Goal: Information Seeking & Learning: Learn about a topic

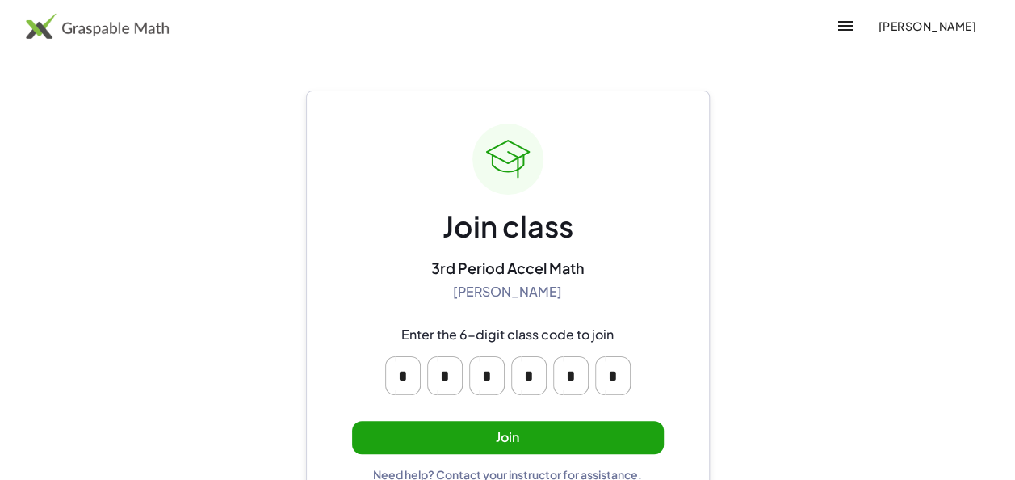
click at [473, 435] on button "Join" at bounding box center [508, 437] width 312 height 33
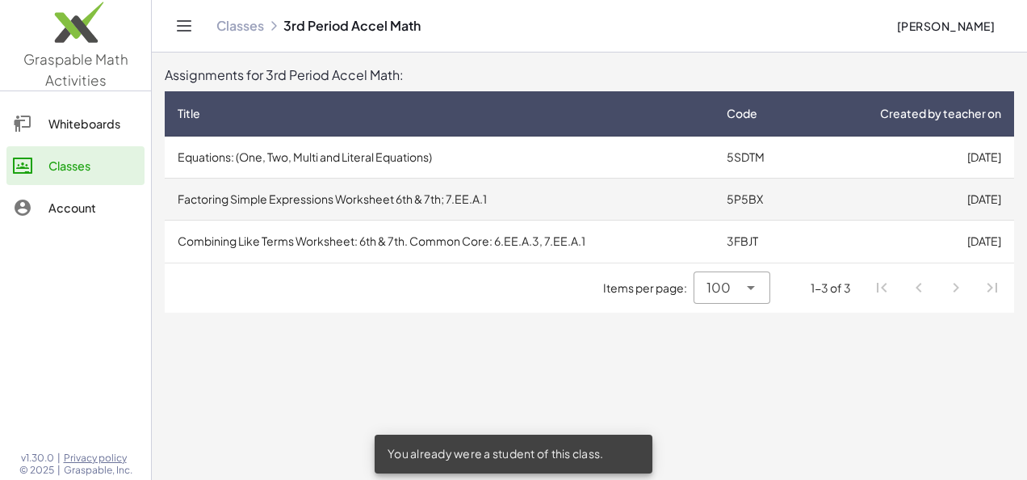
click at [367, 205] on td "Factoring Simple Expressions Worksheet 6th & 7th; 7.EE.A.1" at bounding box center [439, 199] width 549 height 42
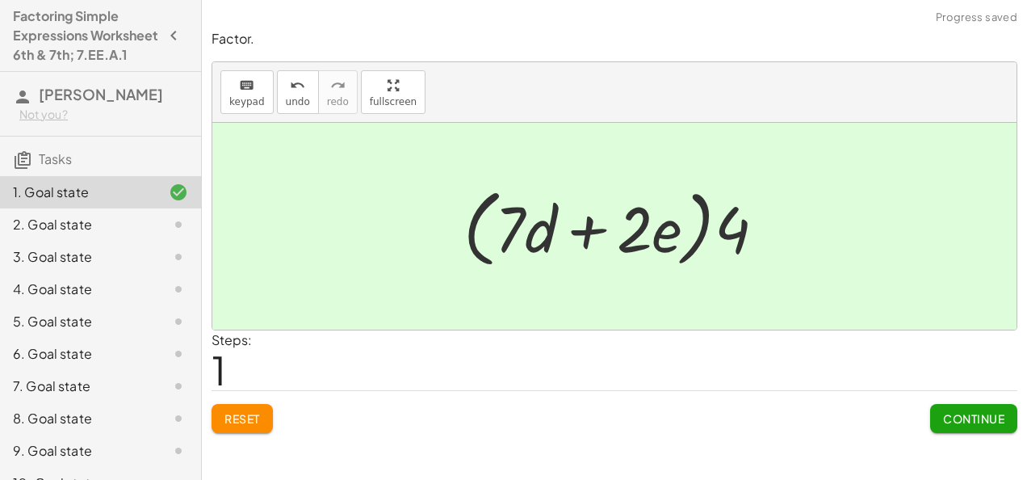
click at [951, 411] on span "Continue" at bounding box center [973, 418] width 61 height 15
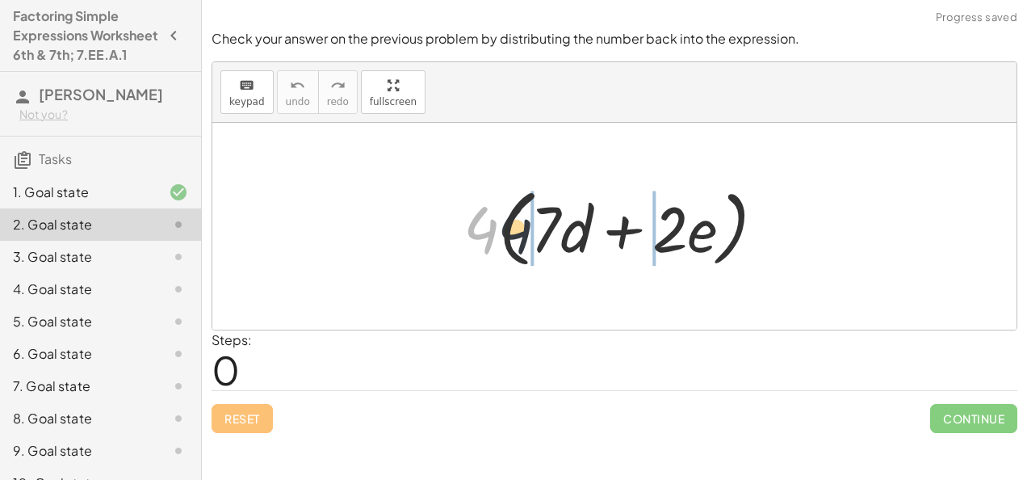
drag, startPoint x: 481, startPoint y: 239, endPoint x: 531, endPoint y: 239, distance: 49.3
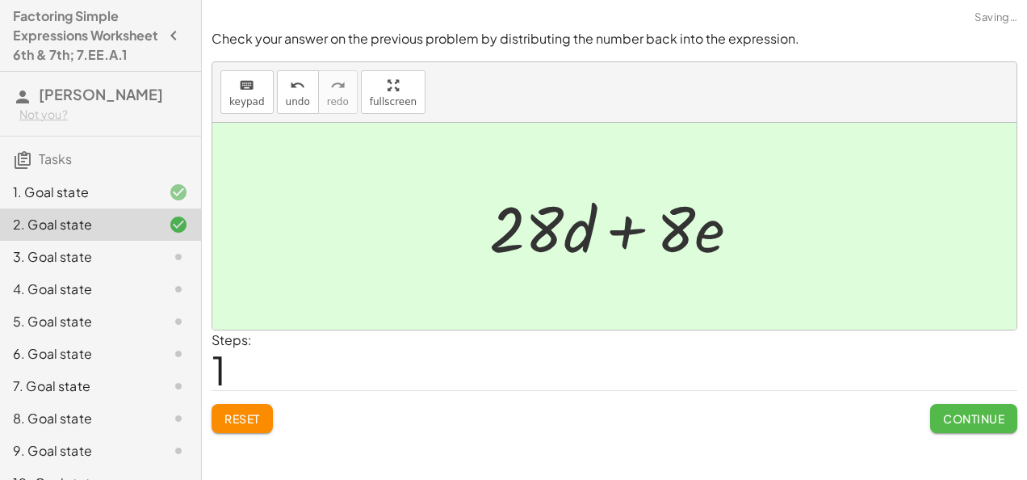
click at [941, 414] on button "Continue" at bounding box center [973, 418] width 87 height 29
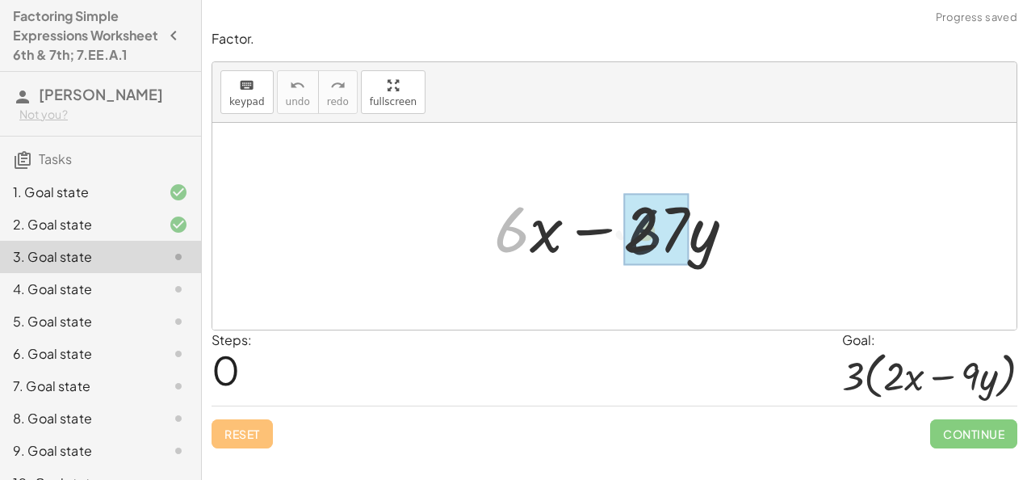
drag, startPoint x: 506, startPoint y: 232, endPoint x: 651, endPoint y: 234, distance: 145.4
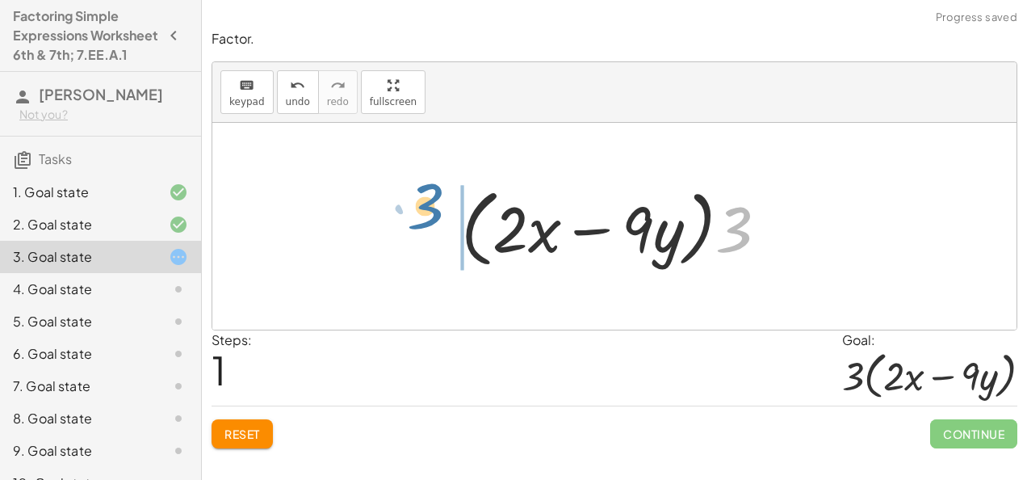
drag, startPoint x: 734, startPoint y: 222, endPoint x: 425, endPoint y: 200, distance: 310.1
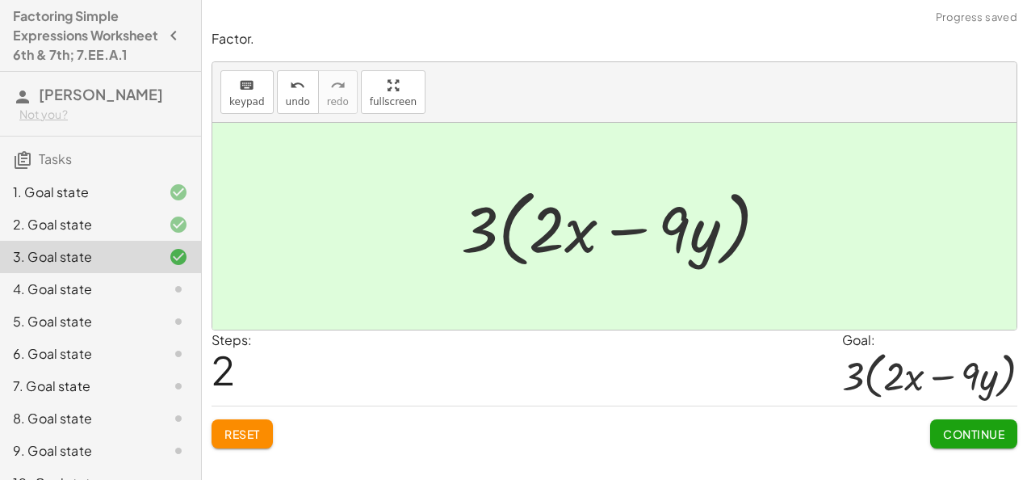
click at [961, 430] on span "Continue" at bounding box center [973, 433] width 61 height 15
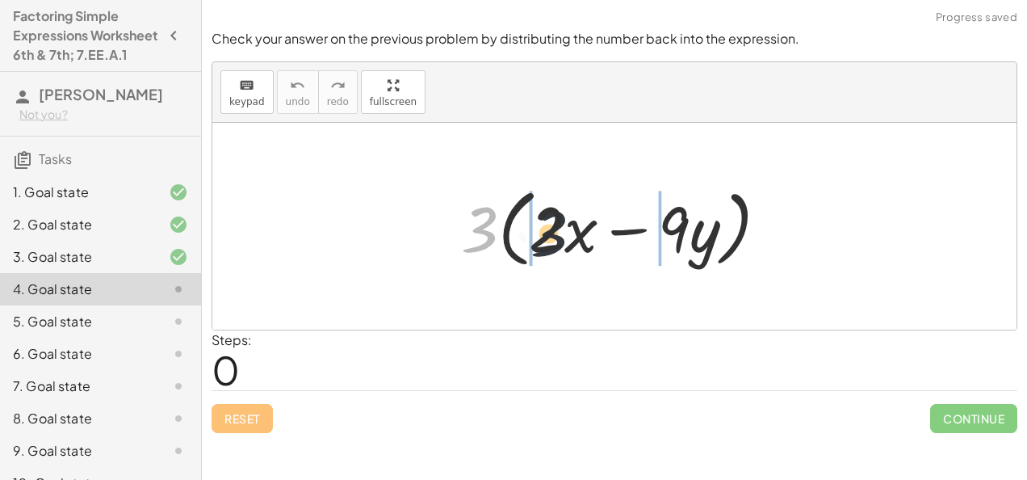
drag, startPoint x: 486, startPoint y: 226, endPoint x: 564, endPoint y: 230, distance: 77.6
click at [564, 230] on div at bounding box center [621, 226] width 336 height 93
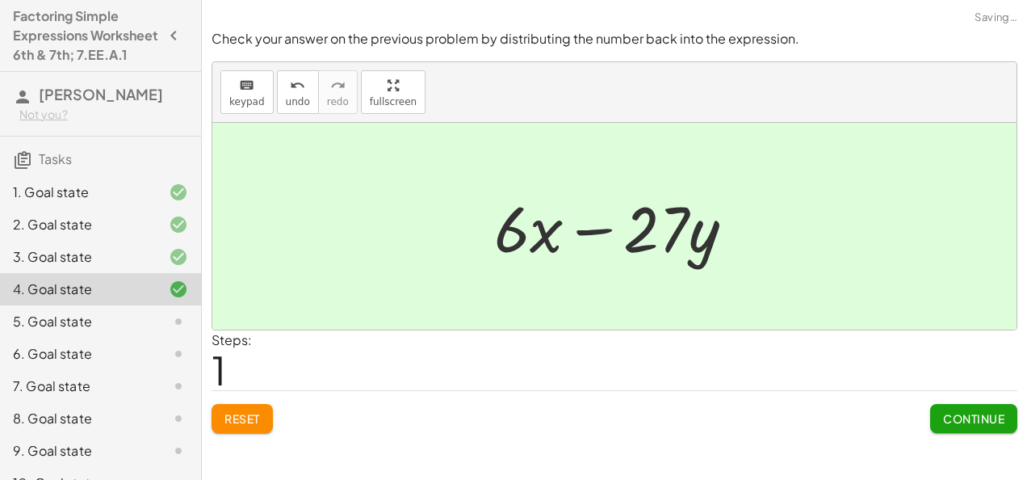
click at [991, 419] on span "Continue" at bounding box center [973, 418] width 61 height 15
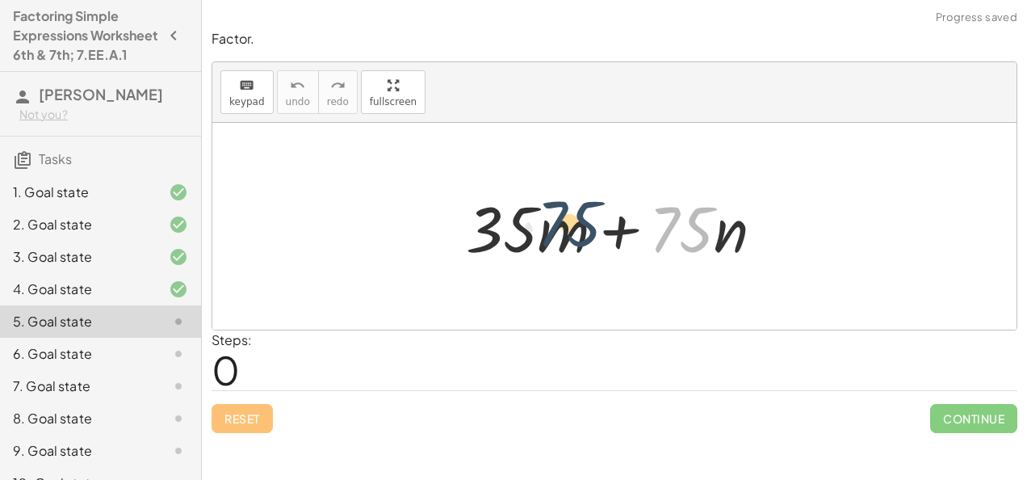
drag, startPoint x: 663, startPoint y: 233, endPoint x: 464, endPoint y: 228, distance: 198.8
click at [464, 228] on div at bounding box center [621, 226] width 326 height 83
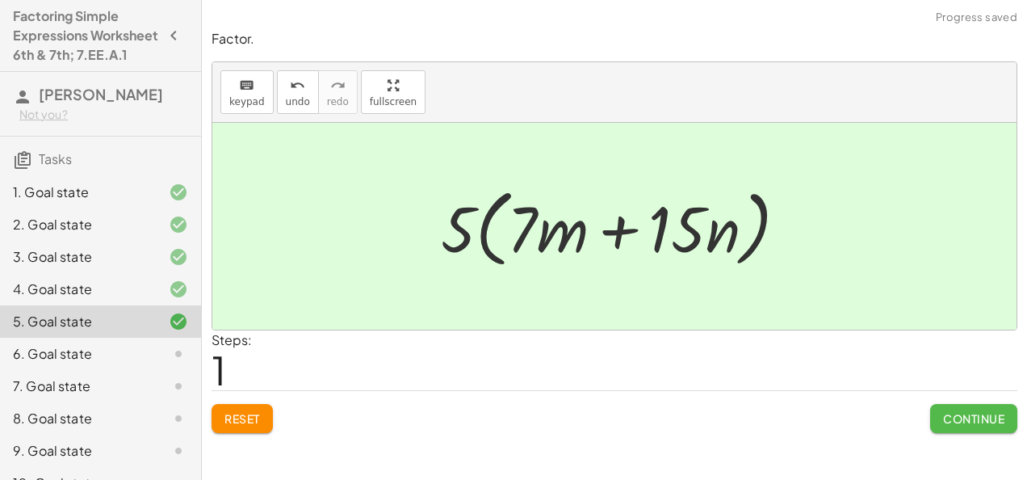
click at [947, 409] on button "Continue" at bounding box center [973, 418] width 87 height 29
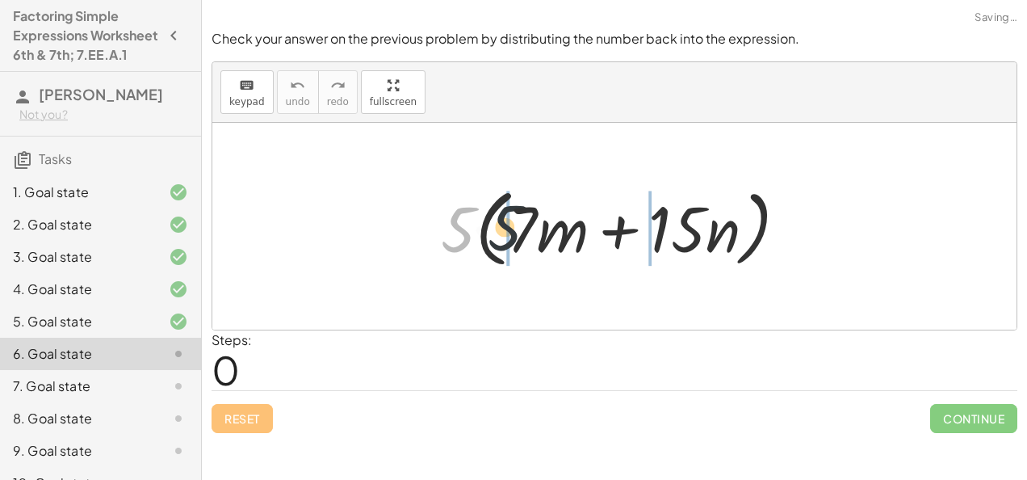
drag, startPoint x: 454, startPoint y: 233, endPoint x: 522, endPoint y: 233, distance: 67.8
click at [522, 233] on div at bounding box center [621, 226] width 376 height 93
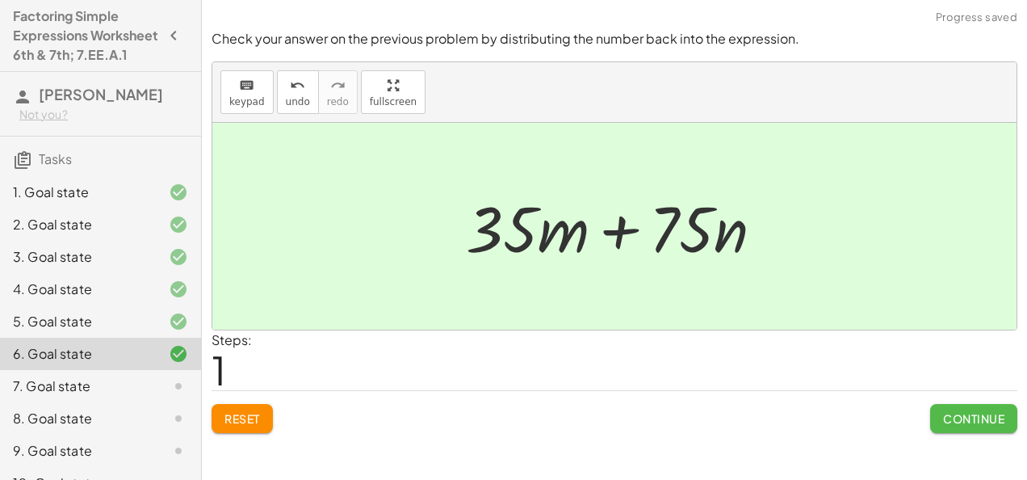
click at [945, 417] on span "Continue" at bounding box center [973, 418] width 61 height 15
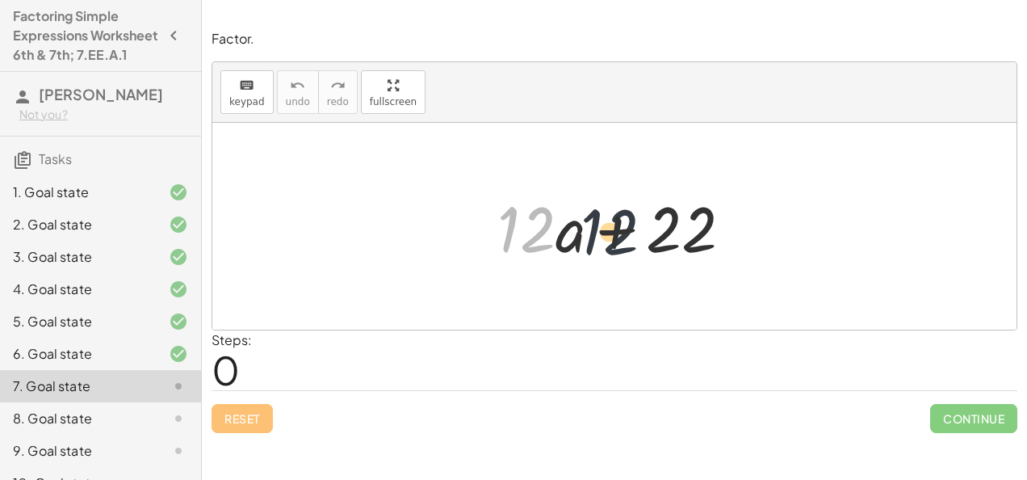
drag, startPoint x: 519, startPoint y: 229, endPoint x: 633, endPoint y: 233, distance: 114.7
click at [633, 233] on div at bounding box center [621, 226] width 264 height 83
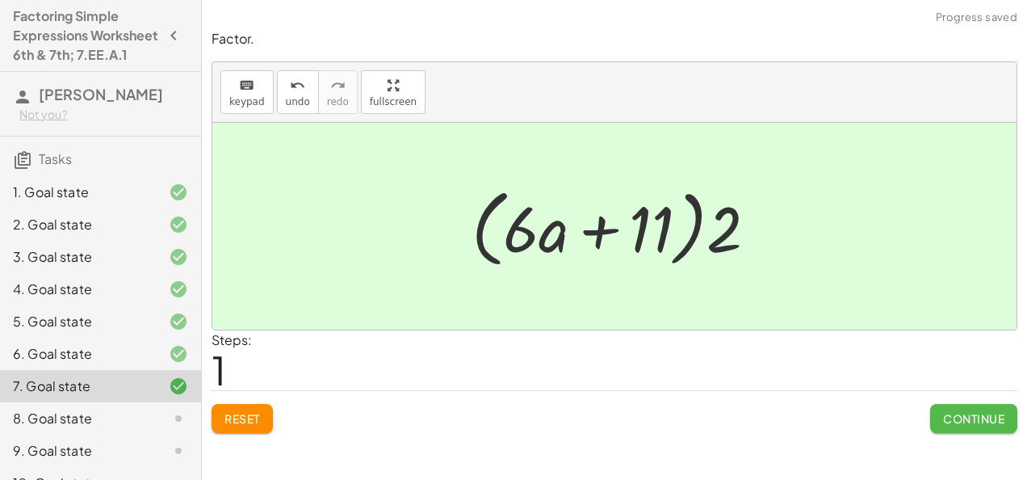
click at [956, 417] on span "Continue" at bounding box center [973, 418] width 61 height 15
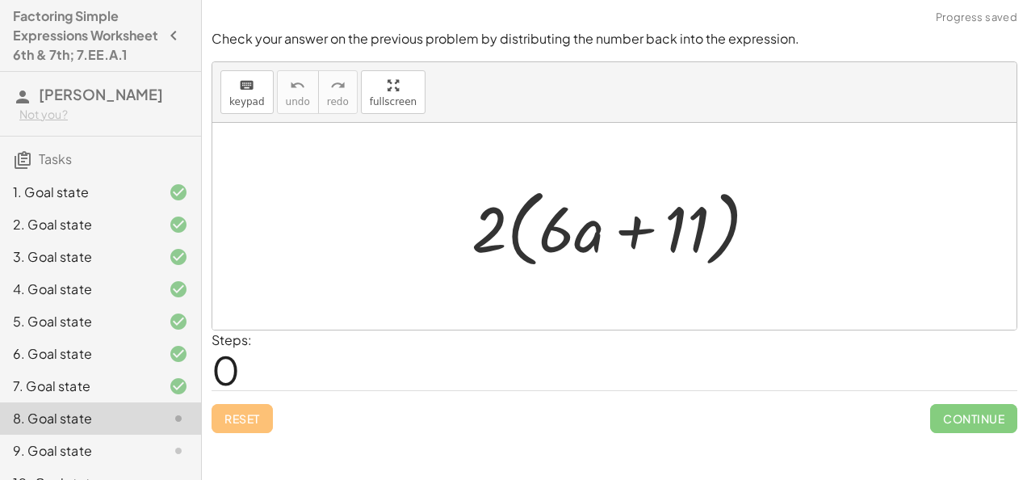
drag, startPoint x: 502, startPoint y: 245, endPoint x: 519, endPoint y: 243, distance: 17.0
click at [511, 242] on div at bounding box center [621, 226] width 315 height 93
drag, startPoint x: 477, startPoint y: 236, endPoint x: 554, endPoint y: 242, distance: 77.8
click at [554, 242] on div at bounding box center [621, 226] width 315 height 93
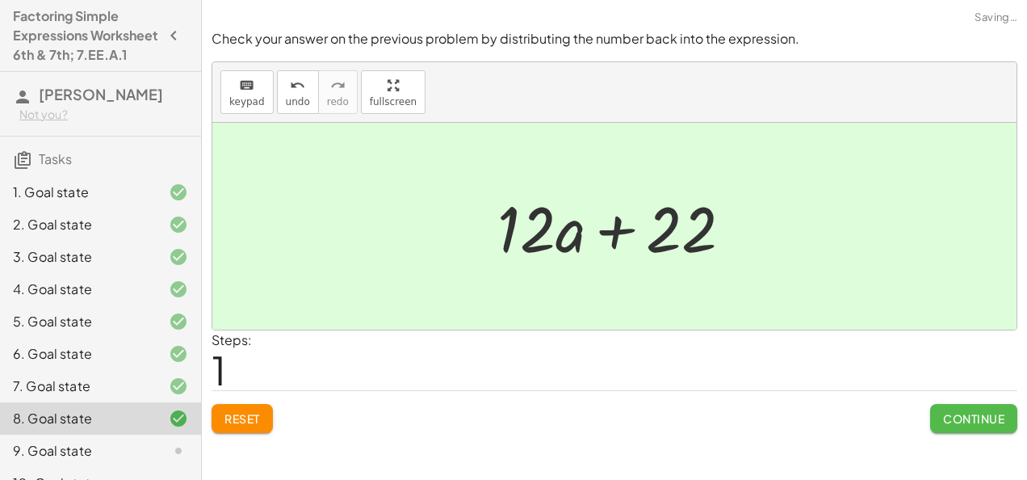
click at [981, 415] on span "Continue" at bounding box center [973, 418] width 61 height 15
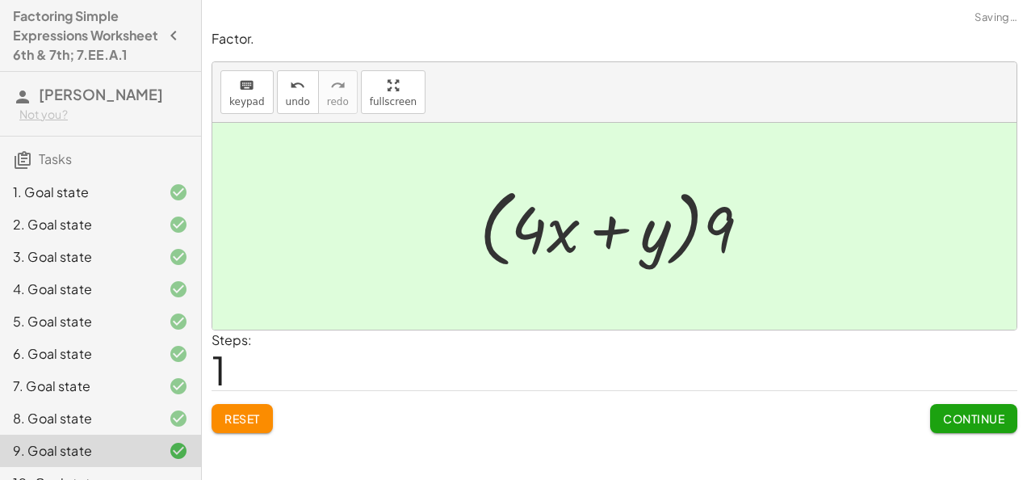
click at [958, 419] on span "Continue" at bounding box center [973, 418] width 61 height 15
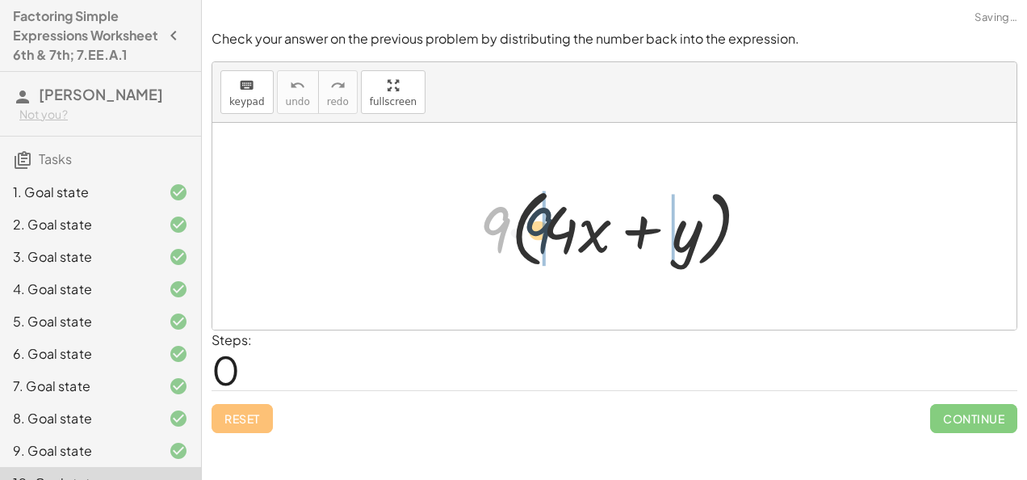
drag, startPoint x: 501, startPoint y: 223, endPoint x: 564, endPoint y: 229, distance: 63.3
click at [564, 229] on div at bounding box center [622, 226] width 300 height 93
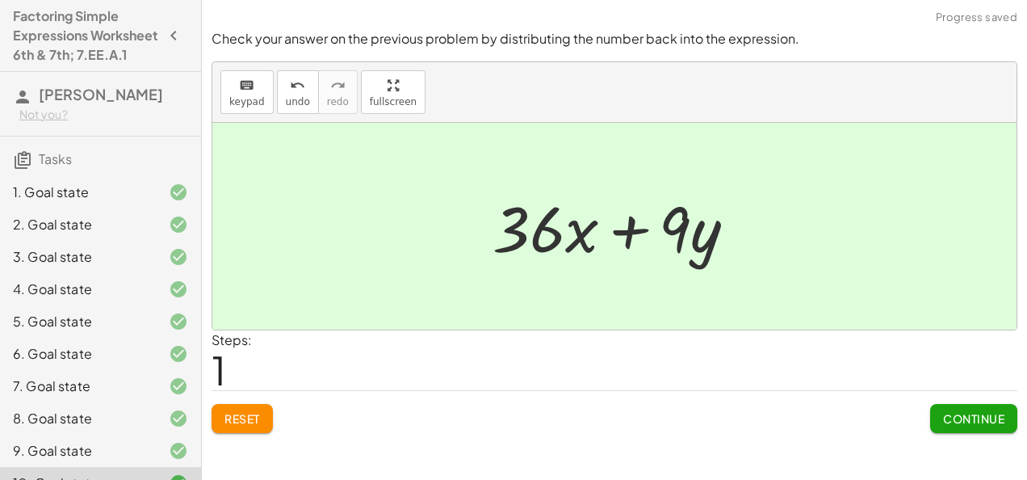
click at [947, 415] on span "Continue" at bounding box center [973, 418] width 61 height 15
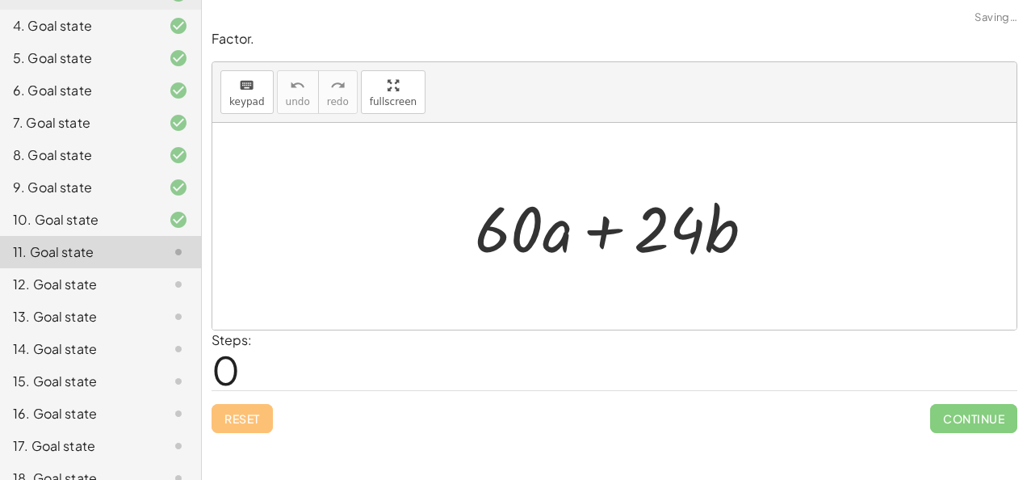
scroll to position [264, 0]
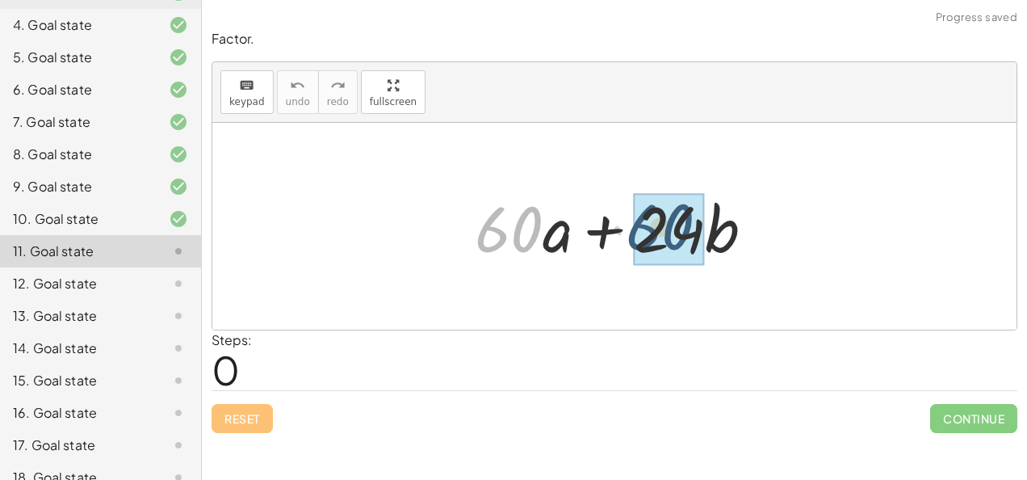
drag, startPoint x: 504, startPoint y: 239, endPoint x: 629, endPoint y: 230, distance: 125.5
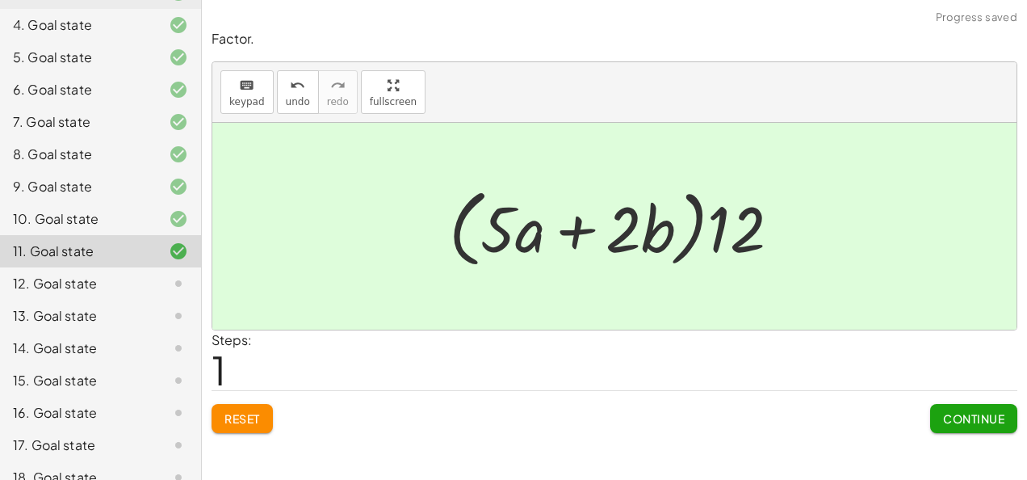
click at [960, 422] on span "Continue" at bounding box center [973, 418] width 61 height 15
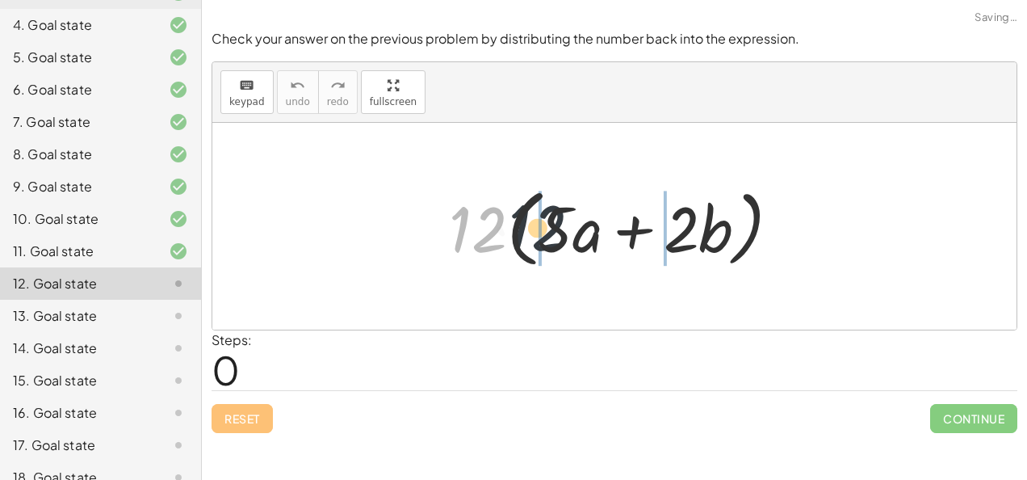
drag, startPoint x: 483, startPoint y: 239, endPoint x: 557, endPoint y: 237, distance: 74.3
click at [557, 237] on div at bounding box center [621, 226] width 361 height 93
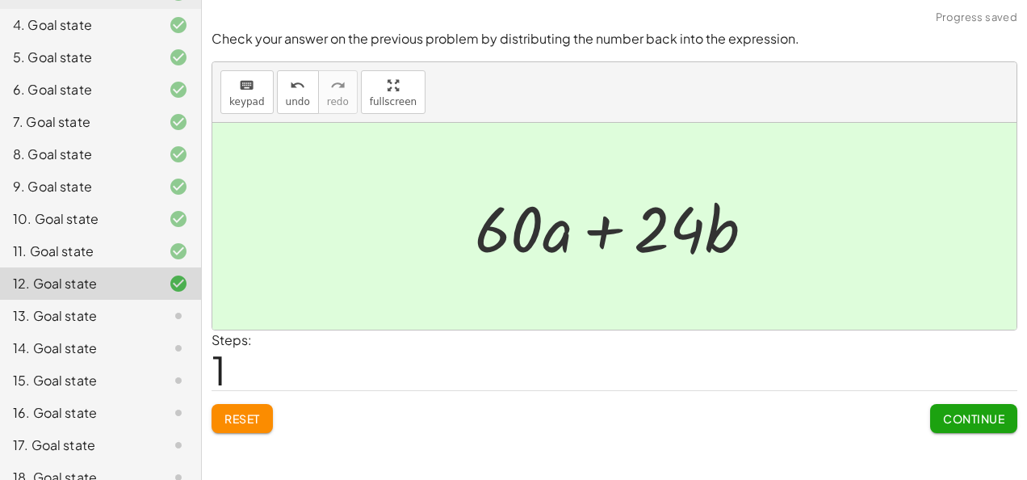
click at [945, 406] on button "Continue" at bounding box center [973, 418] width 87 height 29
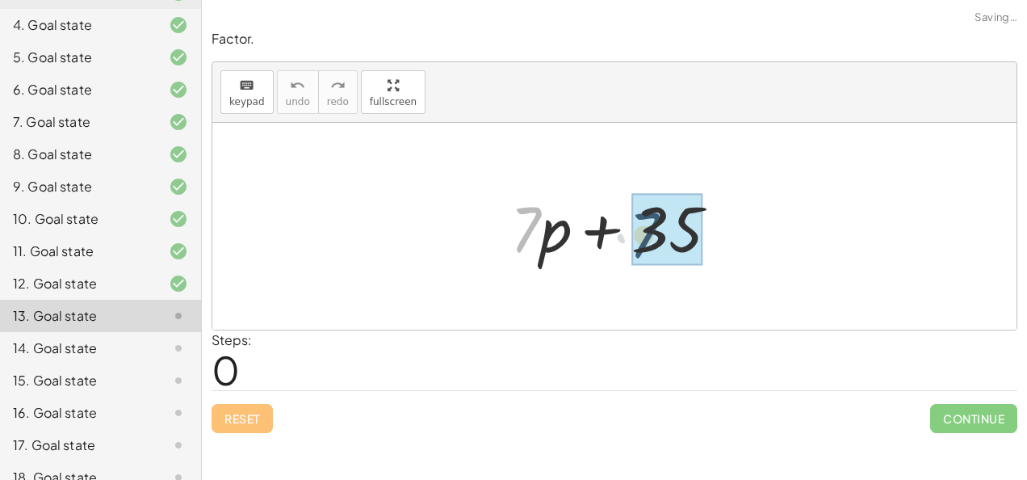
drag, startPoint x: 521, startPoint y: 241, endPoint x: 645, endPoint y: 246, distance: 124.5
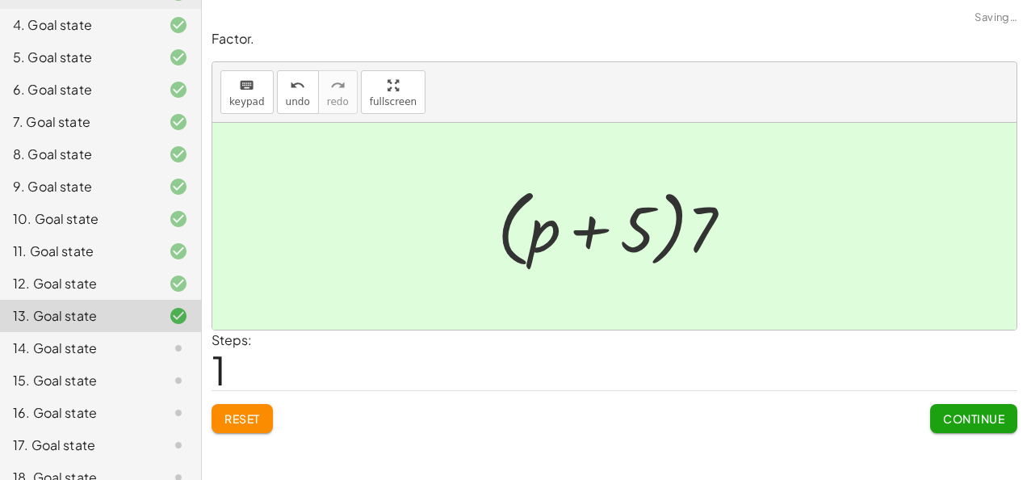
click at [971, 415] on span "Continue" at bounding box center [973, 418] width 61 height 15
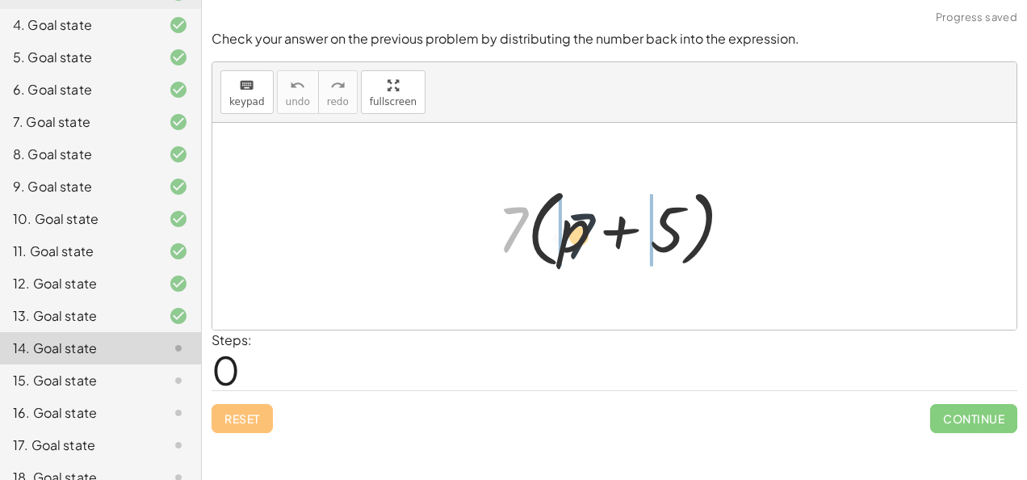
drag, startPoint x: 510, startPoint y: 246, endPoint x: 594, endPoint y: 254, distance: 83.6
click at [594, 254] on div at bounding box center [621, 226] width 264 height 93
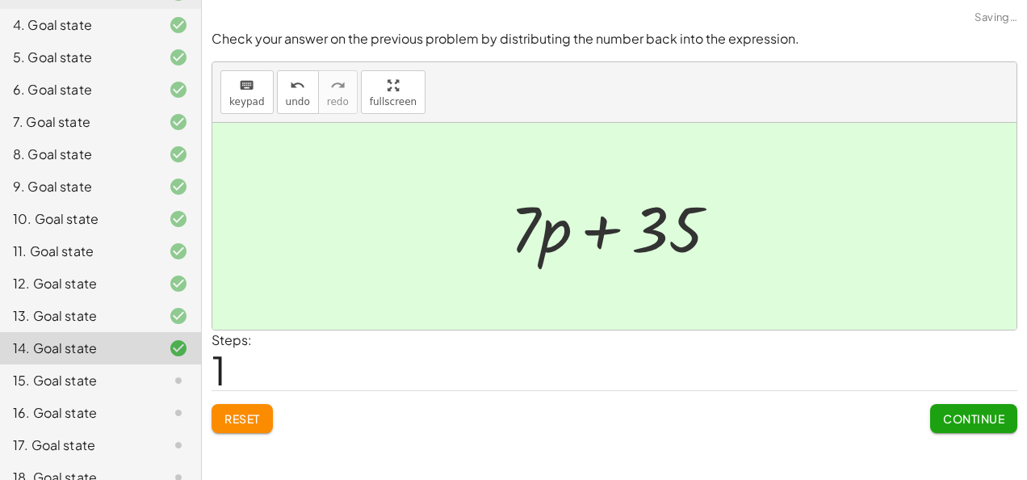
click at [949, 416] on span "Continue" at bounding box center [973, 418] width 61 height 15
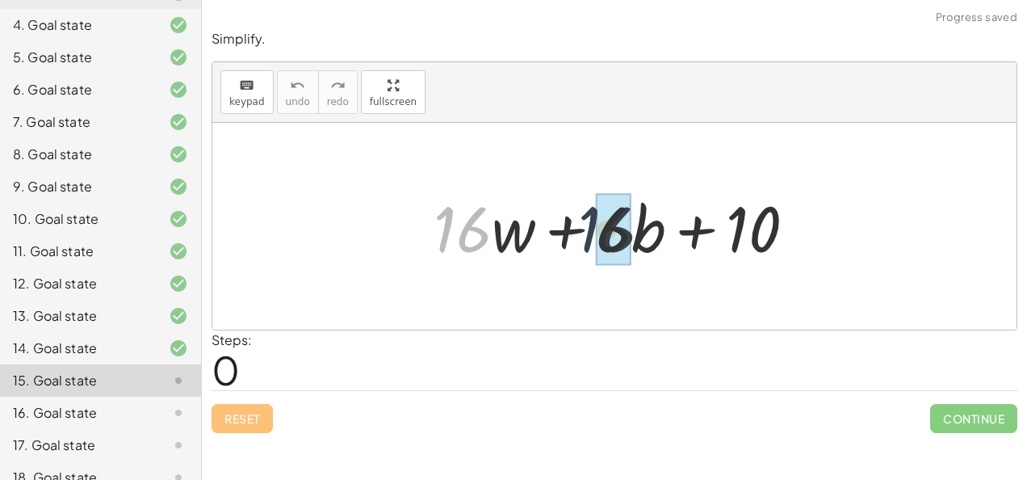
drag, startPoint x: 461, startPoint y: 224, endPoint x: 618, endPoint y: 225, distance: 156.7
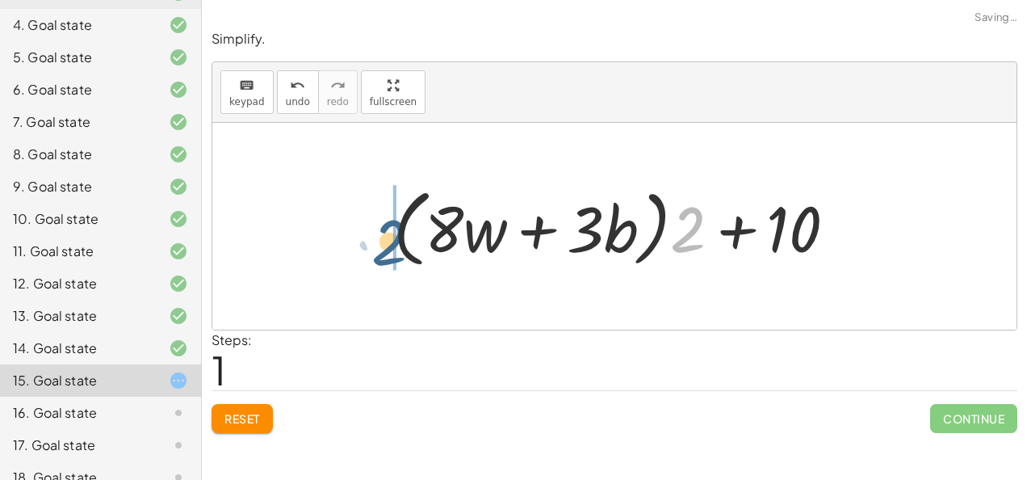
drag, startPoint x: 688, startPoint y: 229, endPoint x: 375, endPoint y: 245, distance: 313.7
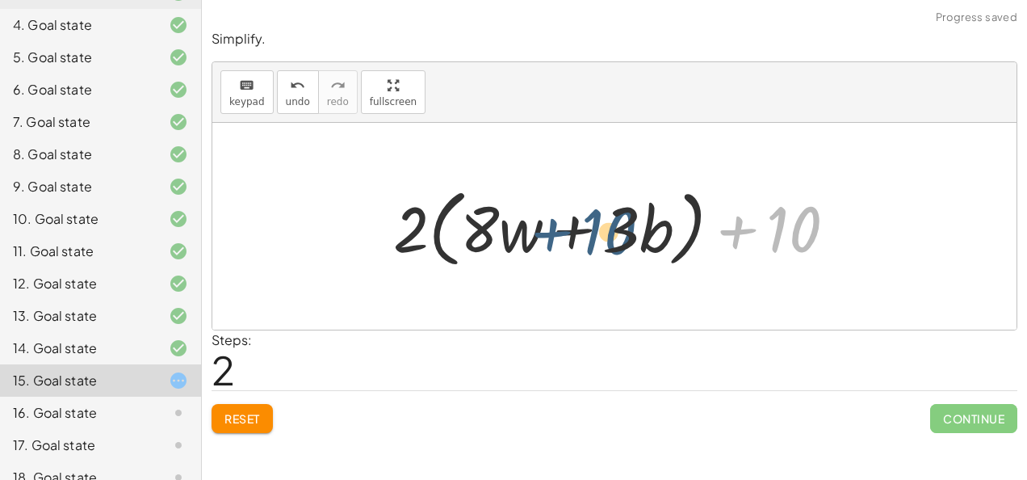
drag, startPoint x: 740, startPoint y: 226, endPoint x: 550, endPoint y: 229, distance: 189.8
click at [550, 229] on div at bounding box center [621, 226] width 472 height 93
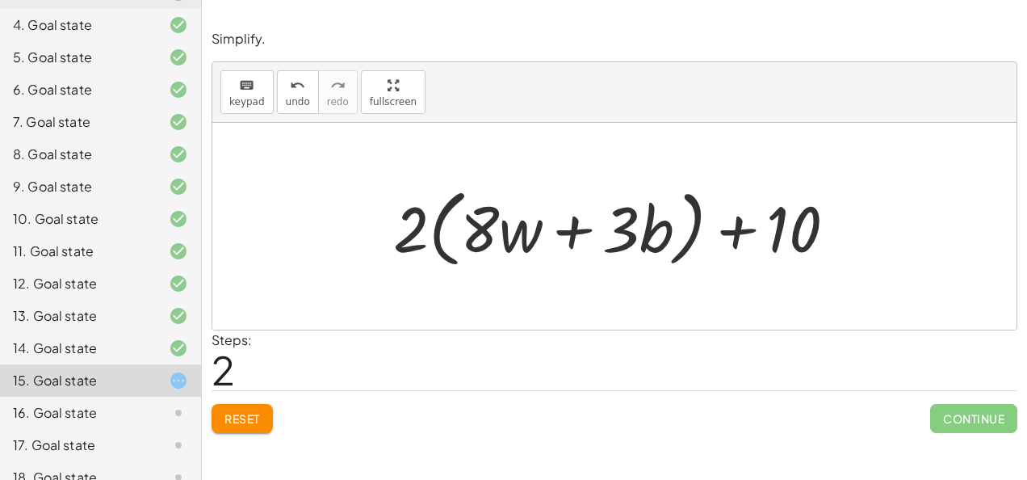
click at [71, 422] on div "16. Goal state" at bounding box center [78, 412] width 130 height 19
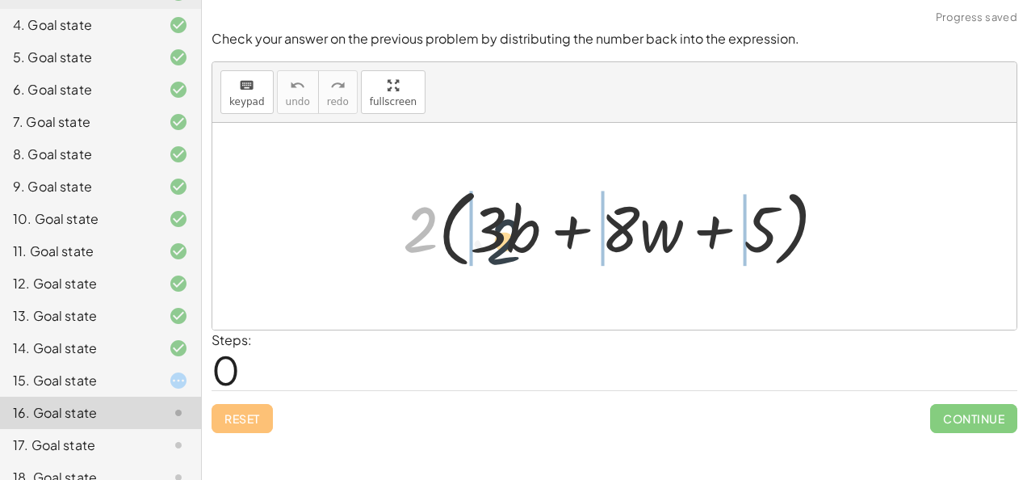
drag, startPoint x: 424, startPoint y: 220, endPoint x: 515, endPoint y: 234, distance: 92.4
click at [515, 234] on div at bounding box center [621, 226] width 452 height 93
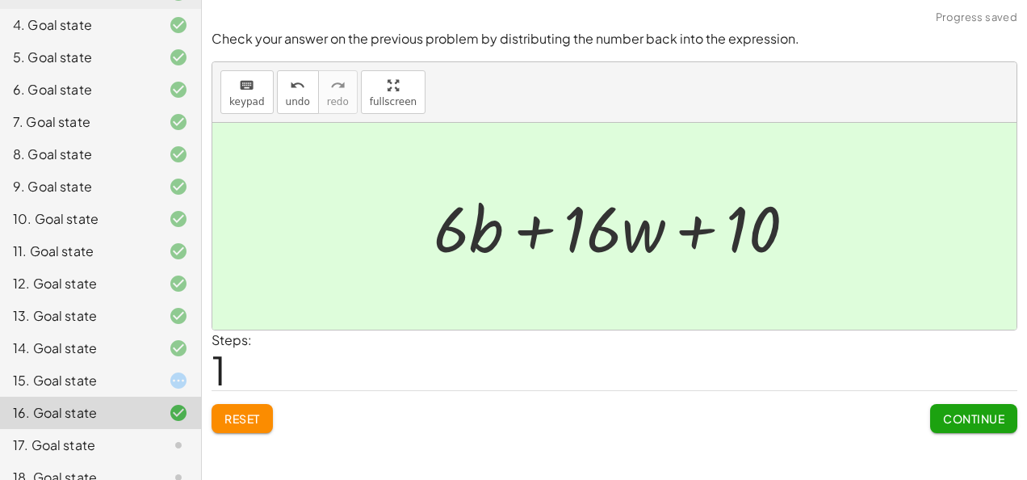
click at [963, 404] on button "Continue" at bounding box center [973, 418] width 87 height 29
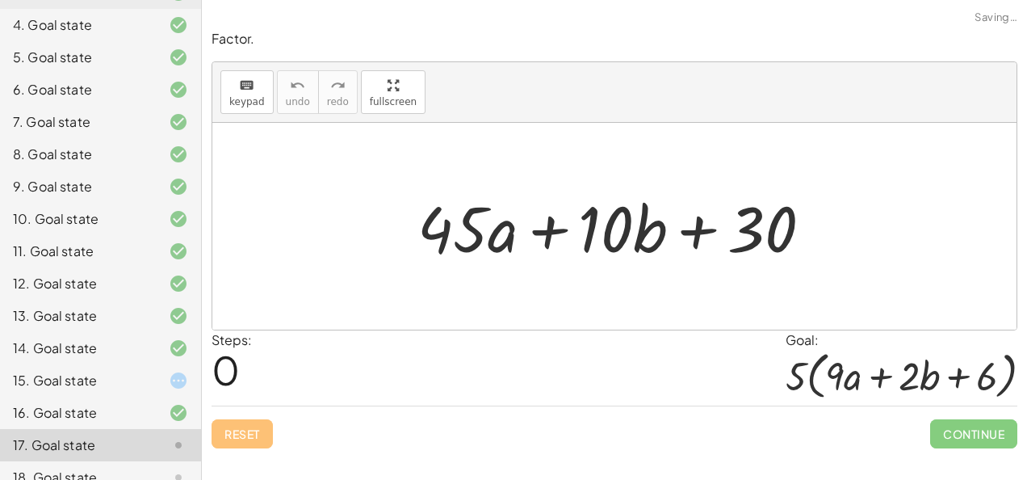
scroll to position [433, 0]
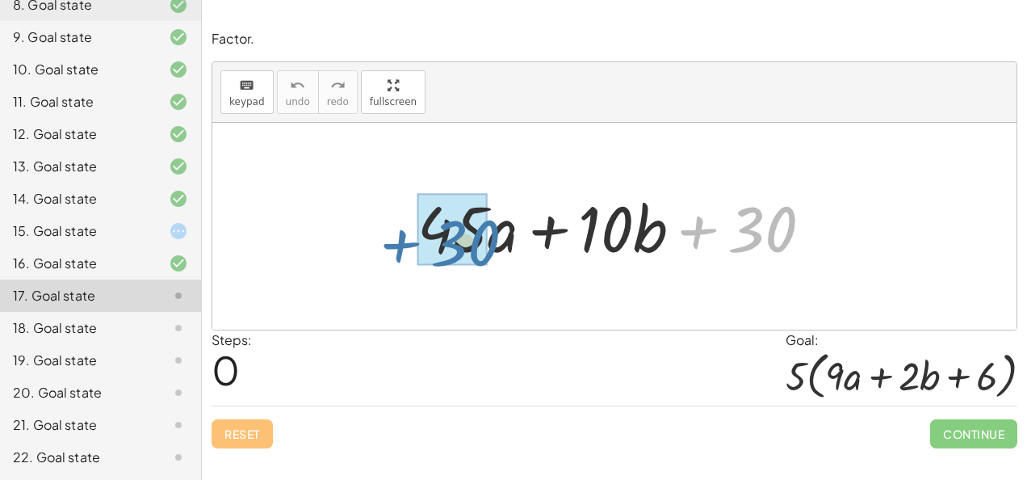
drag, startPoint x: 742, startPoint y: 223, endPoint x: 440, endPoint y: 237, distance: 302.4
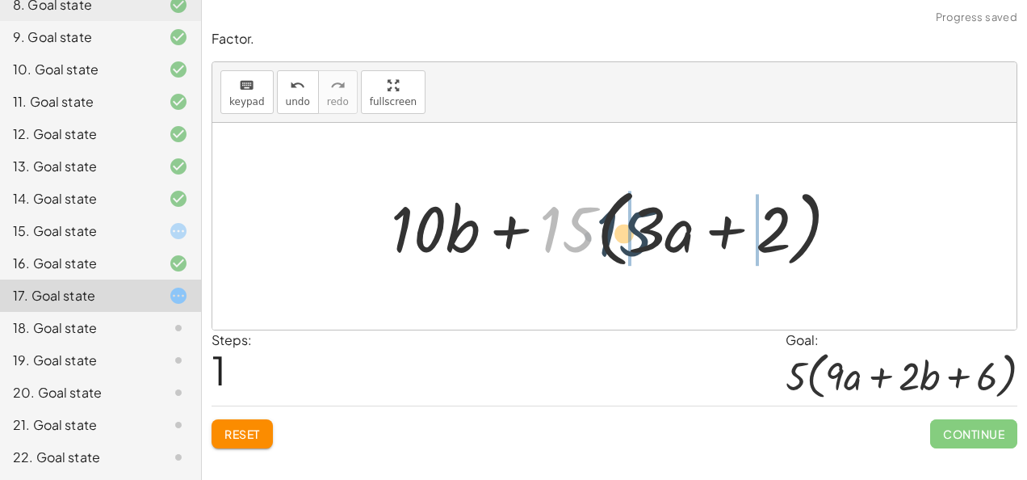
drag, startPoint x: 565, startPoint y: 223, endPoint x: 653, endPoint y: 231, distance: 88.4
click at [653, 231] on div at bounding box center [621, 226] width 477 height 93
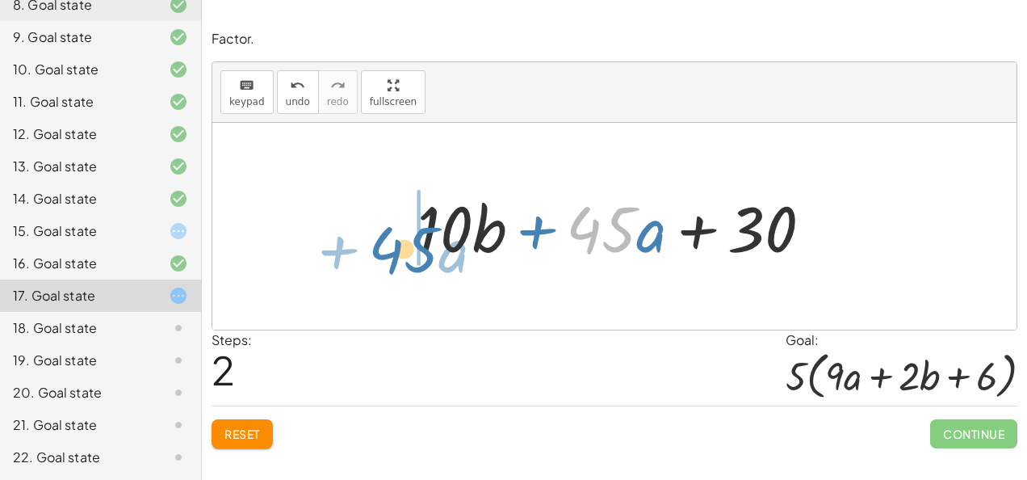
drag, startPoint x: 630, startPoint y: 237, endPoint x: 426, endPoint y: 258, distance: 204.6
click at [426, 258] on div at bounding box center [620, 226] width 423 height 83
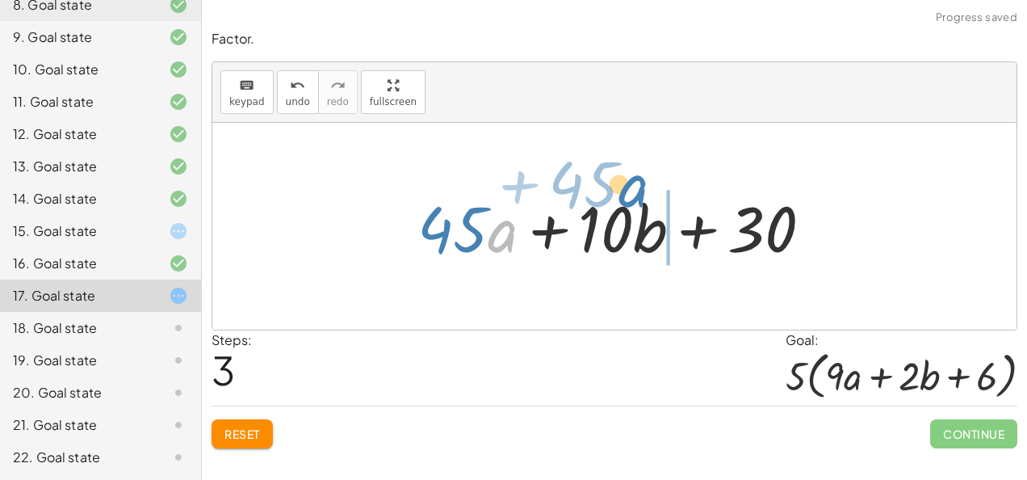
drag, startPoint x: 503, startPoint y: 232, endPoint x: 703, endPoint y: 213, distance: 200.4
click at [703, 213] on div at bounding box center [620, 226] width 423 height 83
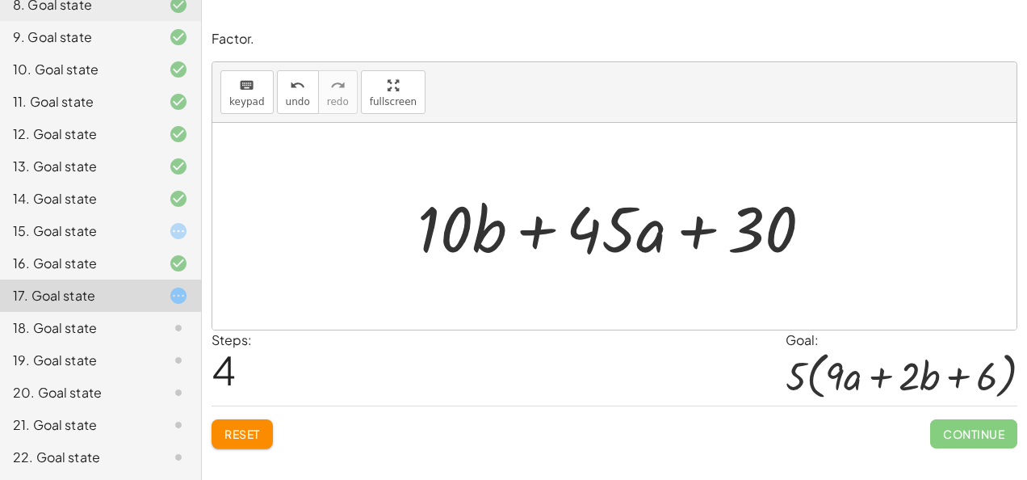
click at [92, 326] on div "18. Goal state" at bounding box center [78, 327] width 130 height 19
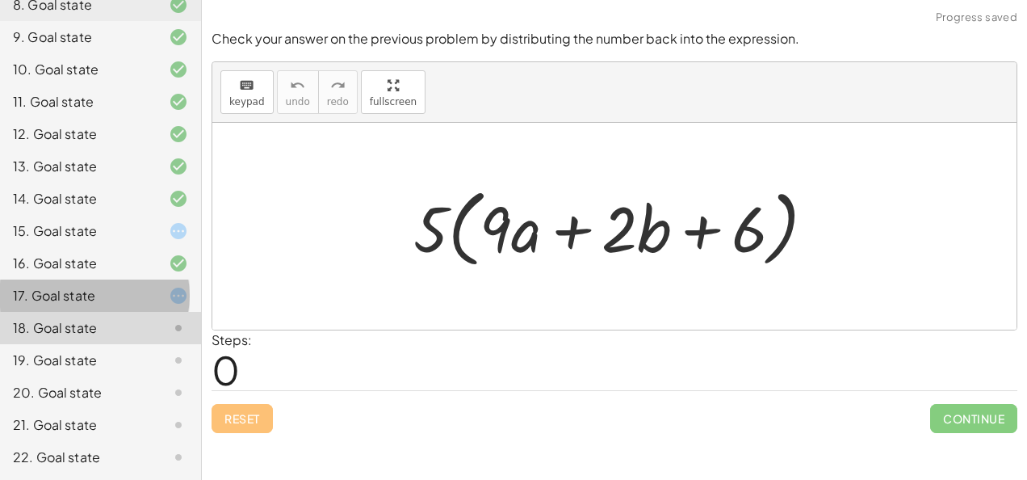
click at [93, 344] on div "17. Goal state" at bounding box center [100, 360] width 201 height 32
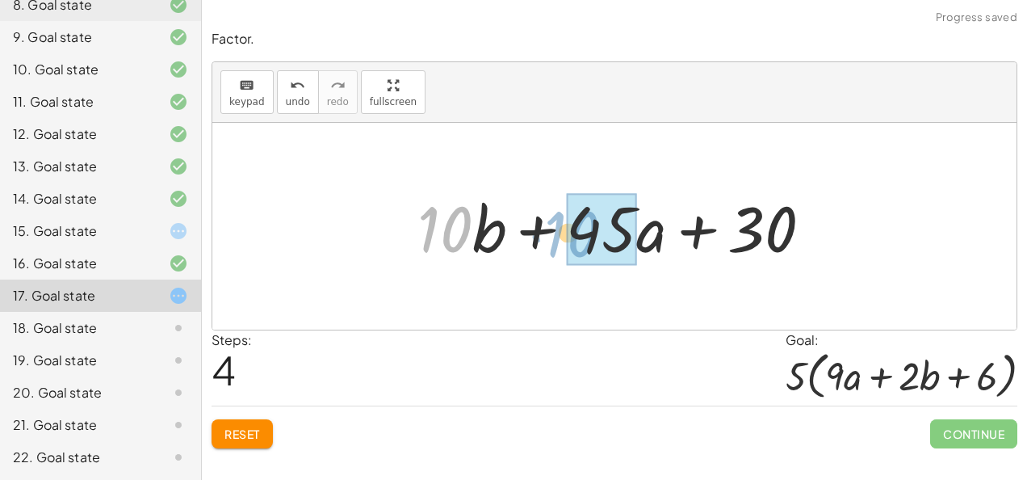
drag, startPoint x: 460, startPoint y: 229, endPoint x: 604, endPoint y: 242, distance: 144.3
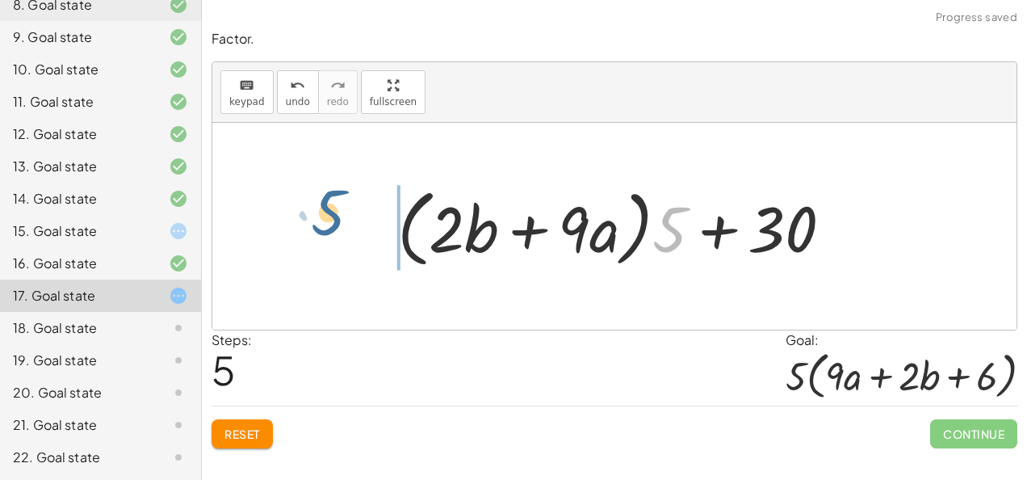
drag, startPoint x: 668, startPoint y: 229, endPoint x: 325, endPoint y: 213, distance: 343.6
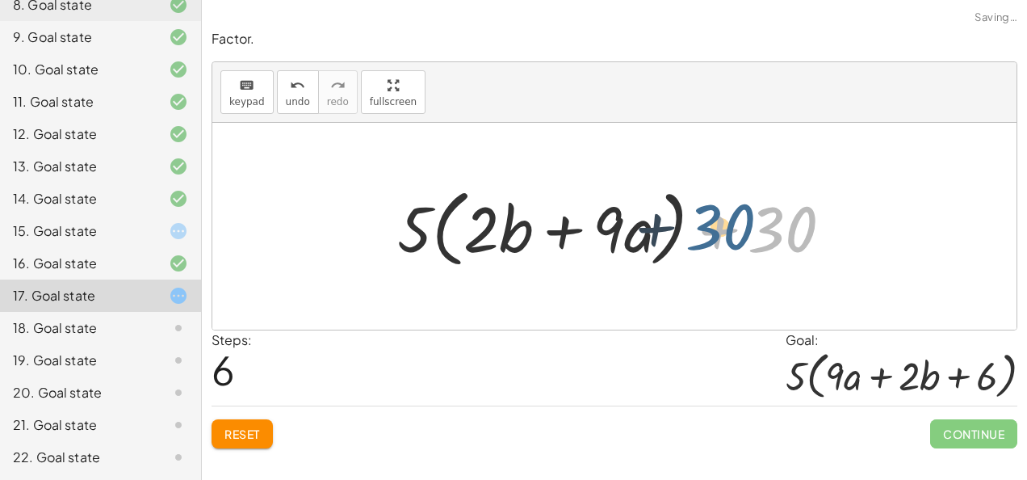
drag, startPoint x: 778, startPoint y: 229, endPoint x: 655, endPoint y: 236, distance: 123.0
click at [655, 236] on div at bounding box center [621, 226] width 464 height 93
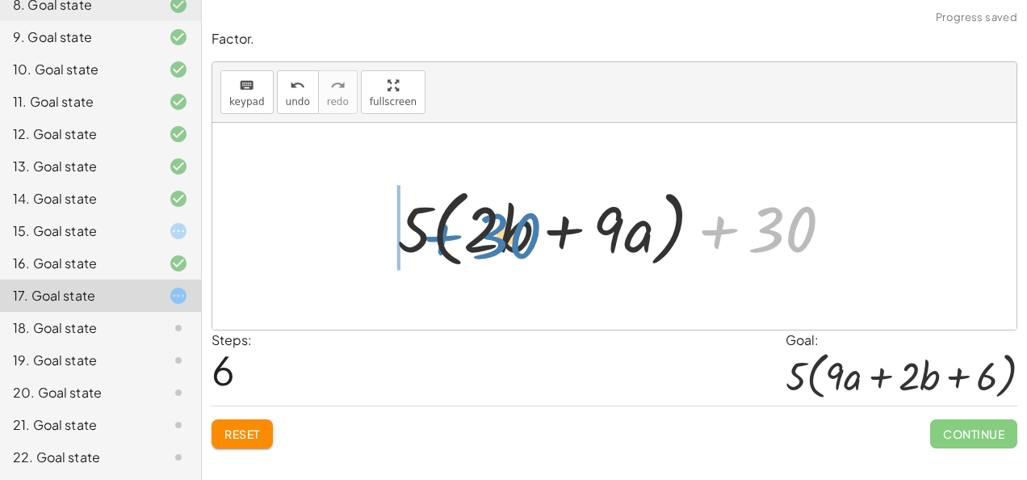
drag, startPoint x: 778, startPoint y: 234, endPoint x: 493, endPoint y: 238, distance: 285.1
click at [493, 238] on div at bounding box center [621, 226] width 464 height 93
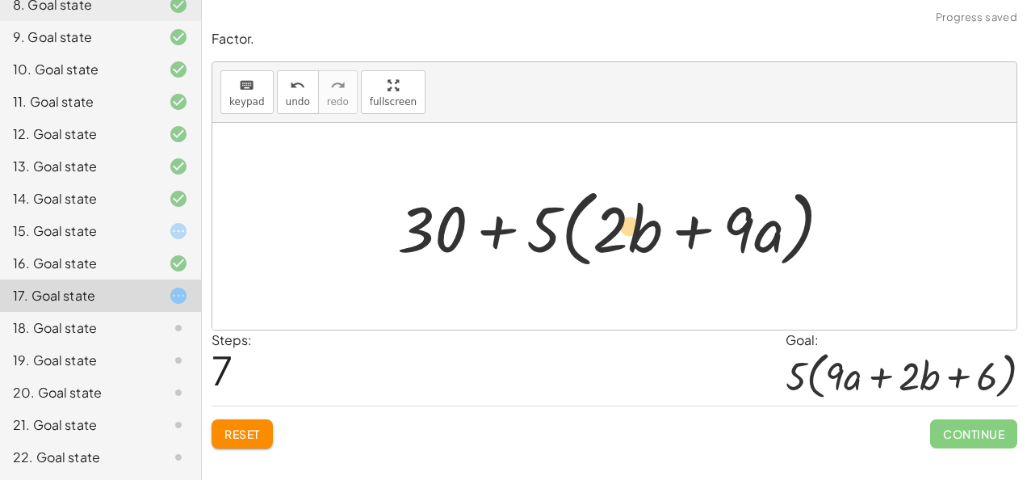
drag, startPoint x: 435, startPoint y: 228, endPoint x: 611, endPoint y: 242, distance: 176.7
click at [611, 242] on div at bounding box center [621, 226] width 464 height 93
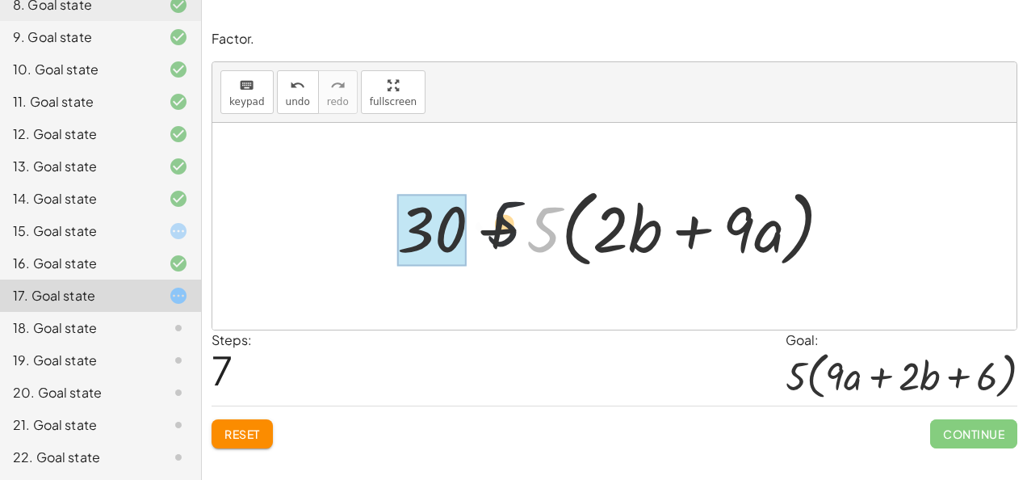
drag, startPoint x: 541, startPoint y: 234, endPoint x: 401, endPoint y: 239, distance: 139.8
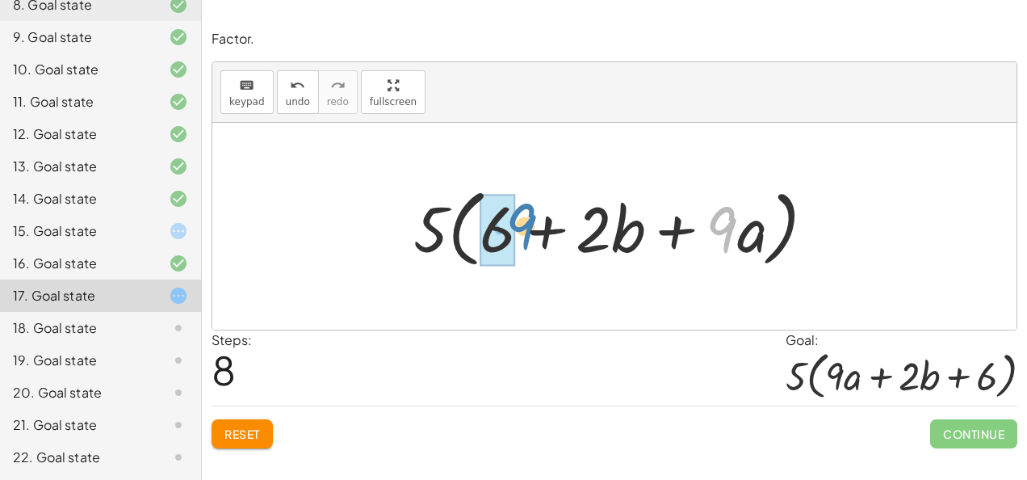
drag, startPoint x: 722, startPoint y: 229, endPoint x: 502, endPoint y: 226, distance: 219.7
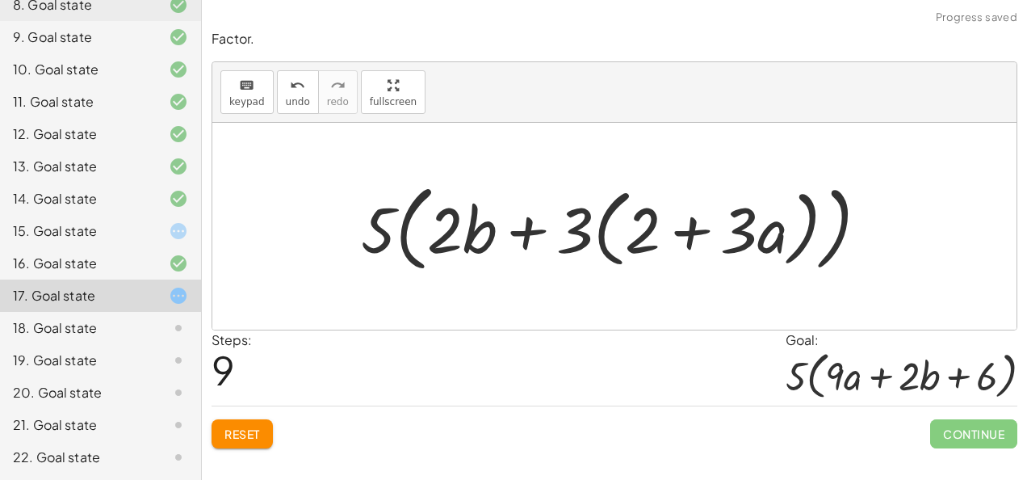
click at [607, 208] on div at bounding box center [621, 226] width 536 height 103
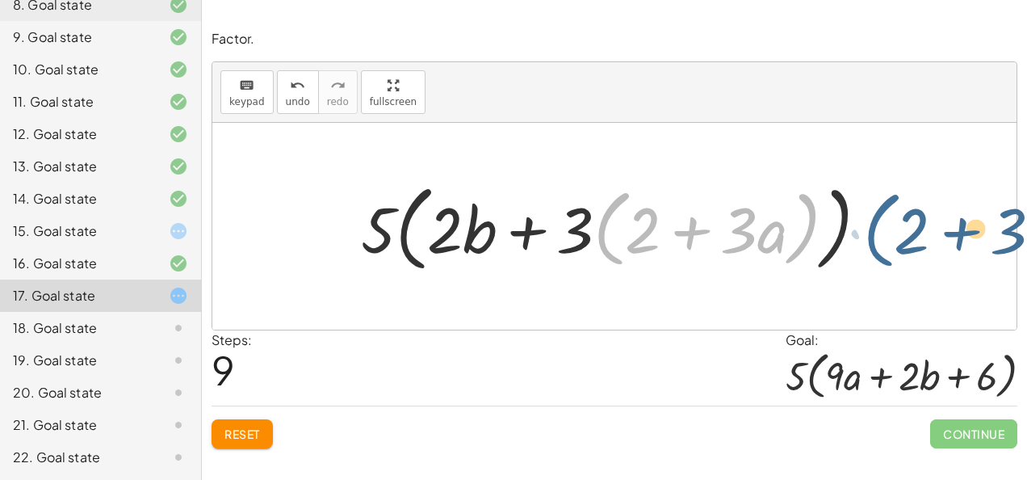
drag, startPoint x: 615, startPoint y: 211, endPoint x: 879, endPoint y: 220, distance: 264.3
click at [879, 220] on div at bounding box center [621, 226] width 536 height 103
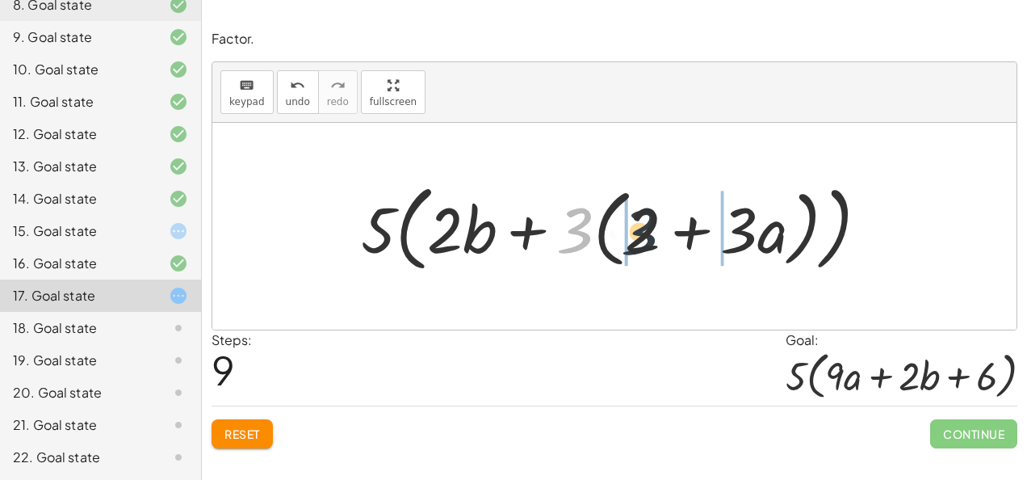
drag, startPoint x: 573, startPoint y: 236, endPoint x: 649, endPoint y: 239, distance: 76.0
click at [649, 239] on div at bounding box center [621, 226] width 536 height 103
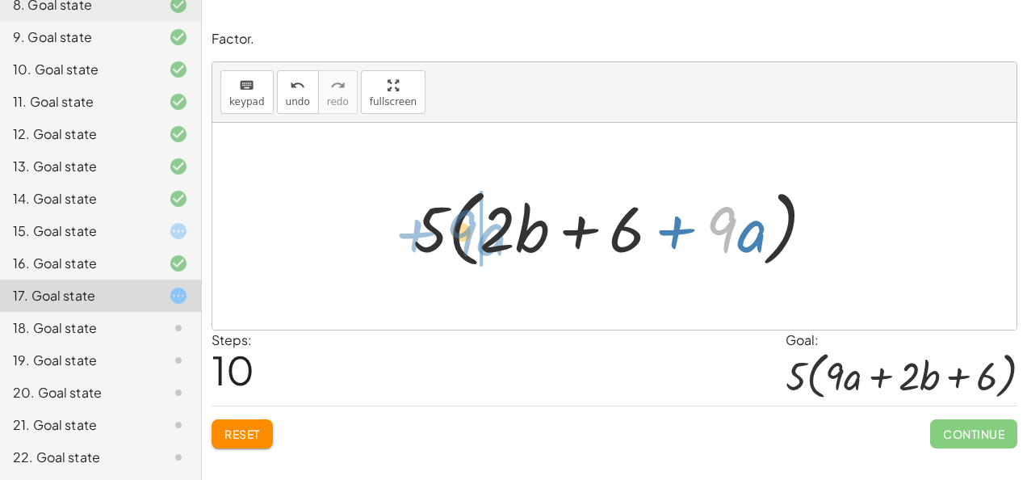
drag, startPoint x: 729, startPoint y: 228, endPoint x: 469, endPoint y: 229, distance: 259.3
click at [469, 229] on div at bounding box center [620, 226] width 430 height 93
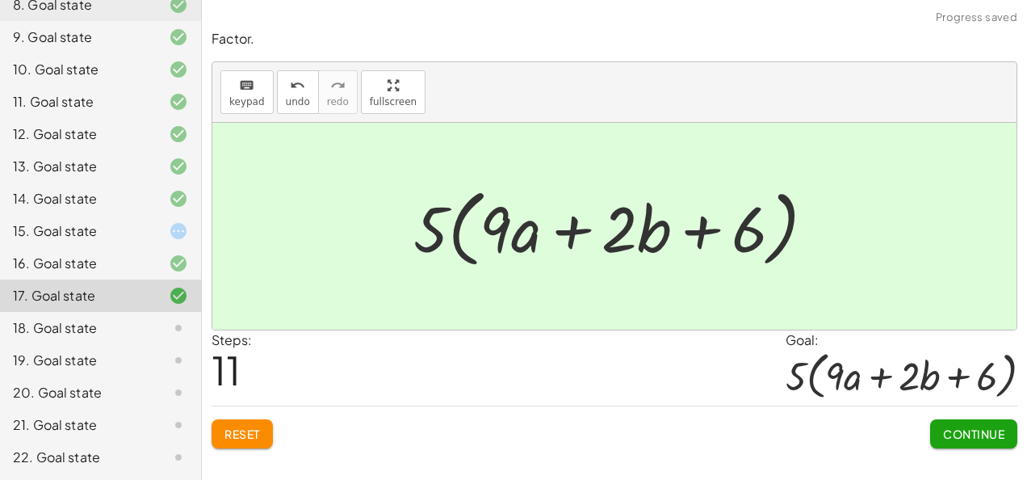
click at [930, 419] on span "Continue" at bounding box center [973, 433] width 87 height 29
click at [948, 429] on span "Continue" at bounding box center [973, 433] width 61 height 15
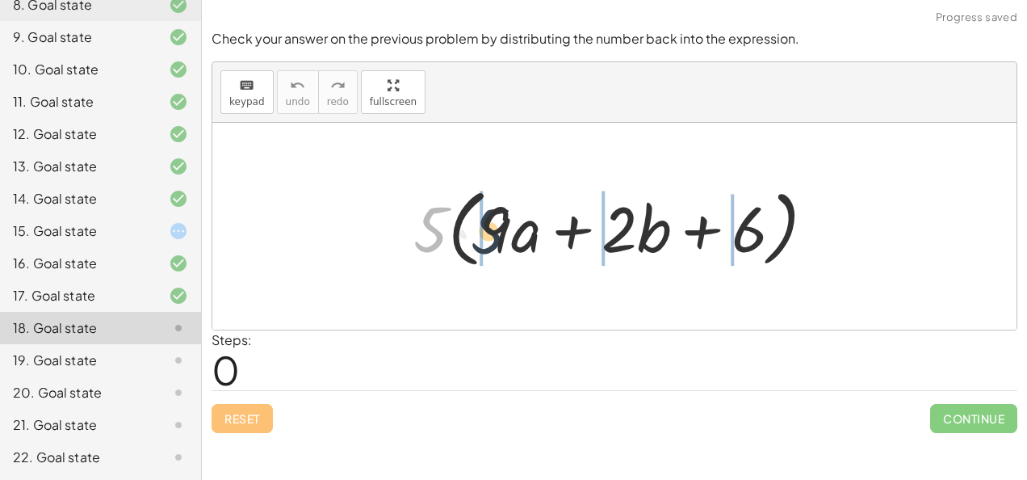
drag, startPoint x: 433, startPoint y: 229, endPoint x: 504, endPoint y: 233, distance: 71.2
click at [504, 233] on div at bounding box center [620, 226] width 430 height 93
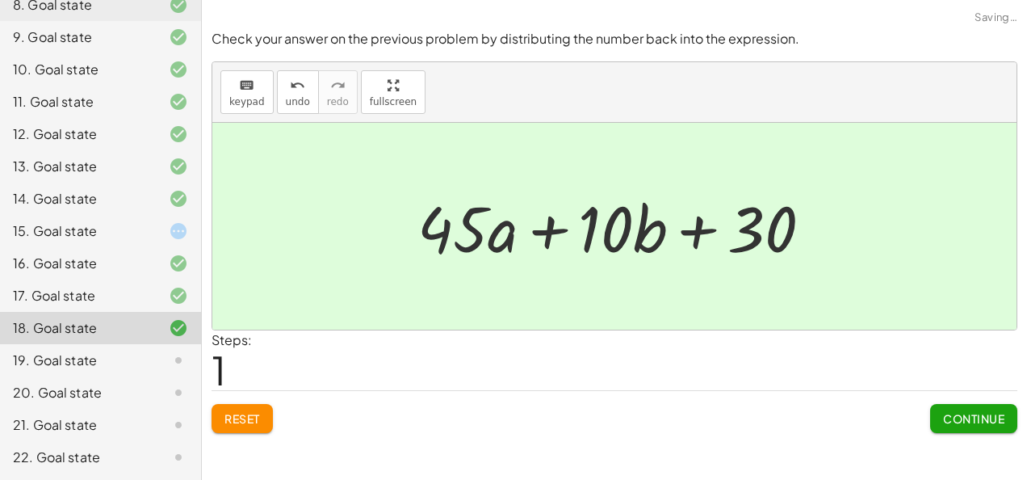
click at [964, 414] on span "Continue" at bounding box center [973, 418] width 61 height 15
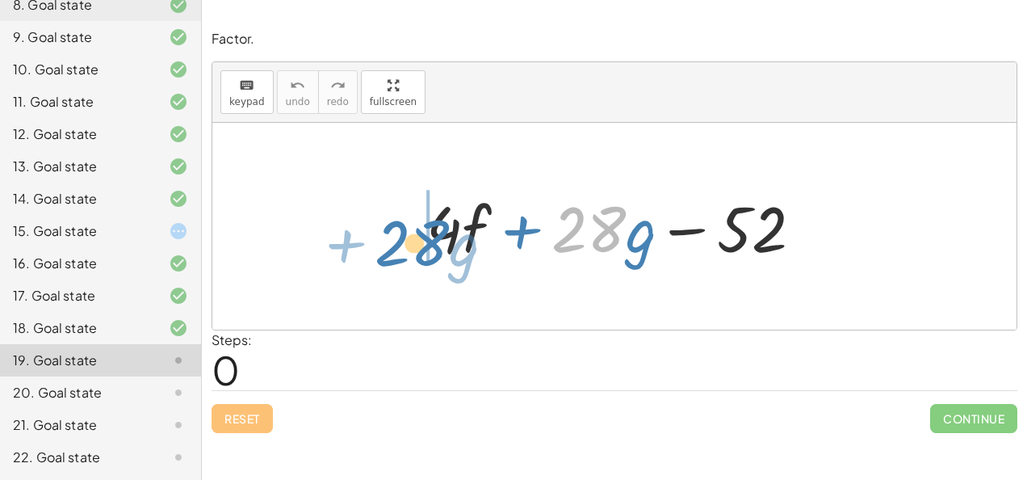
drag, startPoint x: 580, startPoint y: 235, endPoint x: 395, endPoint y: 249, distance: 185.5
click at [395, 249] on div "· 28 + · g + · 4 · f + · 28 · g − 52" at bounding box center [614, 226] width 804 height 207
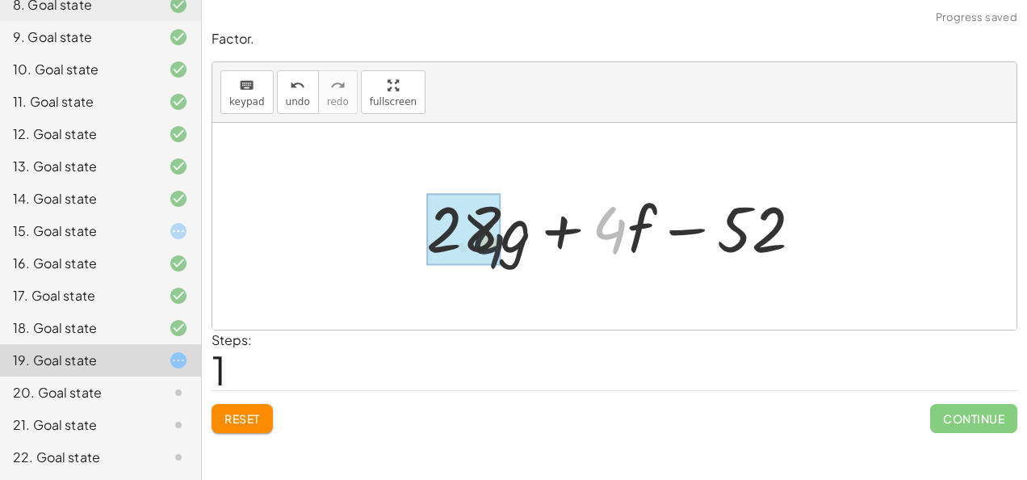
drag, startPoint x: 609, startPoint y: 231, endPoint x: 472, endPoint y: 250, distance: 137.9
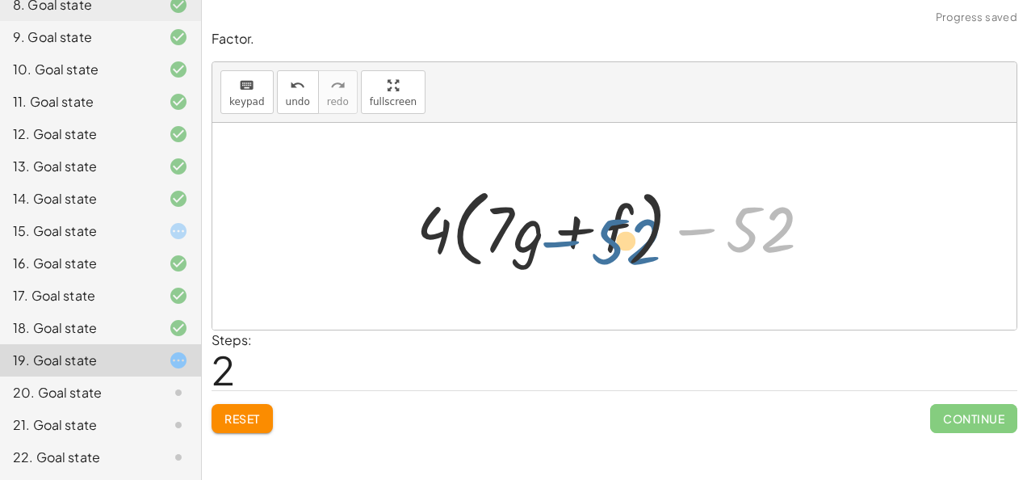
drag, startPoint x: 746, startPoint y: 231, endPoint x: 601, endPoint y: 242, distance: 145.8
click at [601, 242] on div at bounding box center [621, 226] width 424 height 93
drag, startPoint x: 752, startPoint y: 229, endPoint x: 510, endPoint y: 229, distance: 242.3
click at [510, 229] on div at bounding box center [621, 226] width 424 height 93
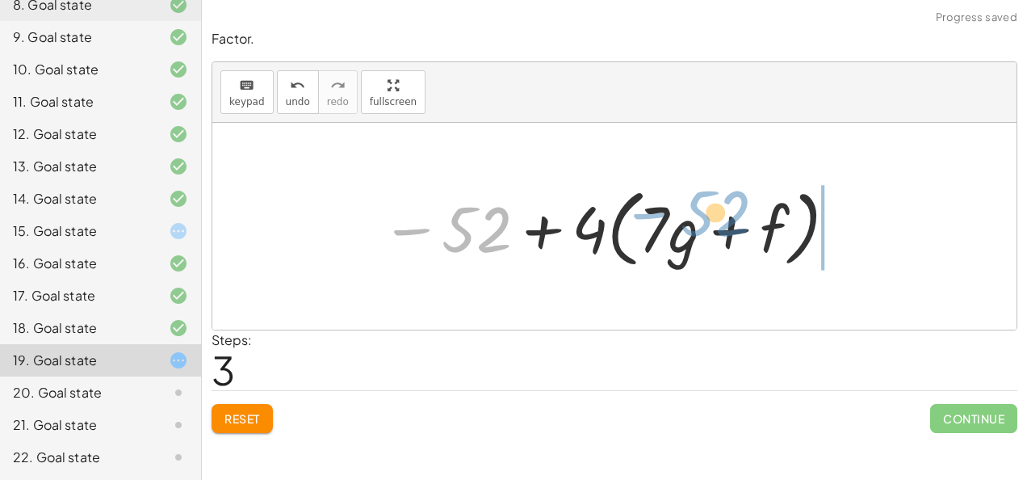
drag, startPoint x: 475, startPoint y: 226, endPoint x: 715, endPoint y: 216, distance: 240.1
click at [715, 216] on div at bounding box center [610, 226] width 474 height 93
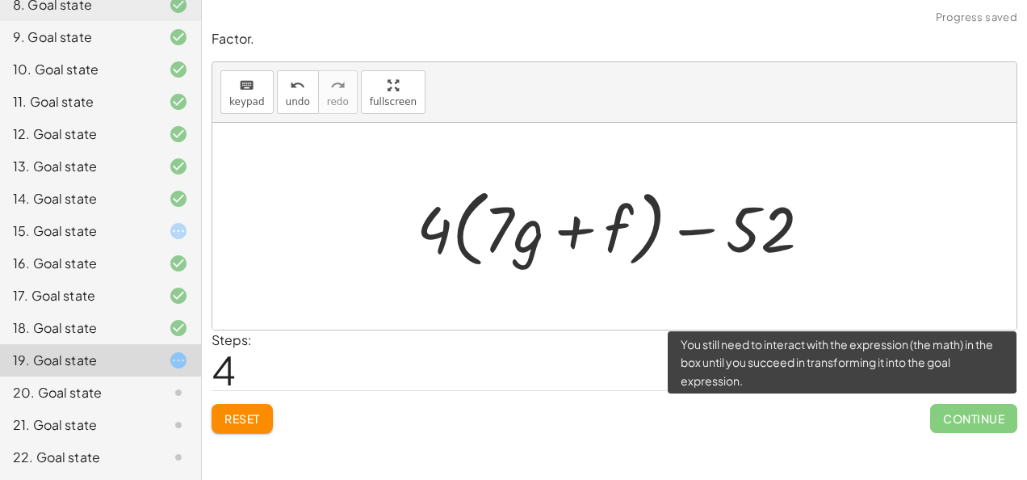
click at [960, 410] on span "Continue" at bounding box center [973, 418] width 87 height 29
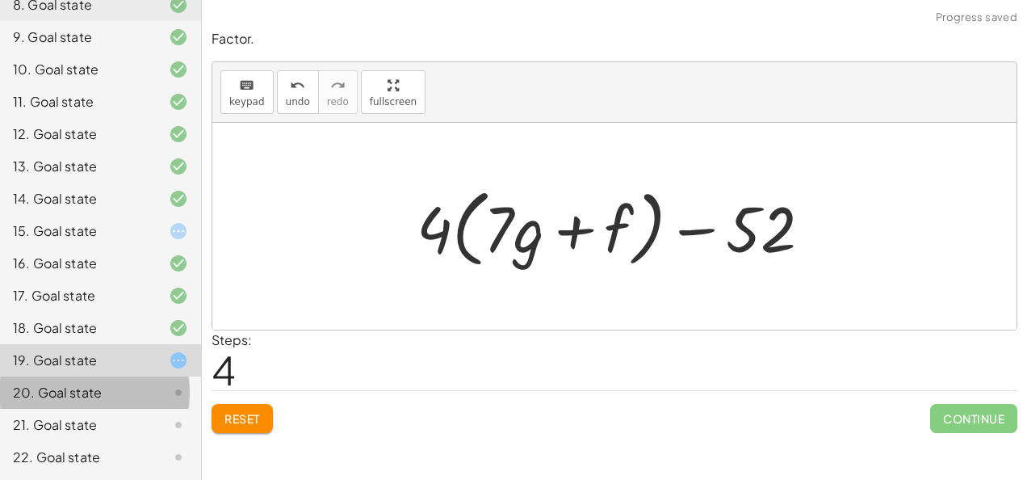
click at [98, 397] on div "20. Goal state" at bounding box center [78, 392] width 130 height 19
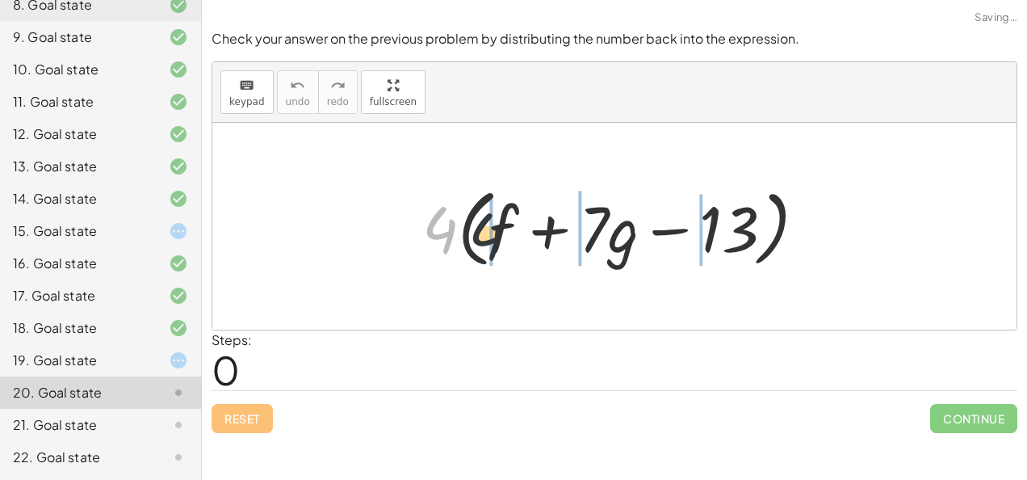
drag, startPoint x: 447, startPoint y: 237, endPoint x: 498, endPoint y: 244, distance: 51.3
click at [498, 244] on div at bounding box center [621, 226] width 414 height 93
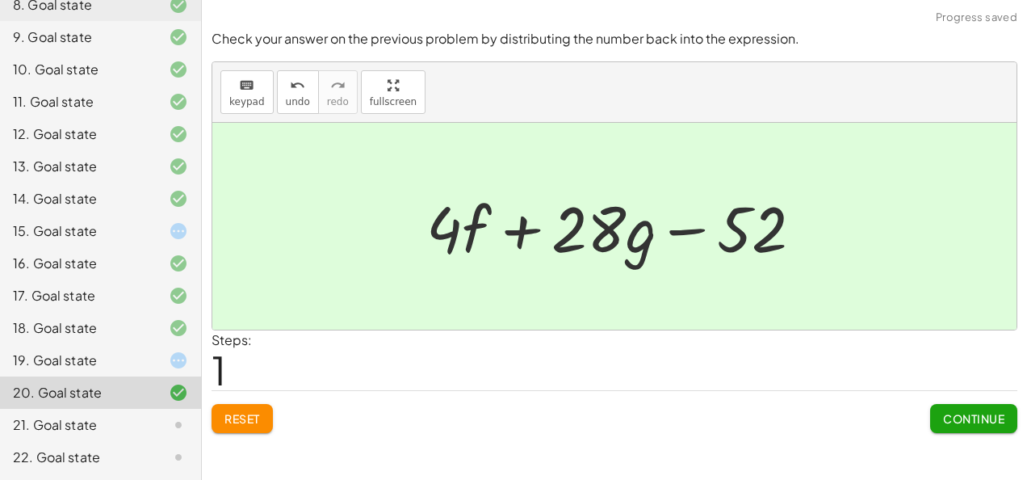
click at [241, 414] on span "Reset" at bounding box center [243, 418] width 36 height 15
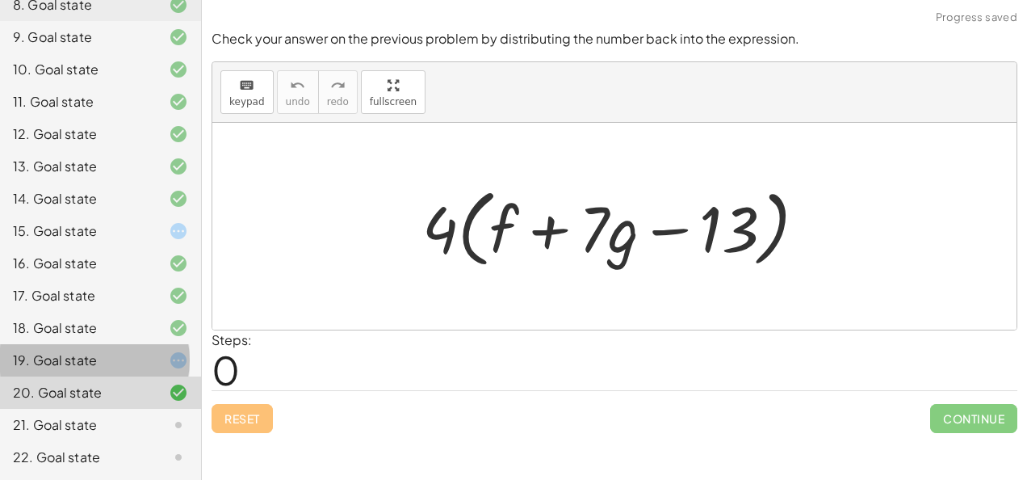
click at [105, 366] on div "19. Goal state" at bounding box center [78, 360] width 130 height 19
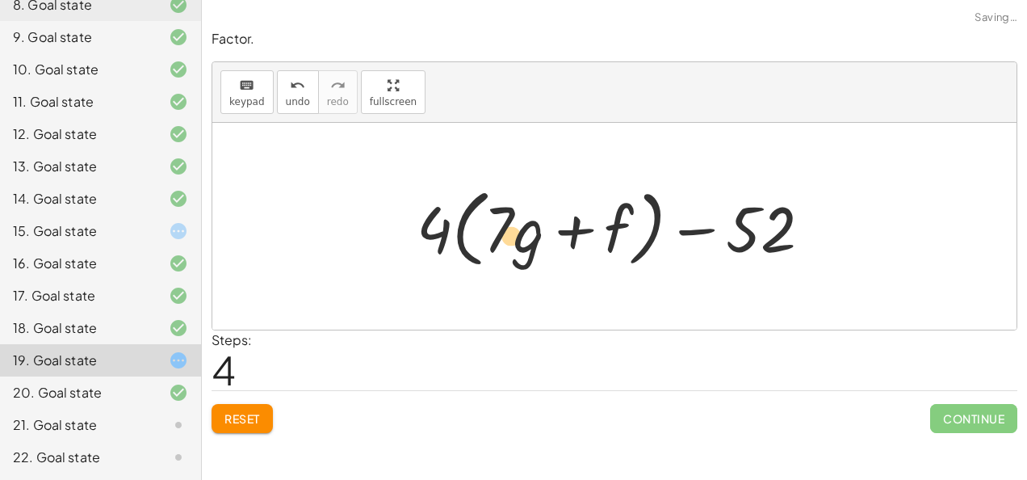
drag, startPoint x: 507, startPoint y: 226, endPoint x: 482, endPoint y: 234, distance: 26.3
click at [482, 234] on div at bounding box center [621, 226] width 424 height 93
drag, startPoint x: 447, startPoint y: 234, endPoint x: 702, endPoint y: 244, distance: 254.6
click at [702, 244] on div at bounding box center [621, 226] width 424 height 93
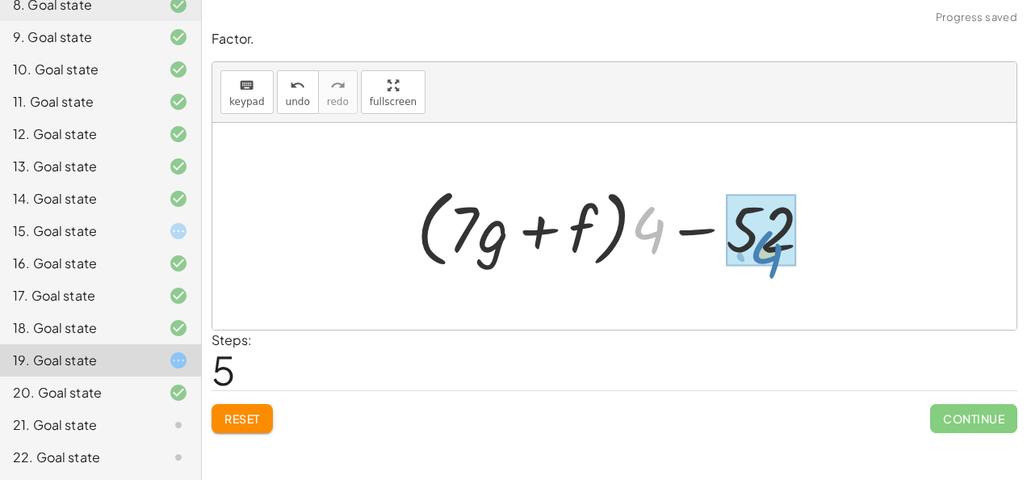
drag, startPoint x: 662, startPoint y: 235, endPoint x: 778, endPoint y: 256, distance: 117.4
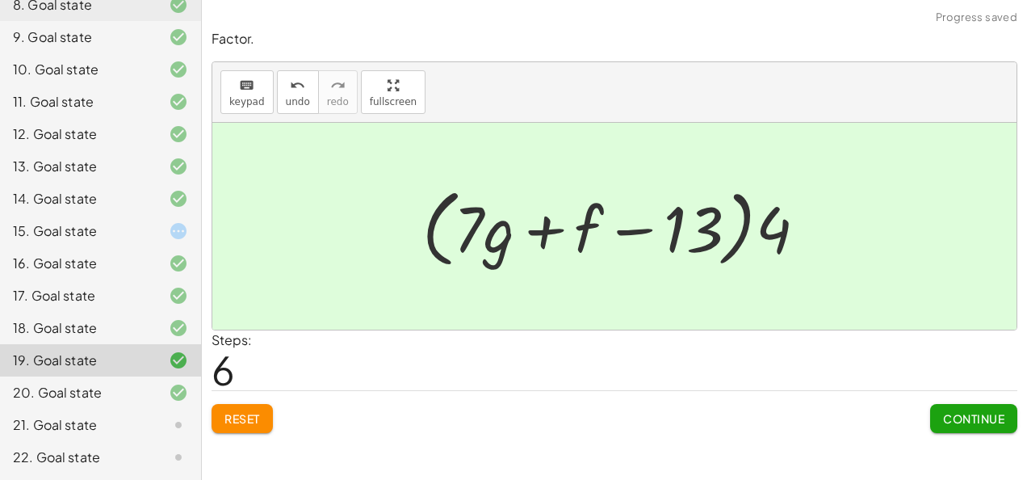
click at [948, 418] on span "Continue" at bounding box center [973, 418] width 61 height 15
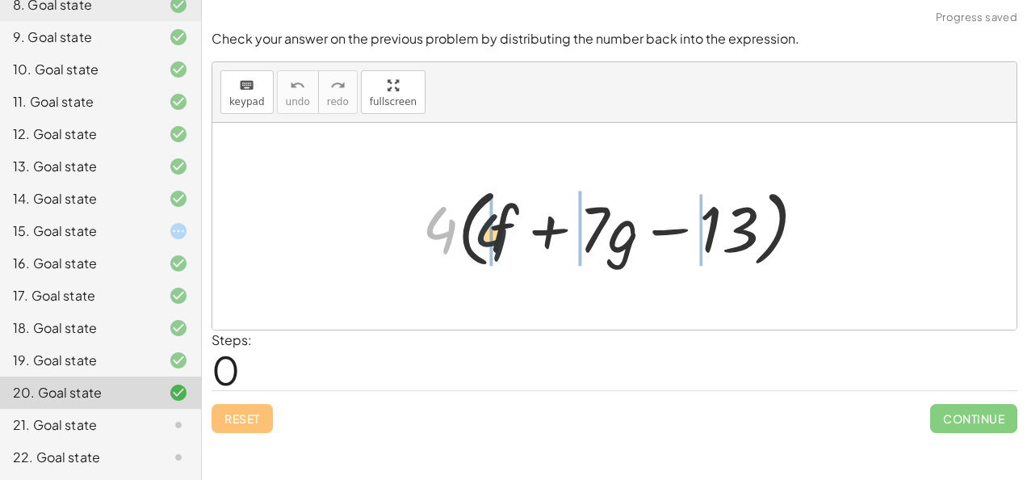
drag, startPoint x: 453, startPoint y: 230, endPoint x: 506, endPoint y: 237, distance: 53.8
click at [506, 237] on div at bounding box center [621, 226] width 414 height 93
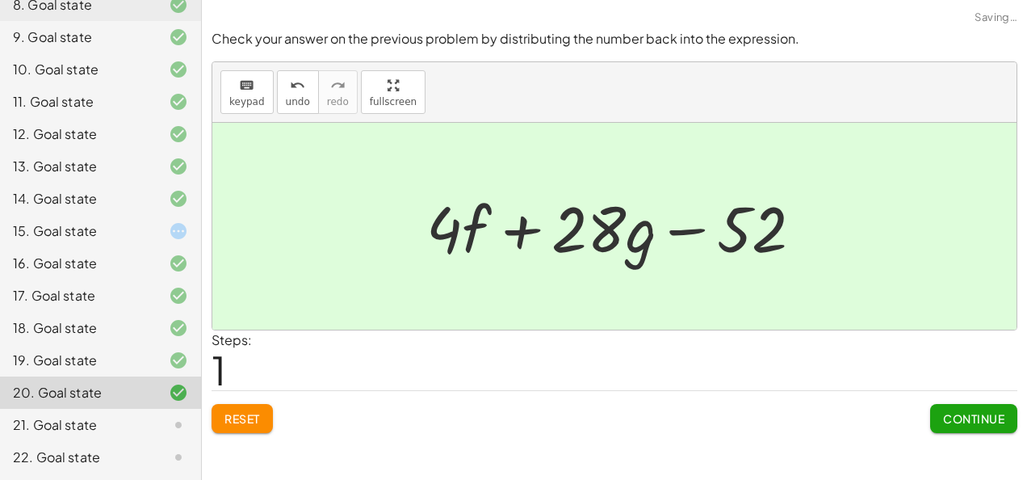
click at [939, 411] on button "Continue" at bounding box center [973, 418] width 87 height 29
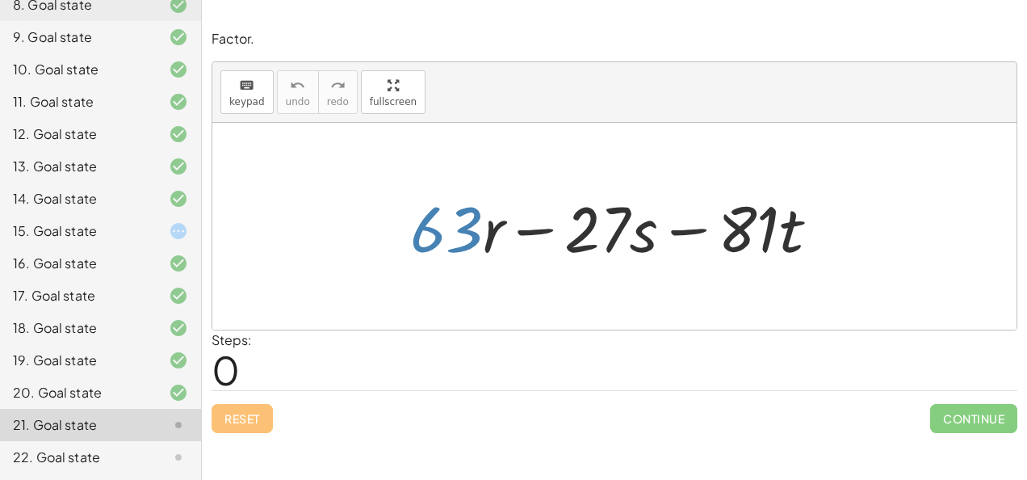
click at [459, 234] on div at bounding box center [621, 226] width 439 height 83
click at [90, 452] on div "22. Goal state" at bounding box center [78, 456] width 130 height 19
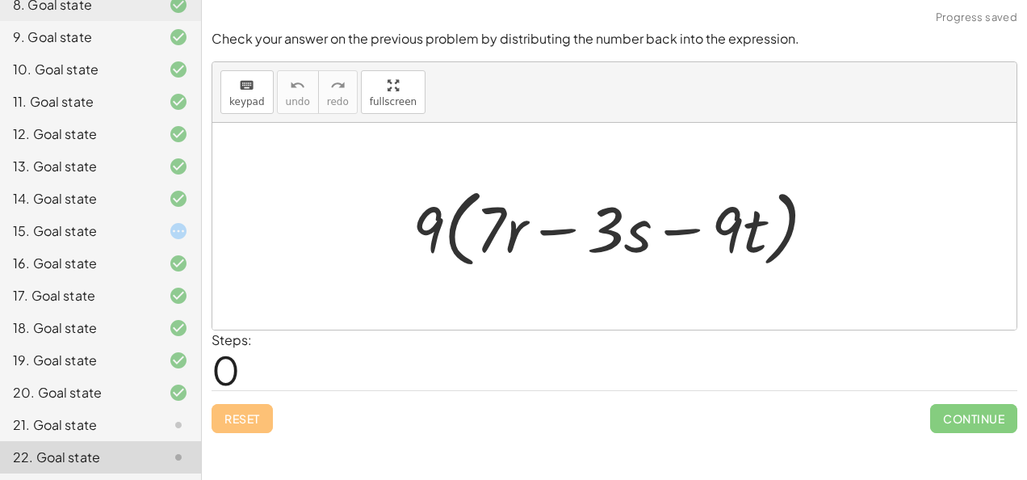
click at [86, 429] on div "21. Goal state" at bounding box center [78, 424] width 130 height 19
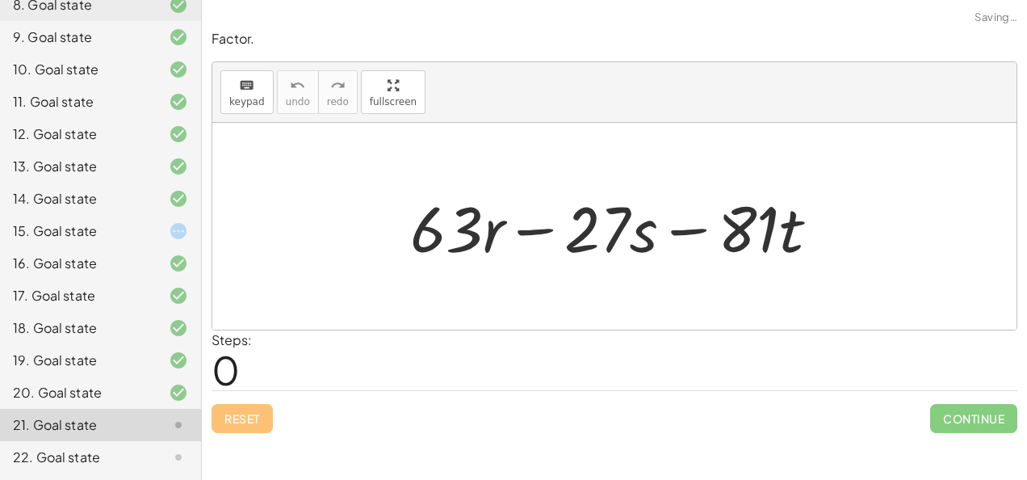
click at [83, 466] on div "22. Goal state" at bounding box center [78, 456] width 130 height 19
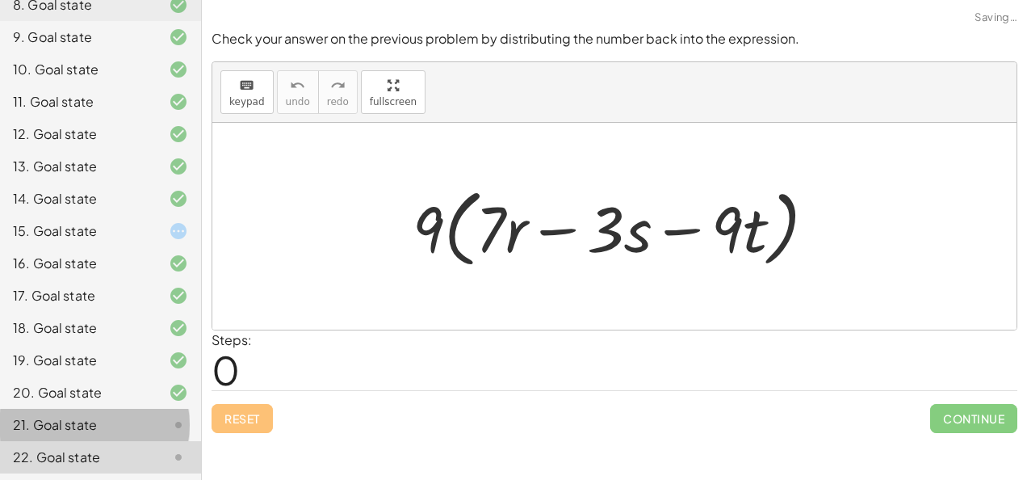
click at [74, 431] on div "21. Goal state" at bounding box center [78, 424] width 130 height 19
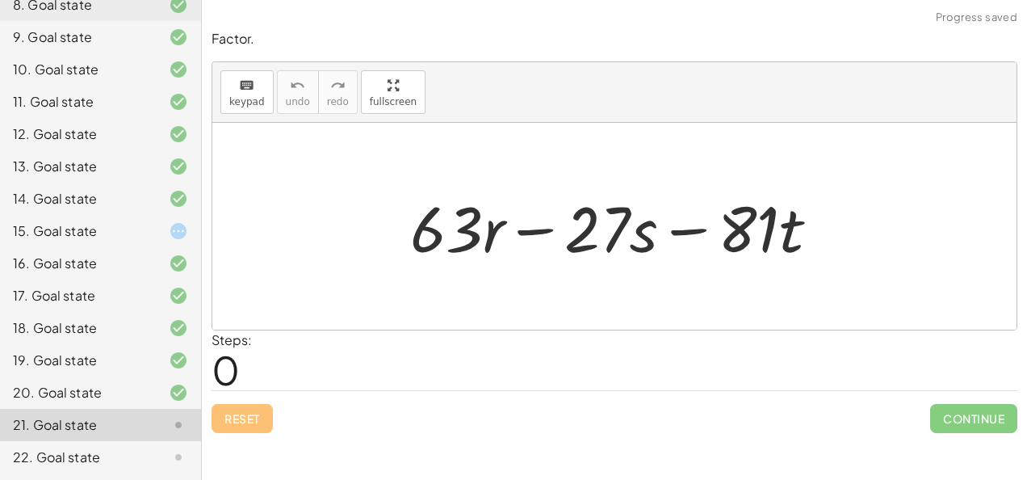
click at [95, 473] on div "1. Goal state 2. Goal state 3. Goal state 4. Goal state 5. Goal state 6. Goal s…" at bounding box center [100, 118] width 201 height 724
click at [87, 462] on div "22. Goal state" at bounding box center [78, 456] width 130 height 19
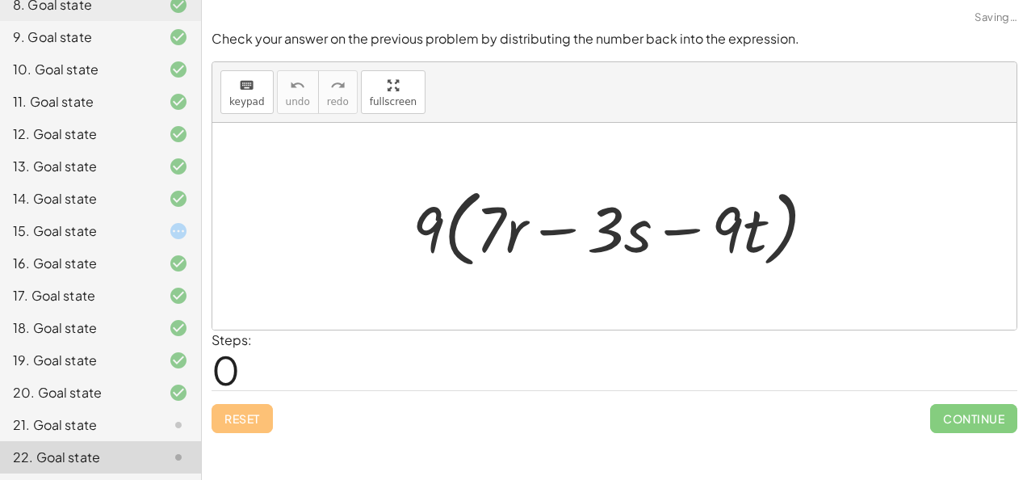
click at [85, 425] on div "21. Goal state" at bounding box center [78, 424] width 130 height 19
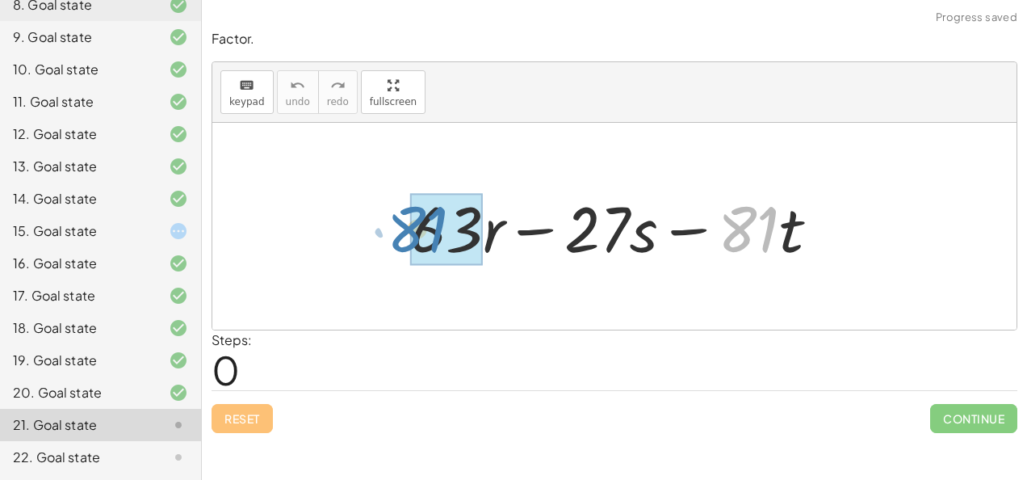
drag, startPoint x: 751, startPoint y: 226, endPoint x: 404, endPoint y: 225, distance: 347.3
click at [404, 225] on div at bounding box center [621, 226] width 439 height 83
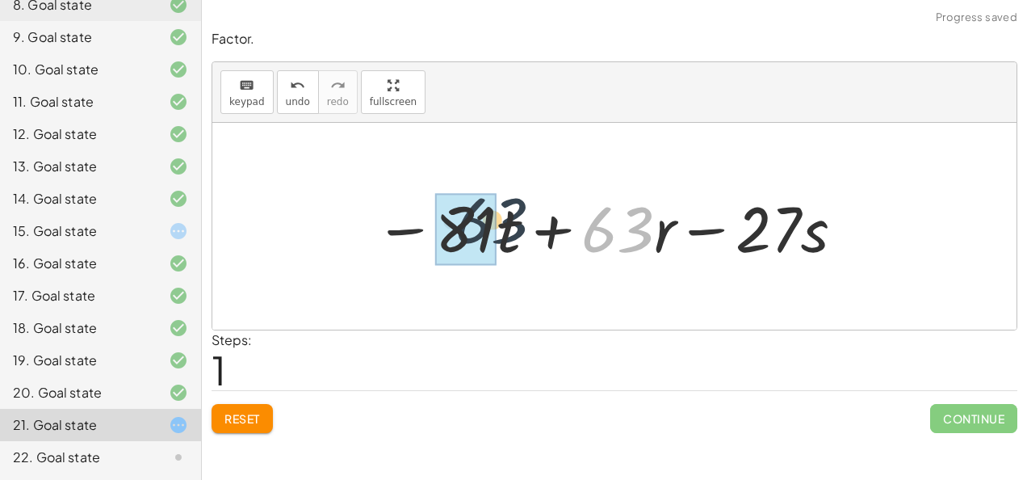
drag, startPoint x: 611, startPoint y: 237, endPoint x: 453, endPoint y: 242, distance: 158.4
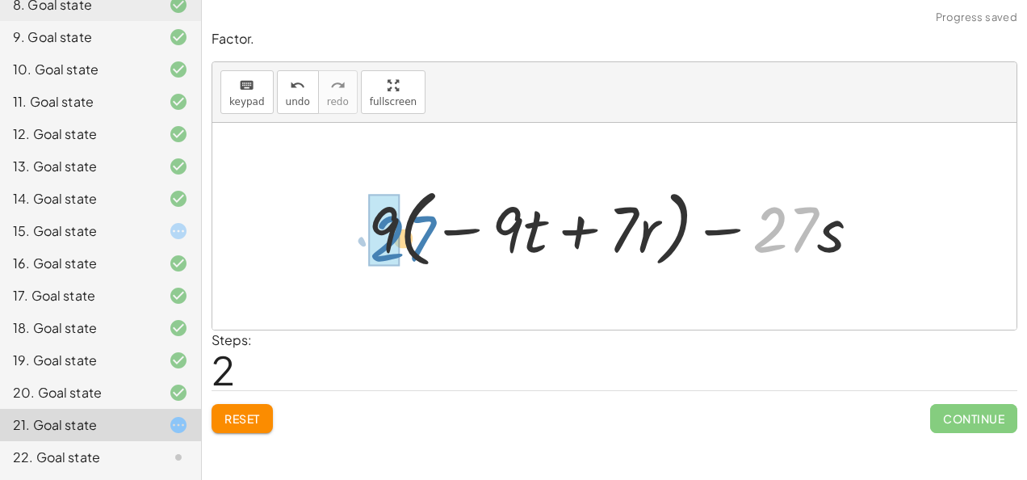
drag, startPoint x: 792, startPoint y: 233, endPoint x: 397, endPoint y: 242, distance: 395.9
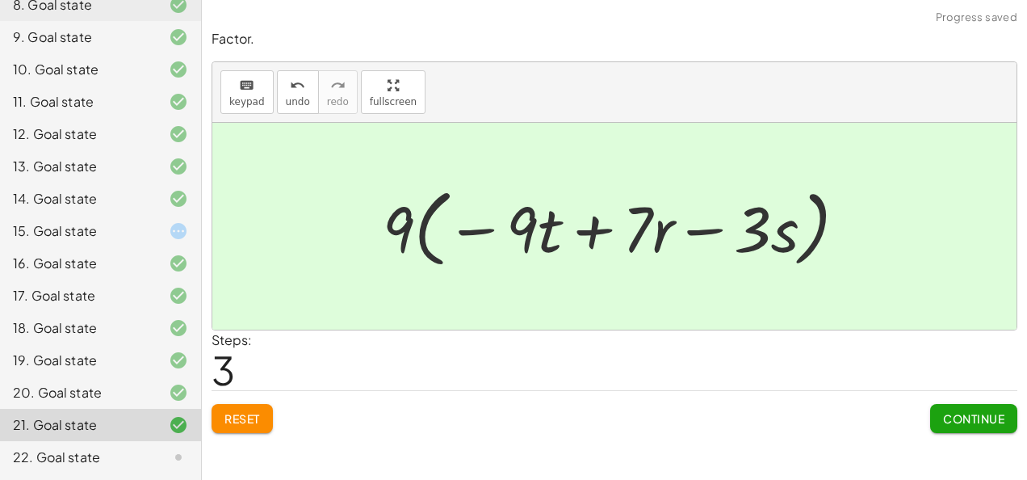
click at [955, 423] on span "Continue" at bounding box center [973, 418] width 61 height 15
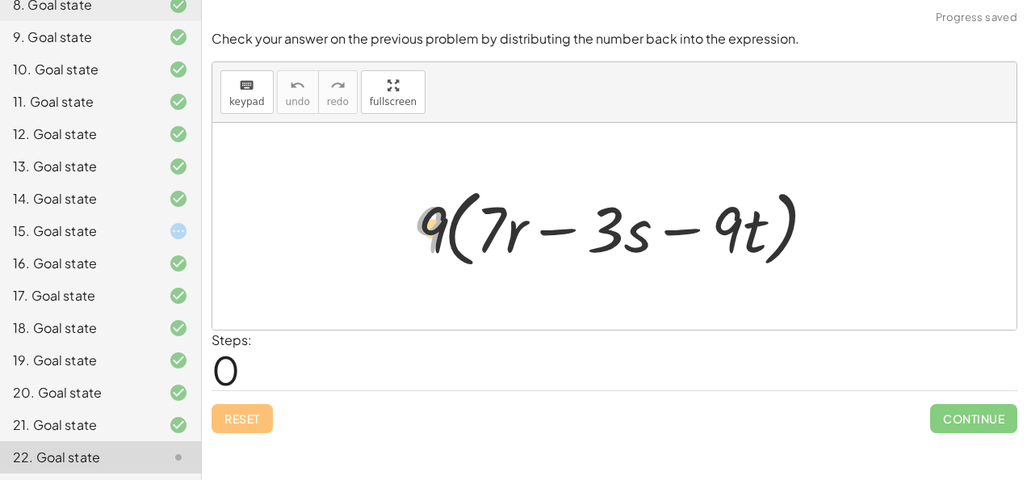
drag, startPoint x: 431, startPoint y: 236, endPoint x: 482, endPoint y: 236, distance: 50.9
click at [482, 236] on div at bounding box center [621, 226] width 433 height 93
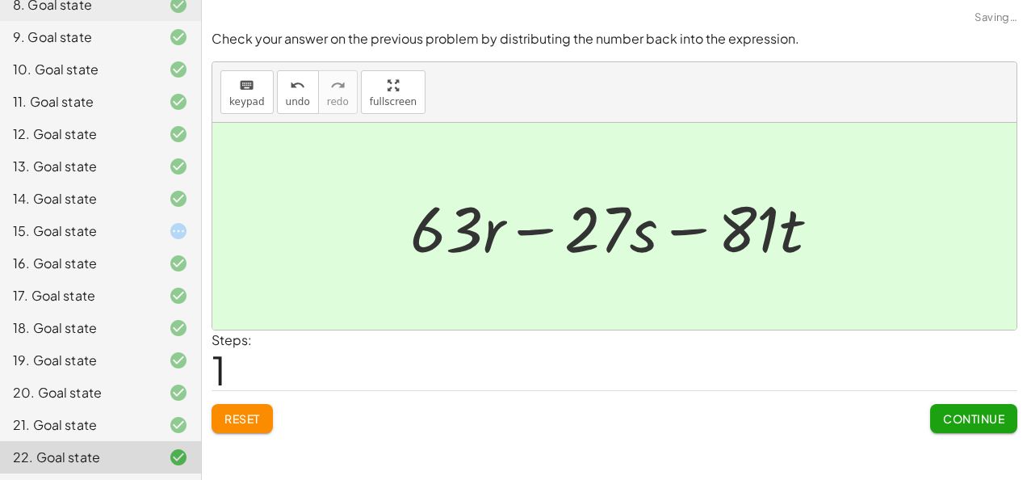
click at [968, 427] on button "Continue" at bounding box center [973, 418] width 87 height 29
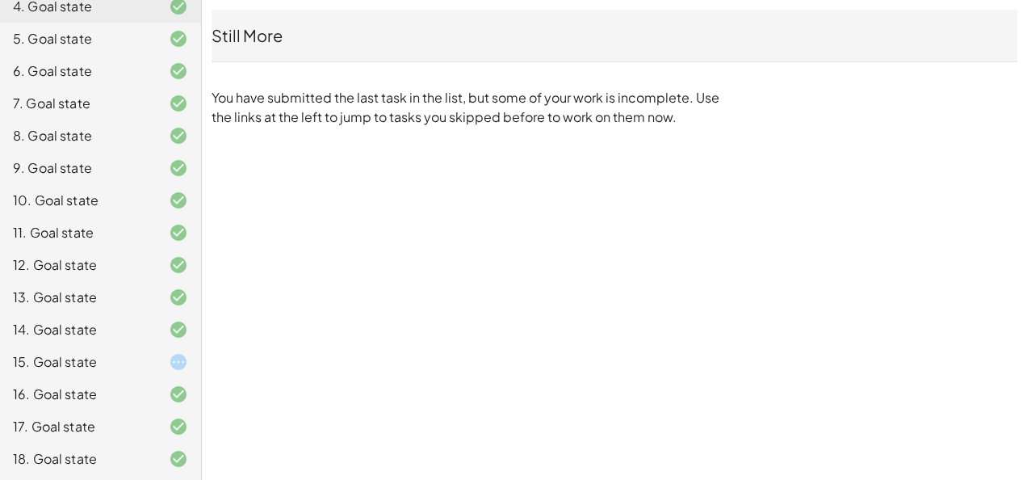
scroll to position [278, 0]
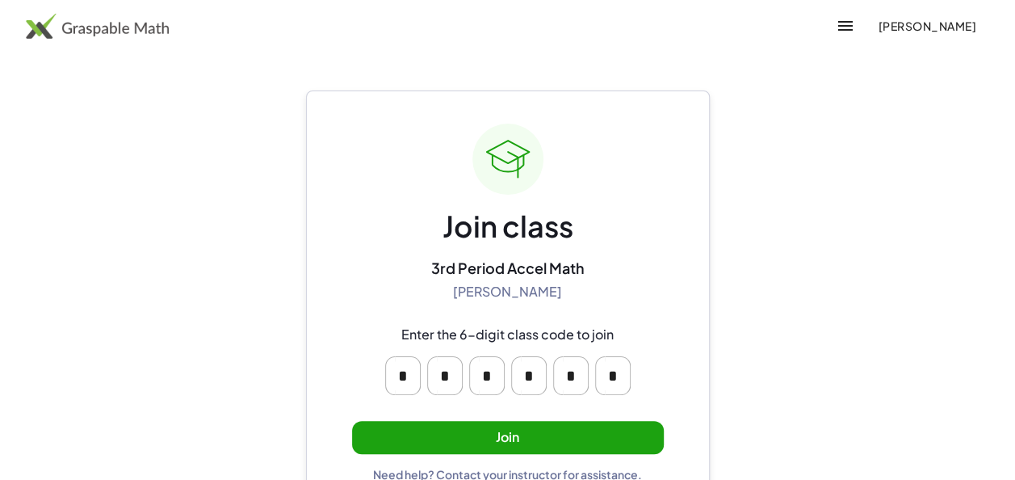
click at [535, 452] on button "Join" at bounding box center [508, 437] width 312 height 33
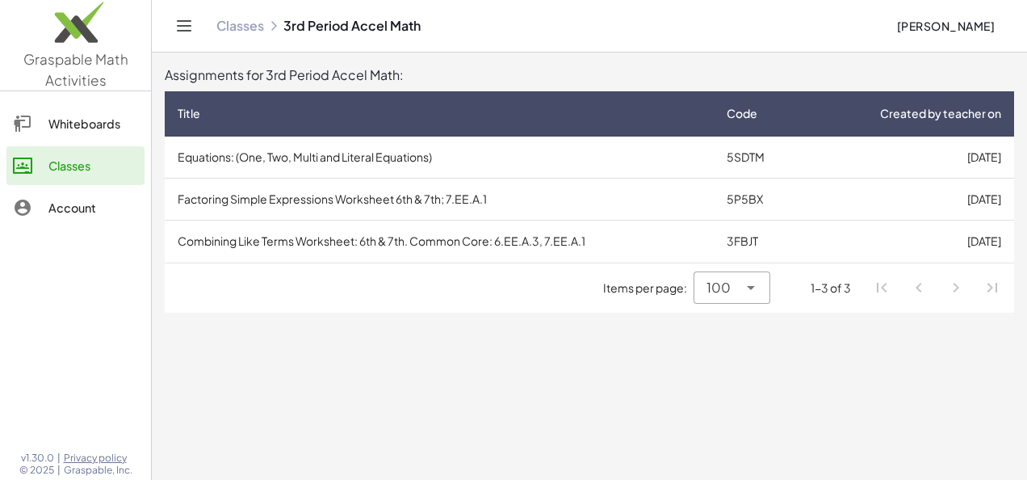
click at [78, 123] on div "Whiteboards" at bounding box center [93, 123] width 90 height 19
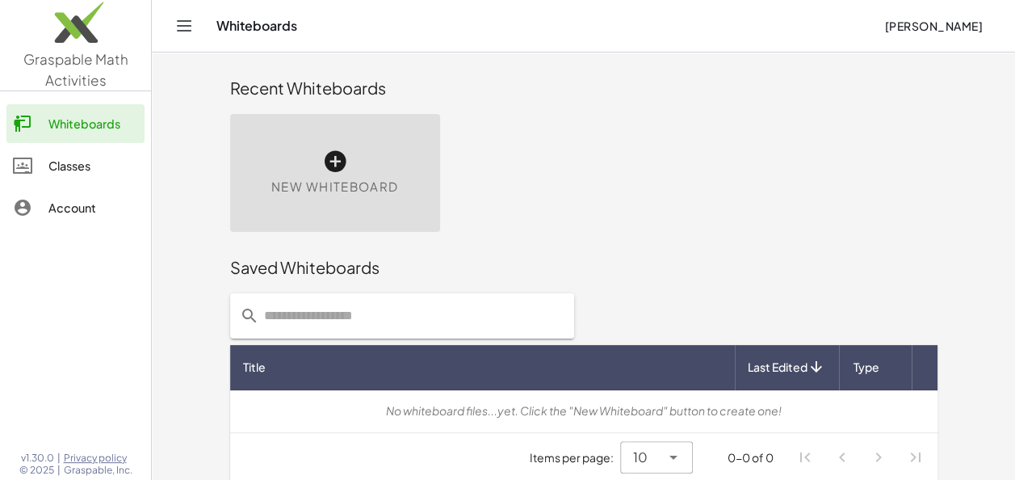
scroll to position [11, 0]
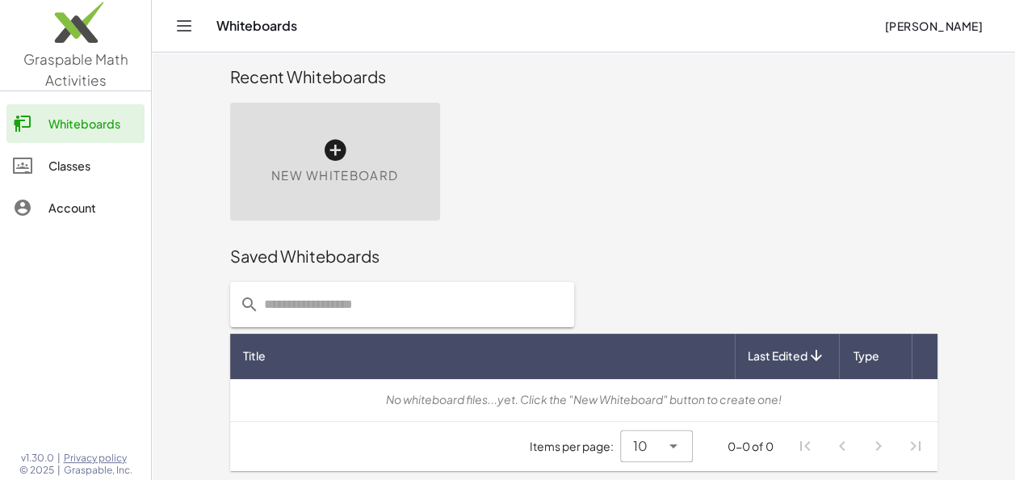
click at [56, 160] on div "Classes" at bounding box center [93, 165] width 90 height 19
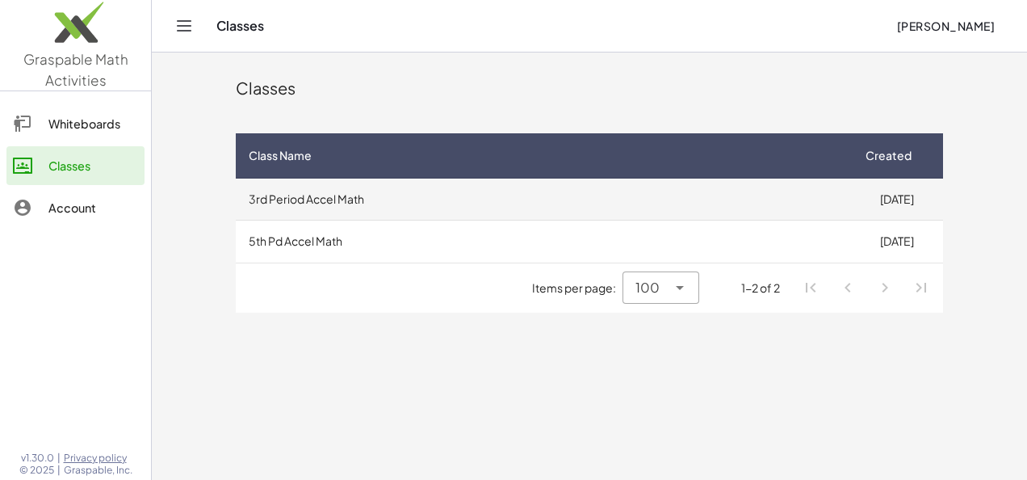
click at [452, 197] on td "3rd Period Accel Math" at bounding box center [543, 199] width 615 height 42
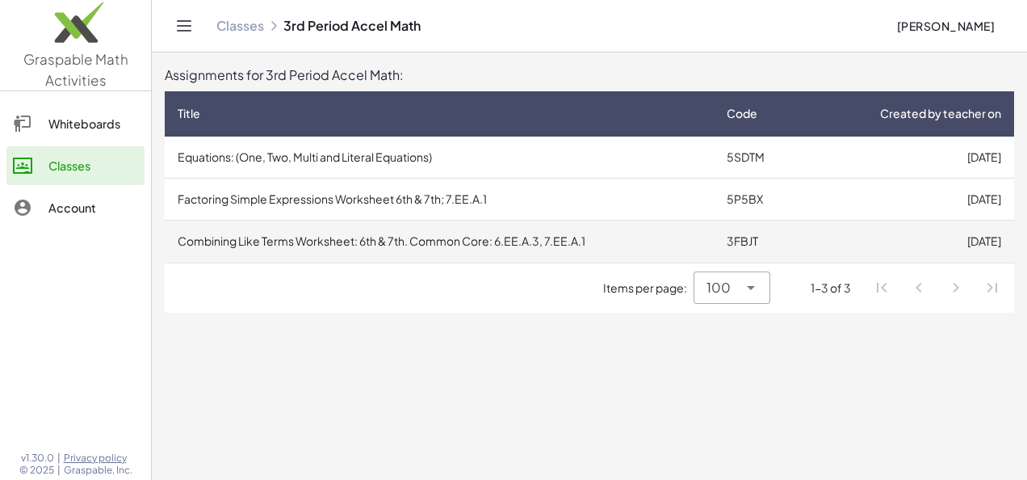
click at [323, 250] on td "Combining Like Terms Worksheet: 6th & 7th. Common Core: 6.EE.A.3, 7.EE.A.1" at bounding box center [439, 241] width 549 height 42
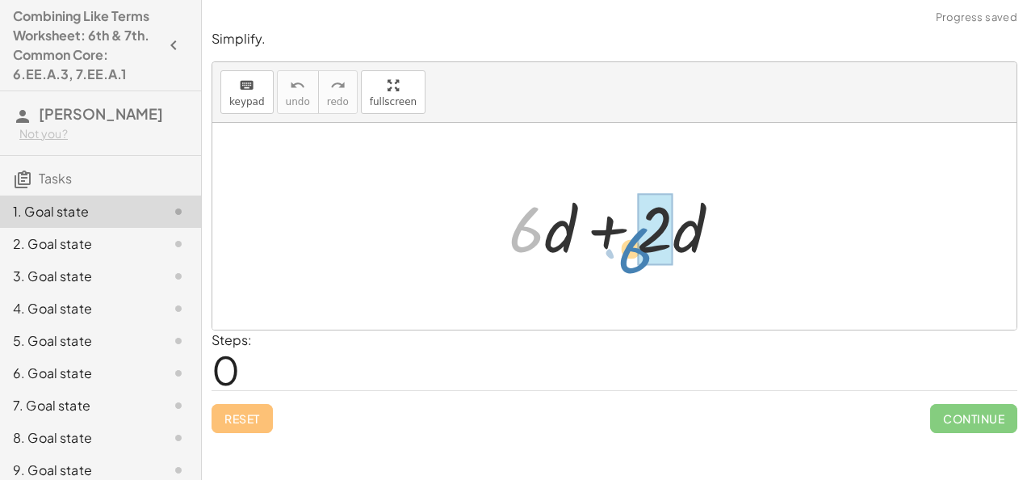
drag, startPoint x: 531, startPoint y: 242, endPoint x: 644, endPoint y: 262, distance: 114.1
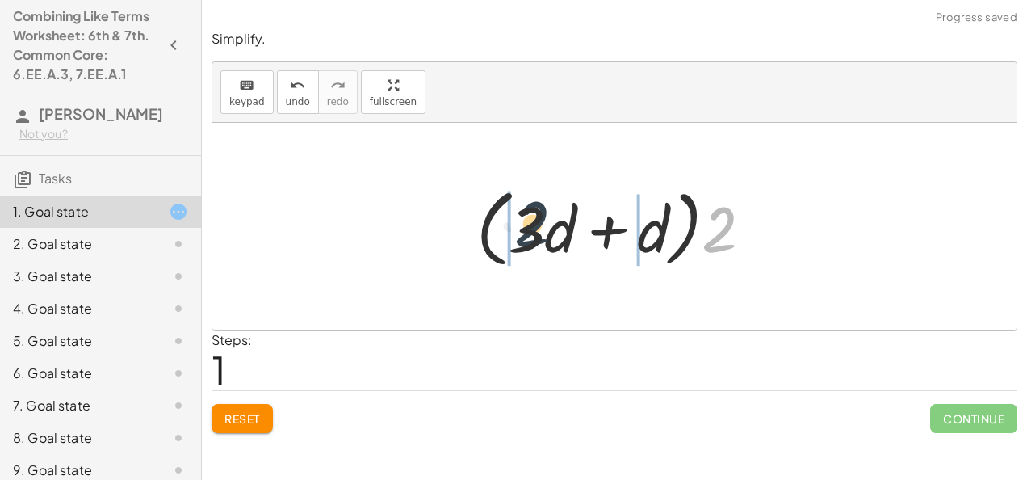
drag, startPoint x: 733, startPoint y: 239, endPoint x: 517, endPoint y: 229, distance: 215.9
click at [517, 229] on div at bounding box center [620, 226] width 305 height 93
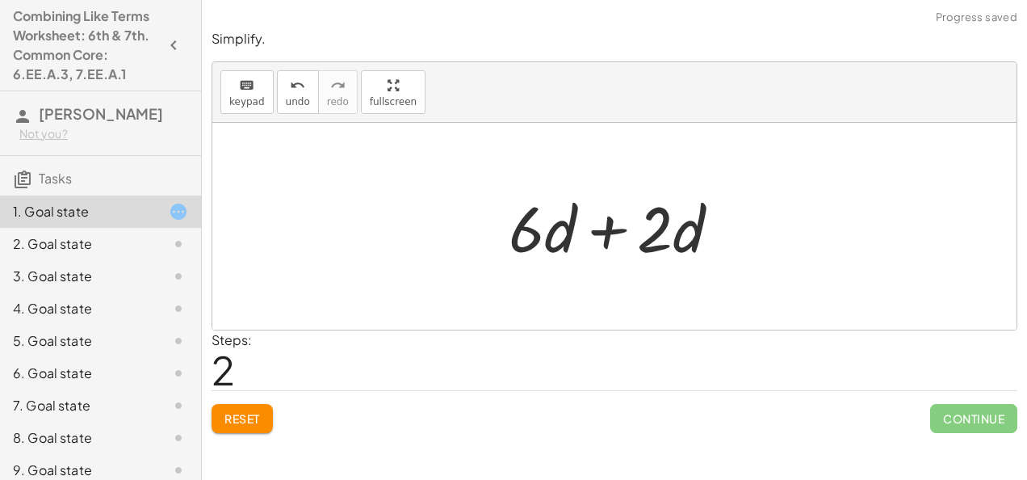
click at [262, 410] on button "Reset" at bounding box center [242, 418] width 61 height 29
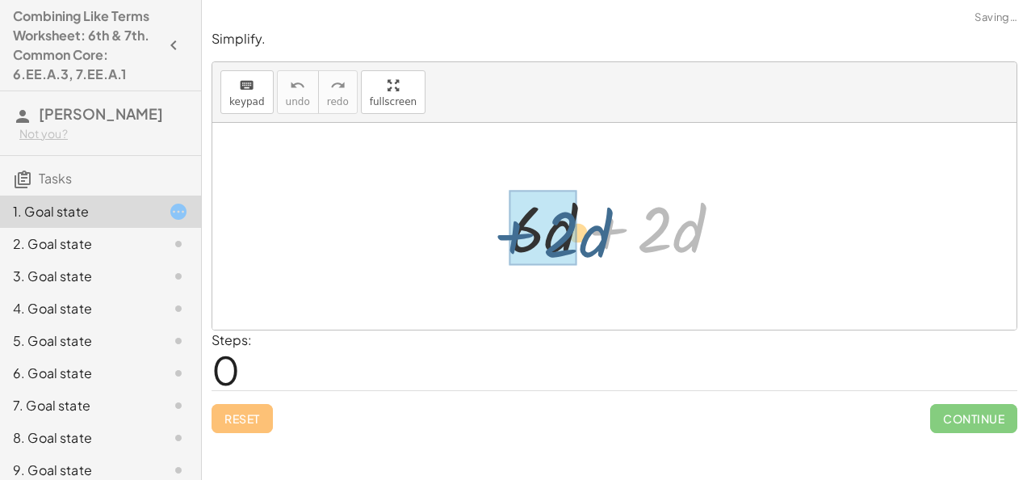
drag, startPoint x: 610, startPoint y: 233, endPoint x: 519, endPoint y: 237, distance: 91.4
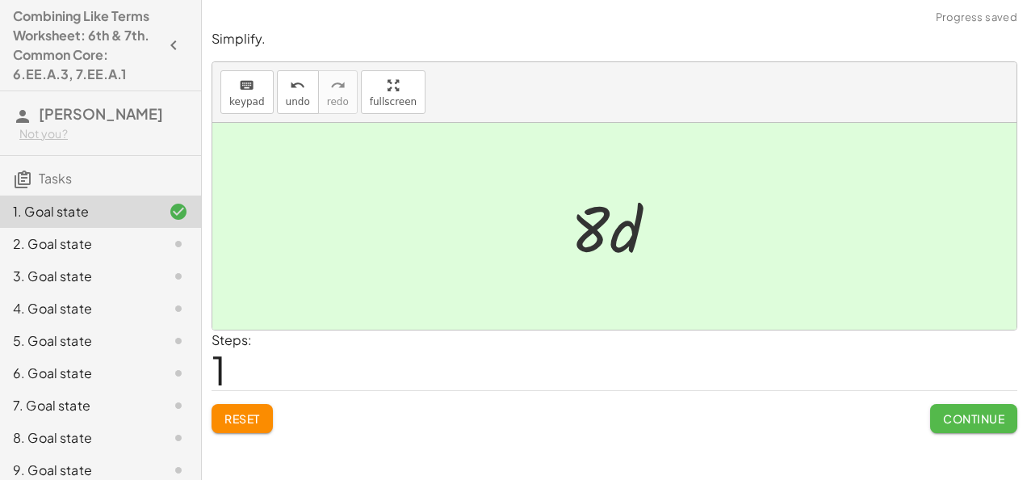
click at [948, 414] on span "Continue" at bounding box center [973, 418] width 61 height 15
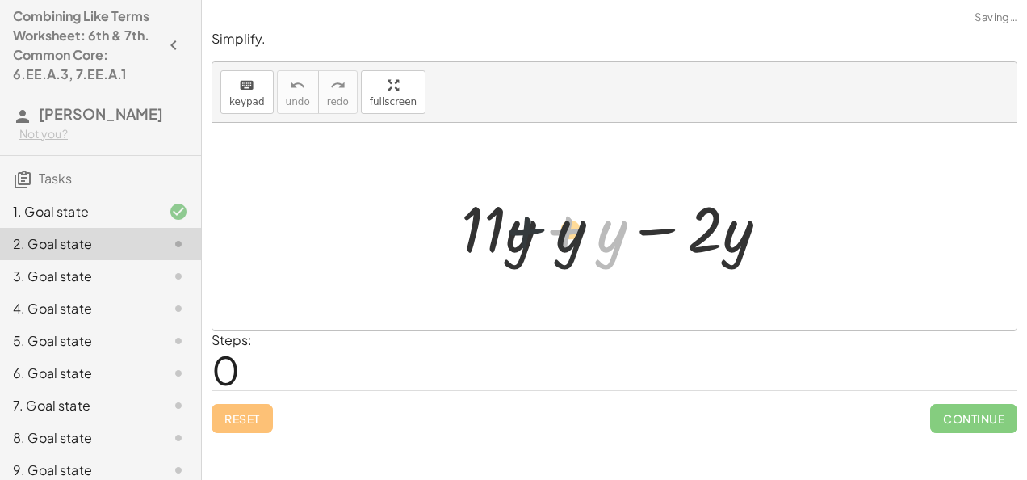
drag, startPoint x: 570, startPoint y: 234, endPoint x: 458, endPoint y: 238, distance: 112.3
click at [458, 238] on div at bounding box center [621, 226] width 336 height 83
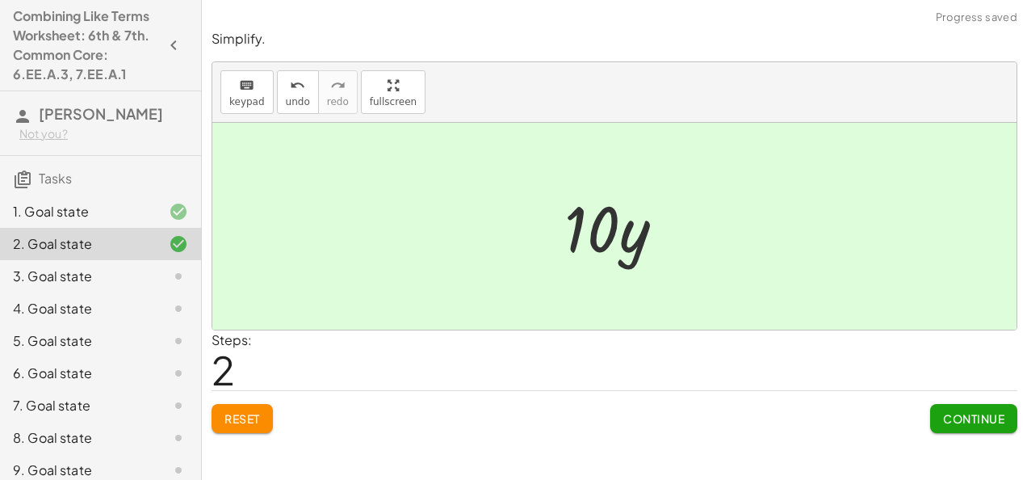
click at [945, 414] on span "Continue" at bounding box center [973, 418] width 61 height 15
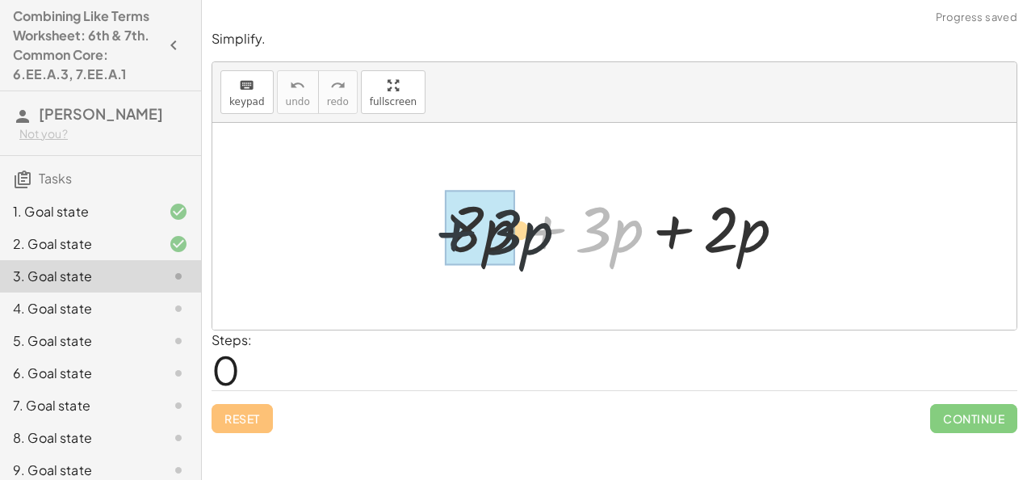
drag, startPoint x: 549, startPoint y: 229, endPoint x: 429, endPoint y: 235, distance: 120.5
click at [429, 235] on div "+ · 3 · p + · 8 · p + · 3 · p + · 2 · p" at bounding box center [615, 226] width 389 height 91
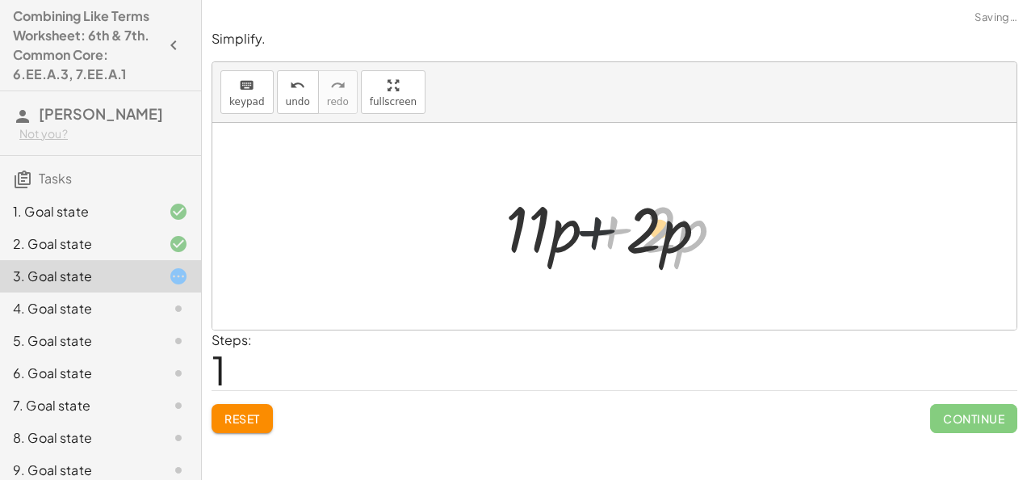
drag, startPoint x: 603, startPoint y: 220, endPoint x: 521, endPoint y: 220, distance: 82.4
click at [521, 220] on div at bounding box center [621, 226] width 246 height 83
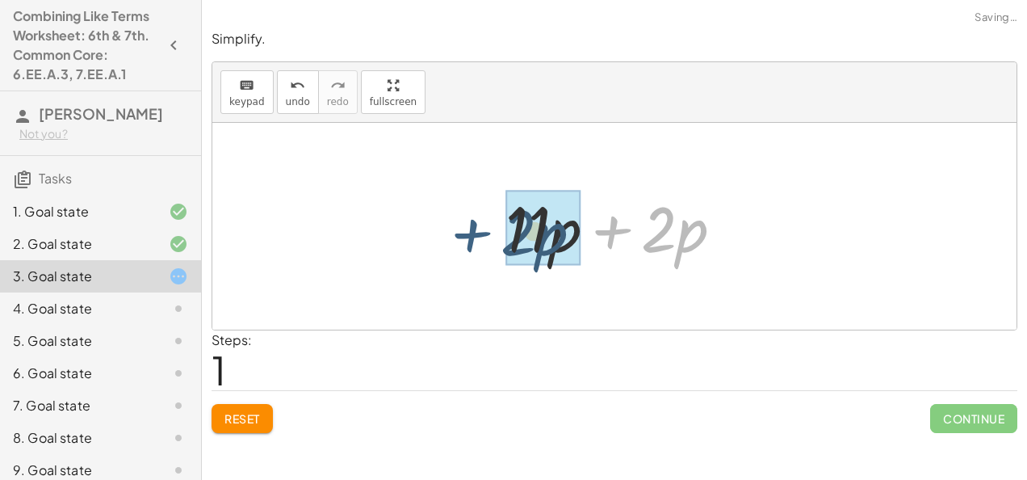
drag, startPoint x: 603, startPoint y: 226, endPoint x: 443, endPoint y: 229, distance: 159.1
click at [443, 229] on div "+ · 8 · p + · 3 · p + · 2 · p + · 2 · p + · p + · 2 · p · 11" at bounding box center [614, 226] width 804 height 207
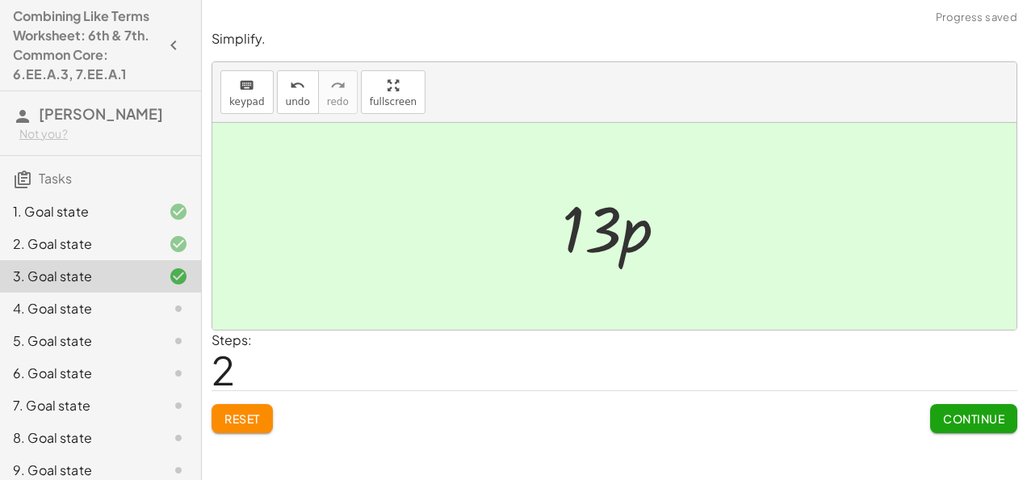
click at [950, 420] on span "Continue" at bounding box center [973, 418] width 61 height 15
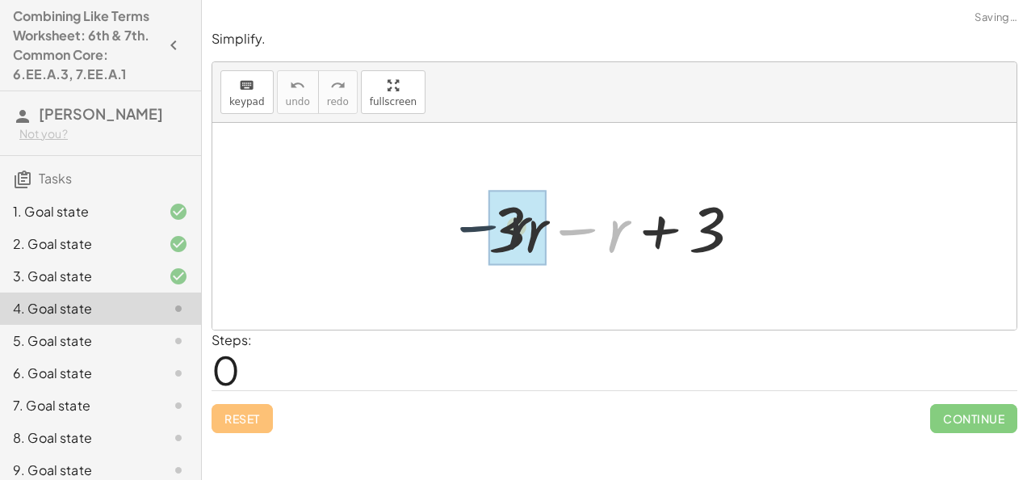
drag, startPoint x: 588, startPoint y: 233, endPoint x: 475, endPoint y: 229, distance: 113.1
click at [475, 229] on div "− r + · 3 · r − r + 3" at bounding box center [615, 226] width 302 height 91
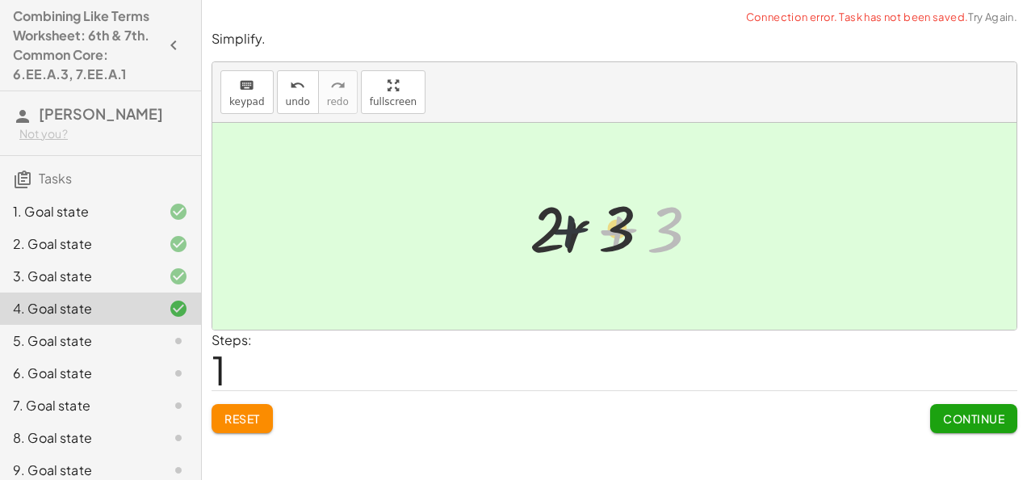
drag, startPoint x: 615, startPoint y: 226, endPoint x: 510, endPoint y: 226, distance: 105.8
click at [510, 226] on div "+ · 3 · r − r + 3 + 3 + · r + 3 · 2" at bounding box center [615, 226] width 219 height 91
click at [1001, 412] on span "Continue" at bounding box center [973, 418] width 61 height 15
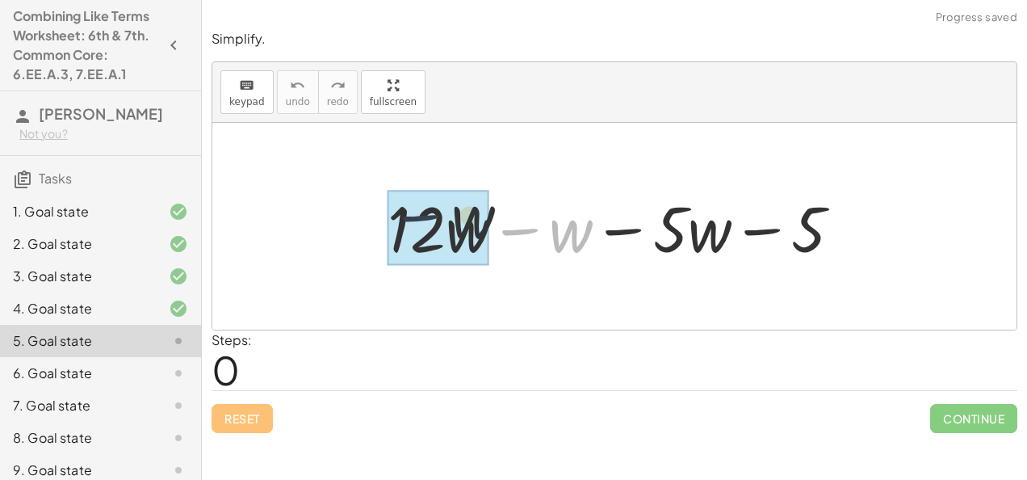
drag, startPoint x: 524, startPoint y: 226, endPoint x: 419, endPoint y: 212, distance: 105.9
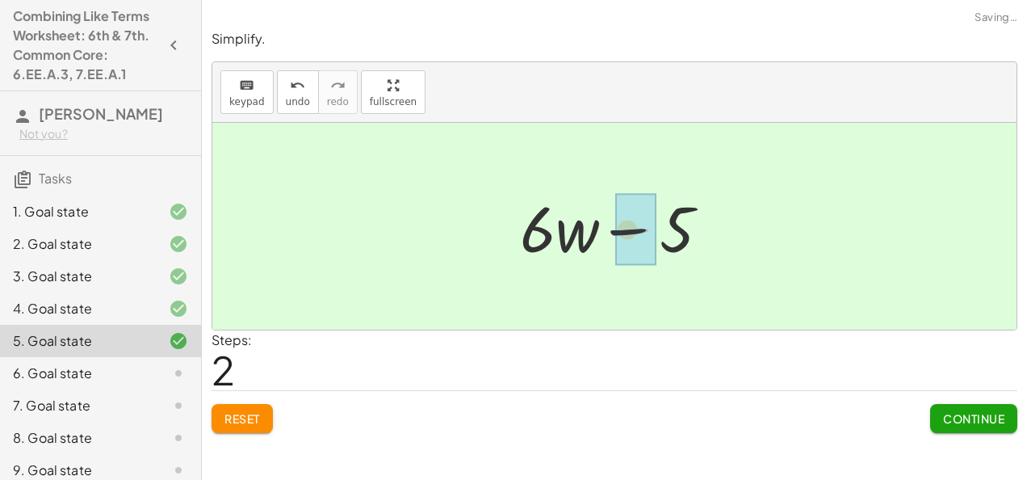
drag, startPoint x: 632, startPoint y: 229, endPoint x: 548, endPoint y: 238, distance: 85.3
click at [548, 238] on div at bounding box center [621, 226] width 219 height 83
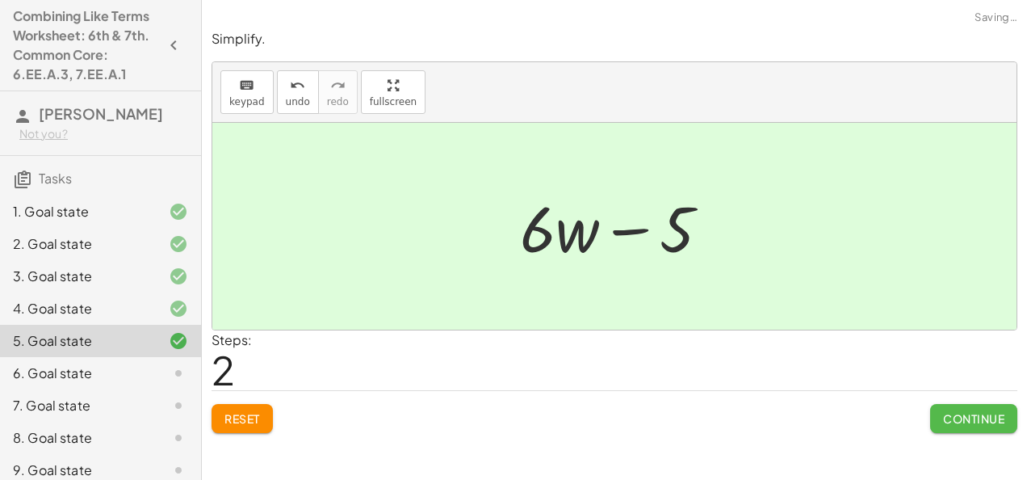
click at [966, 422] on span "Continue" at bounding box center [973, 418] width 61 height 15
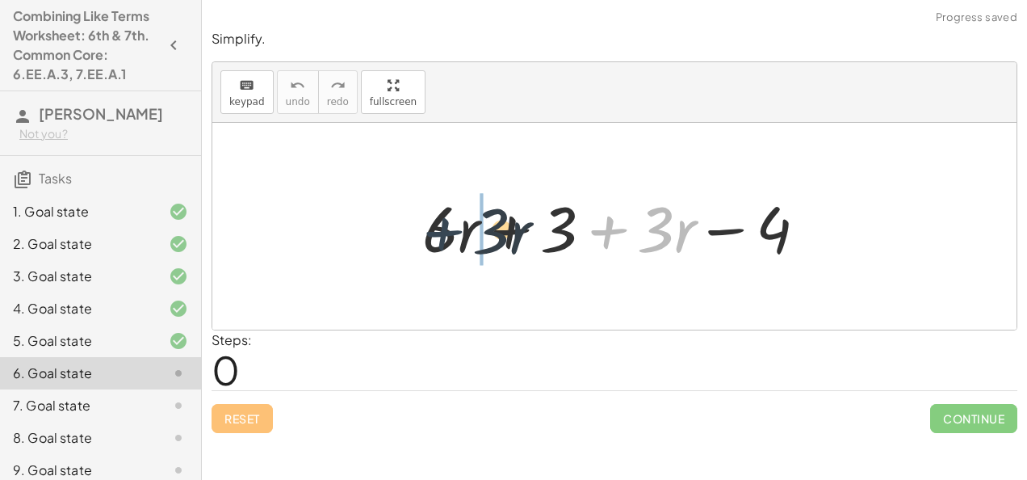
drag, startPoint x: 614, startPoint y: 229, endPoint x: 436, endPoint y: 231, distance: 177.7
click at [436, 231] on div at bounding box center [621, 226] width 414 height 83
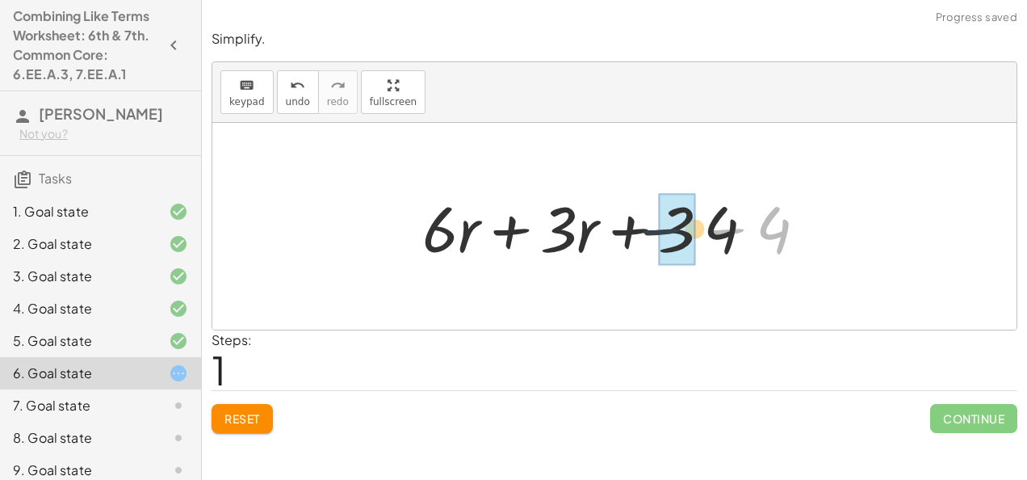
drag, startPoint x: 727, startPoint y: 233, endPoint x: 636, endPoint y: 233, distance: 90.5
click at [636, 233] on div at bounding box center [621, 226] width 414 height 83
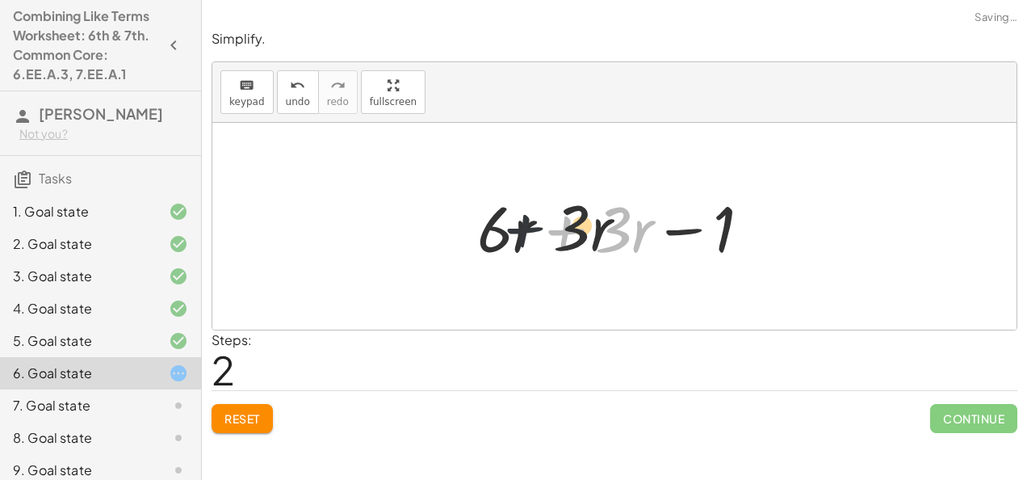
drag, startPoint x: 560, startPoint y: 229, endPoint x: 472, endPoint y: 227, distance: 88.1
click at [472, 227] on div at bounding box center [620, 226] width 303 height 83
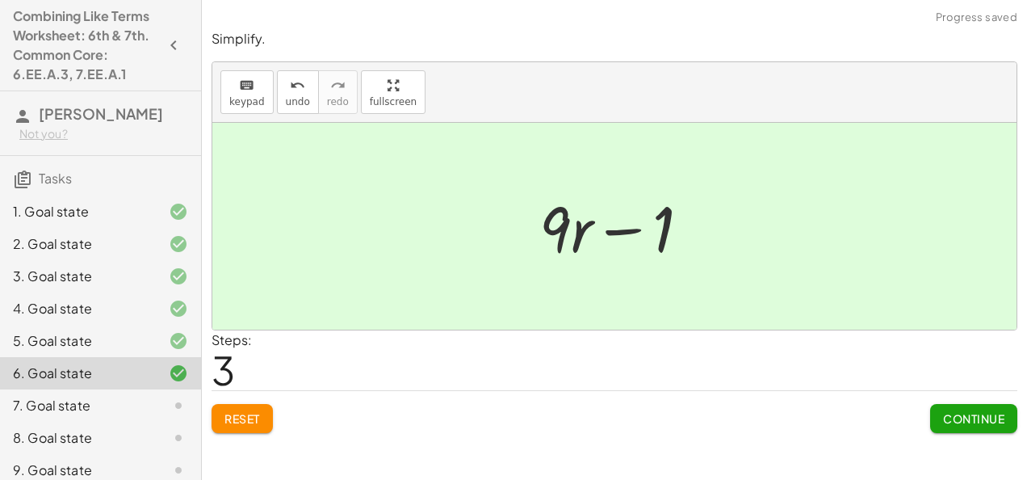
click at [982, 418] on span "Continue" at bounding box center [973, 418] width 61 height 15
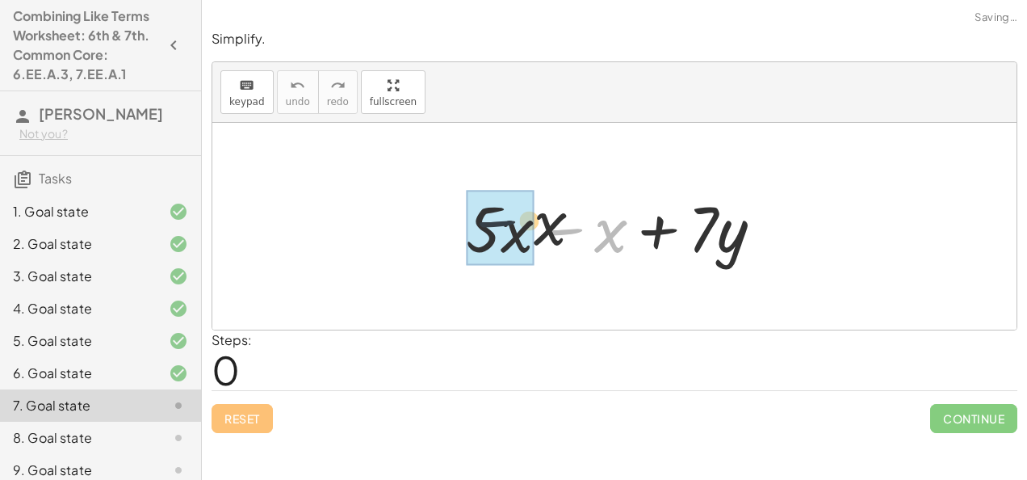
drag, startPoint x: 573, startPoint y: 233, endPoint x: 476, endPoint y: 224, distance: 97.4
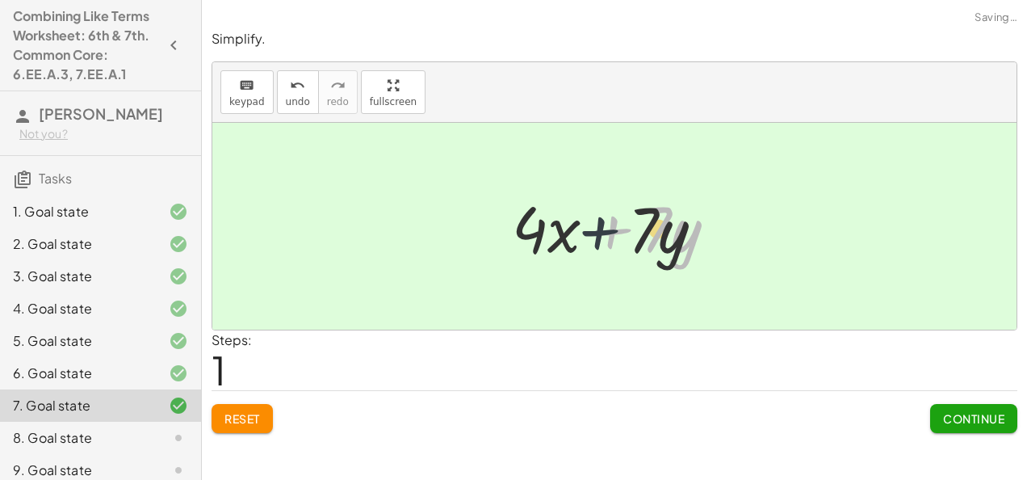
drag, startPoint x: 597, startPoint y: 225, endPoint x: 511, endPoint y: 229, distance: 85.7
click at [511, 229] on div at bounding box center [620, 226] width 233 height 83
click at [977, 414] on span "Continue" at bounding box center [973, 418] width 61 height 15
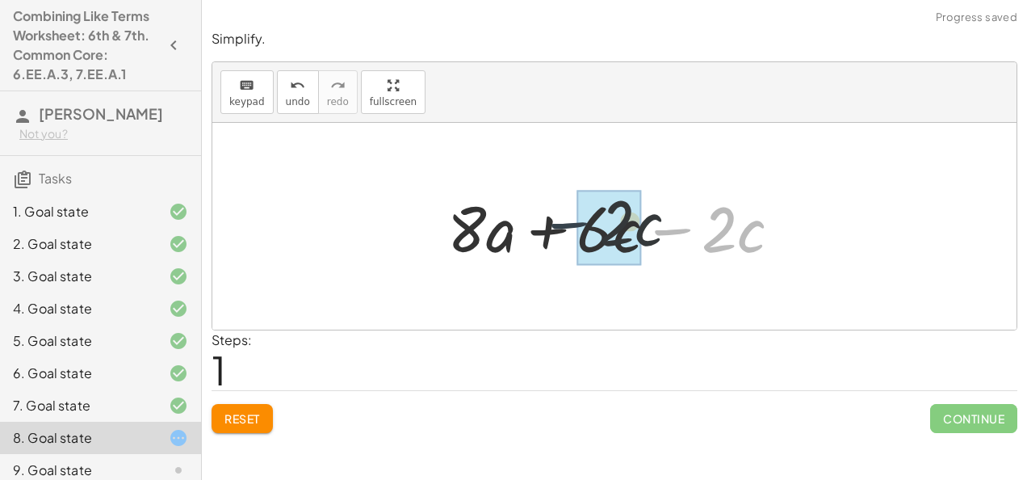
drag, startPoint x: 674, startPoint y: 230, endPoint x: 554, endPoint y: 225, distance: 119.7
click at [554, 225] on div at bounding box center [620, 226] width 363 height 83
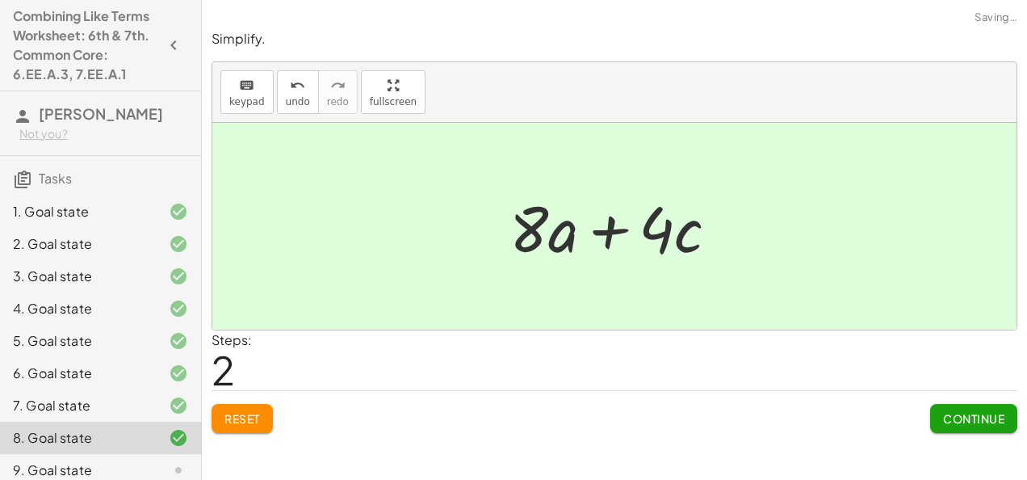
click at [956, 411] on span "Continue" at bounding box center [973, 418] width 61 height 15
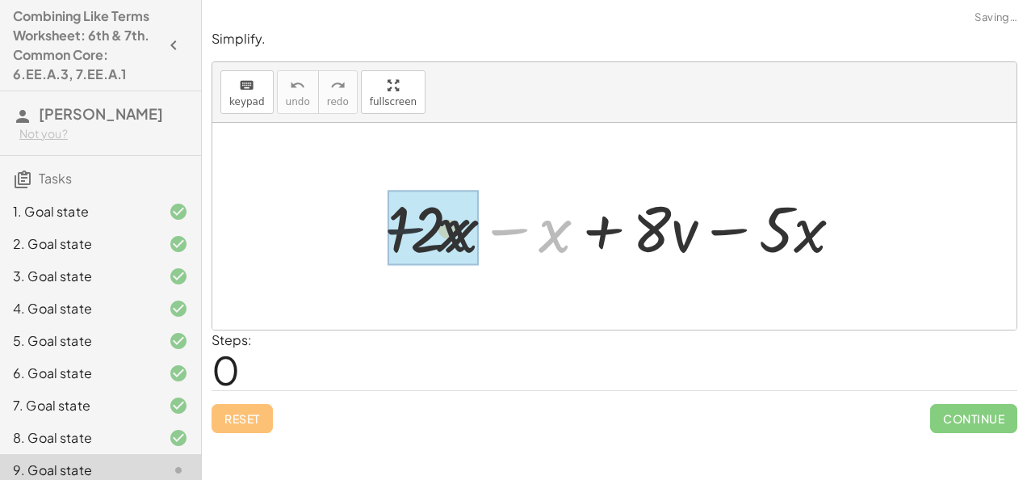
drag, startPoint x: 506, startPoint y: 228, endPoint x: 383, endPoint y: 228, distance: 123.6
click at [383, 228] on div at bounding box center [622, 226] width 484 height 83
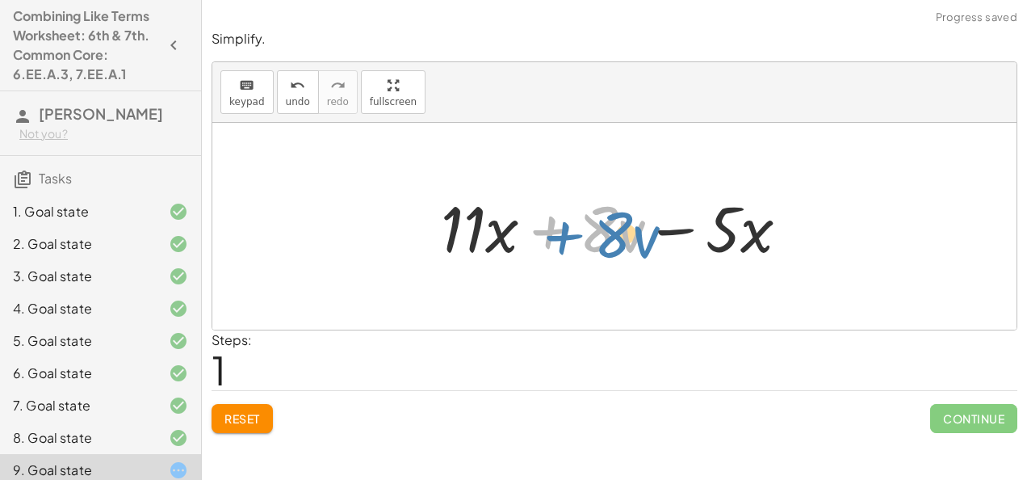
drag, startPoint x: 541, startPoint y: 227, endPoint x: 551, endPoint y: 233, distance: 11.2
click at [551, 233] on div at bounding box center [621, 226] width 377 height 83
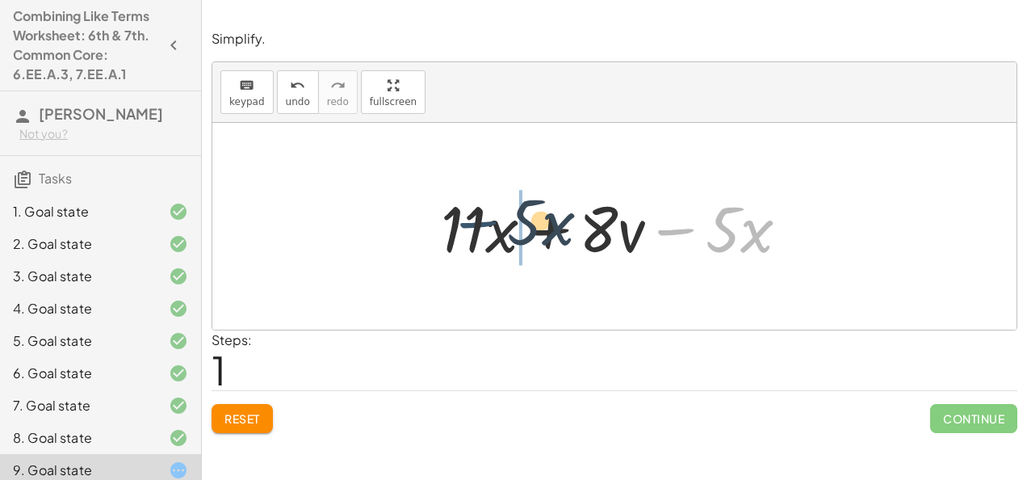
drag, startPoint x: 667, startPoint y: 229, endPoint x: 420, endPoint y: 225, distance: 247.2
click at [420, 225] on div "+ · 12 · x − x + · 8 · v − · 5 · x − · 5 · x + · x + · 8 · v − · 5 · x · 11" at bounding box center [615, 226] width 397 height 91
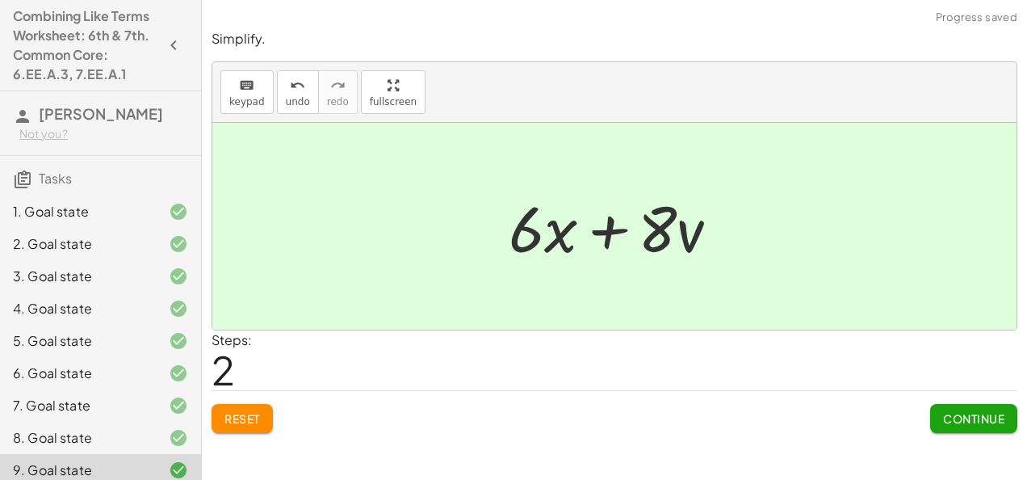
click at [960, 421] on span "Continue" at bounding box center [973, 418] width 61 height 15
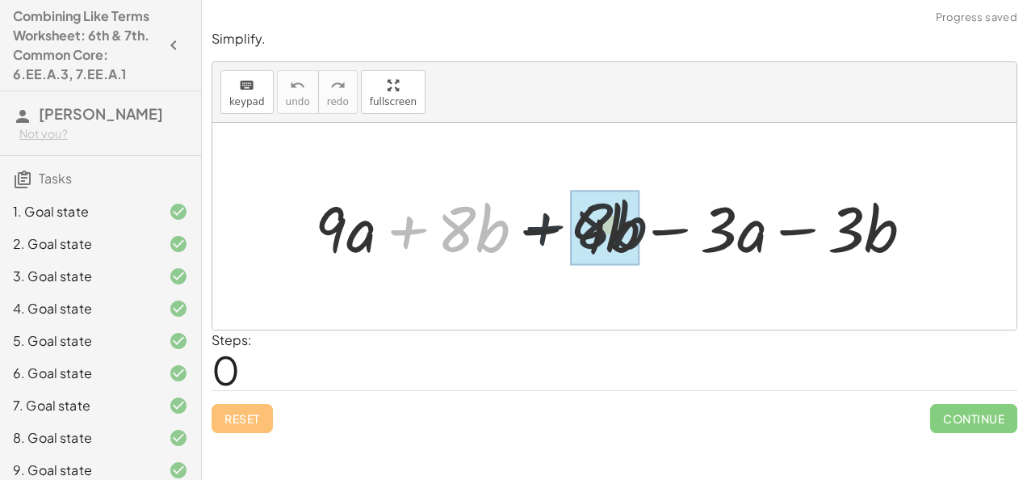
drag, startPoint x: 422, startPoint y: 229, endPoint x: 578, endPoint y: 225, distance: 156.7
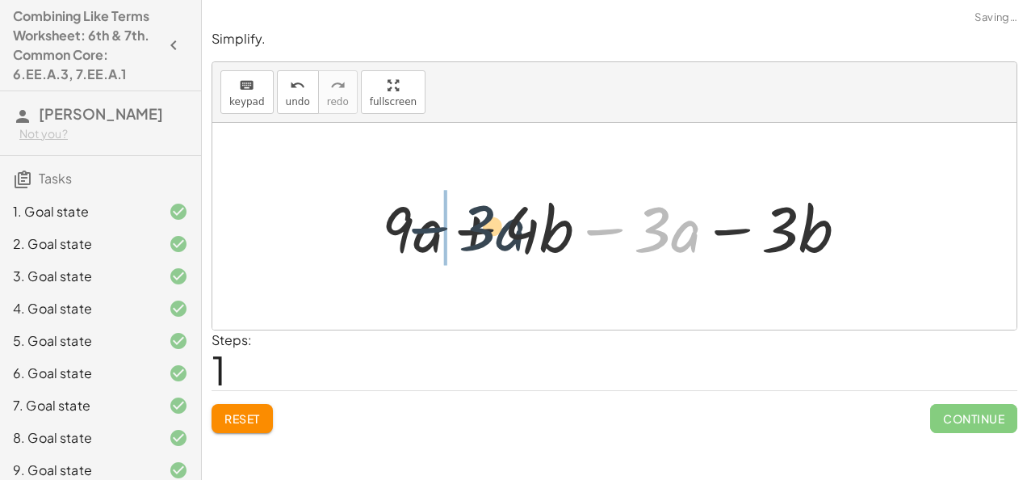
drag, startPoint x: 615, startPoint y: 227, endPoint x: 370, endPoint y: 234, distance: 245.6
click at [370, 234] on div "+ · 9 · a + · 8 · b − · 4 · b − · 3 · a − · 3 · b − · 3 · a + · 9 · a + · b − ·…" at bounding box center [615, 226] width 515 height 91
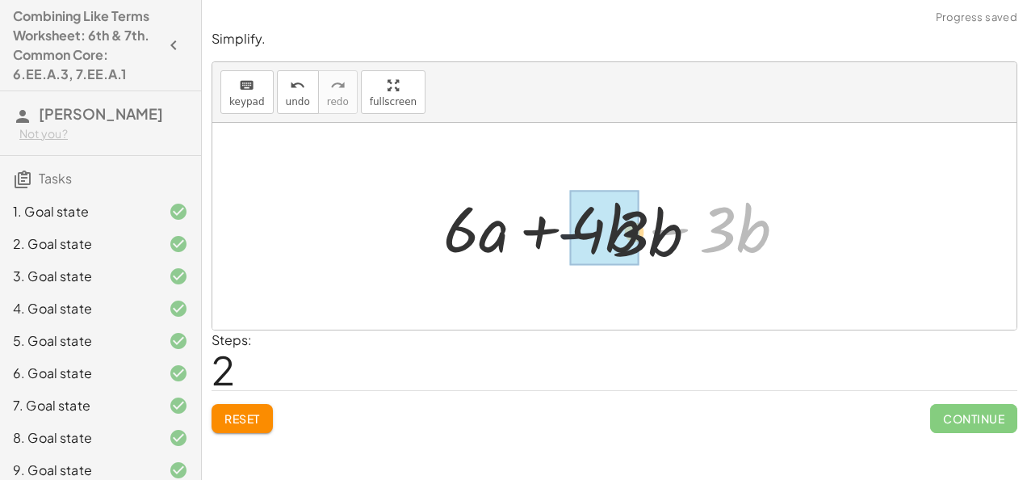
drag, startPoint x: 654, startPoint y: 225, endPoint x: 543, endPoint y: 229, distance: 111.6
click at [543, 229] on div at bounding box center [621, 226] width 372 height 83
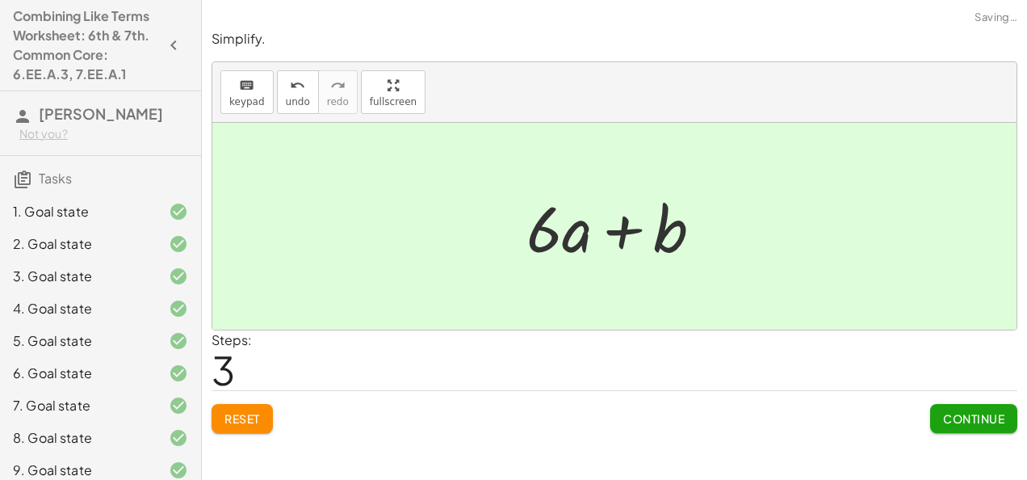
click at [959, 415] on span "Continue" at bounding box center [973, 418] width 61 height 15
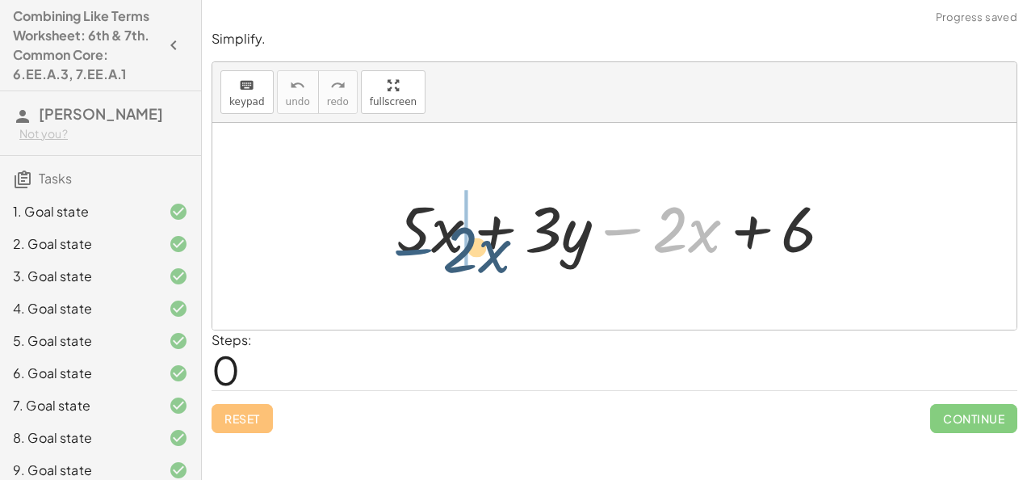
drag, startPoint x: 617, startPoint y: 231, endPoint x: 402, endPoint y: 251, distance: 215.8
click at [402, 251] on div at bounding box center [620, 226] width 465 height 83
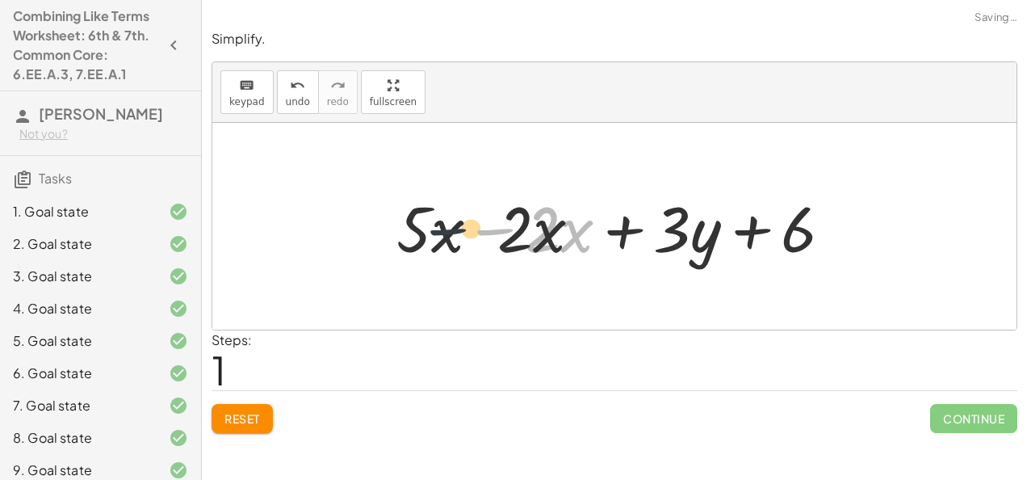
drag, startPoint x: 483, startPoint y: 231, endPoint x: 372, endPoint y: 230, distance: 111.5
click at [372, 230] on div "+ · 5 · x + · 3 · y − · 2 · x + 6 − · 2 · x + · 5 · x + · 3 · y − · 2 · x + 6" at bounding box center [614, 226] width 804 height 207
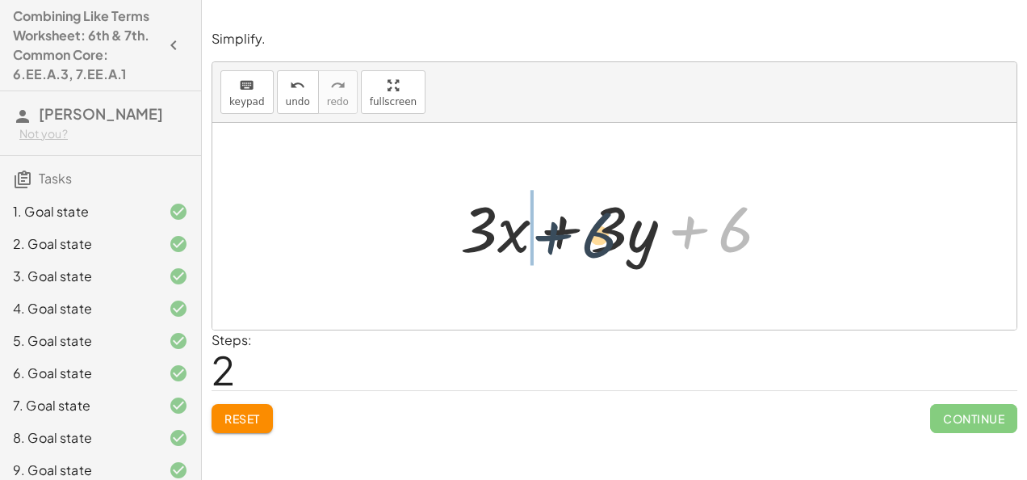
drag, startPoint x: 687, startPoint y: 229, endPoint x: 523, endPoint y: 237, distance: 164.1
click at [523, 237] on div at bounding box center [621, 226] width 338 height 83
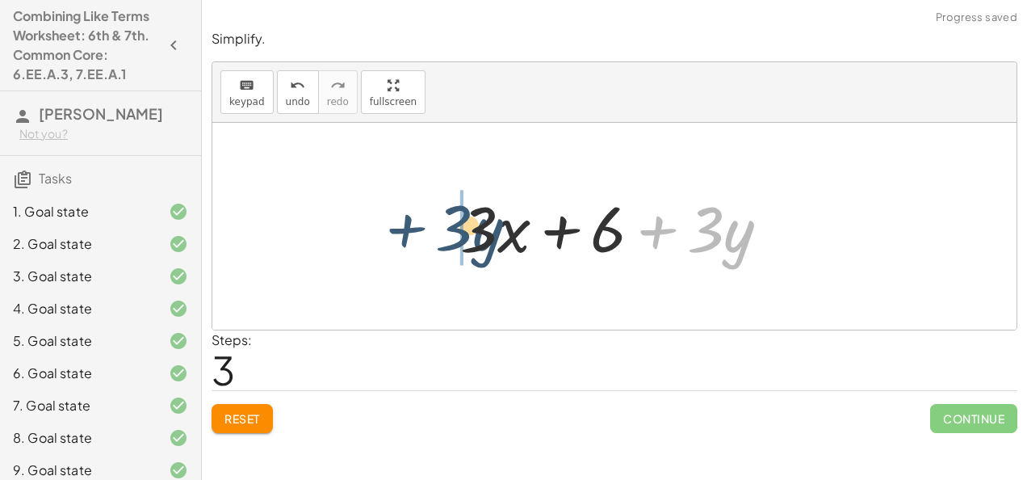
drag, startPoint x: 658, startPoint y: 236, endPoint x: 381, endPoint y: 231, distance: 277.1
click at [381, 231] on div "+ · 5 · x + · 3 · y − · 2 · x + 6 + · 5 · x − · 2 · x + · 3 · y + 6 + · 3 · x +…" at bounding box center [614, 226] width 804 height 207
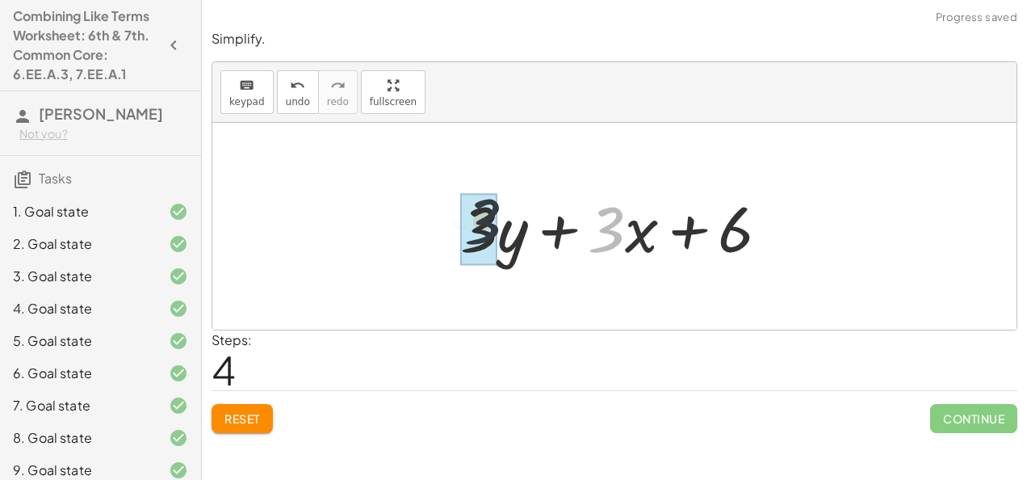
drag, startPoint x: 624, startPoint y: 234, endPoint x: 426, endPoint y: 234, distance: 197.1
click at [426, 234] on div "+ · 5 · x + · 3 · y − · 2 · x + 6 + · 5 · x − · 2 · x + · 3 · y + 6 + · 3 · x +…" at bounding box center [614, 226] width 804 height 207
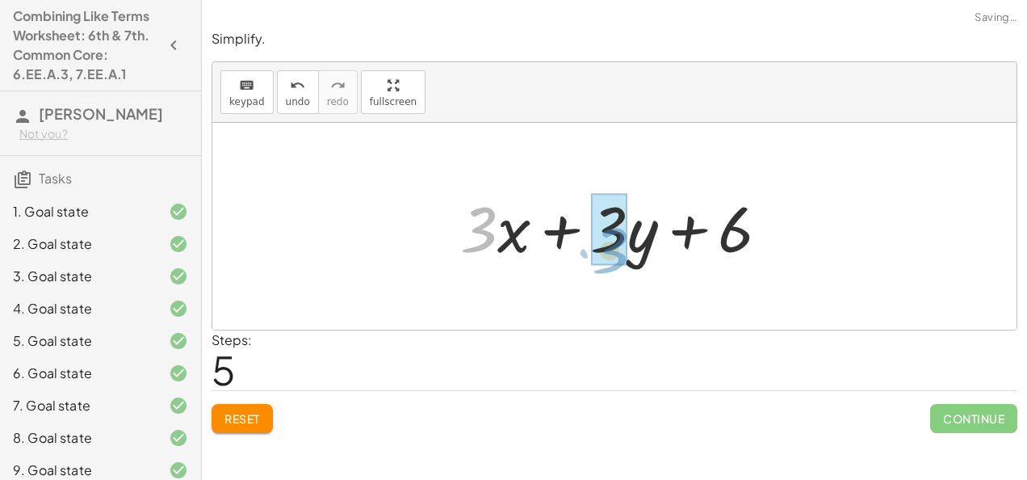
drag, startPoint x: 472, startPoint y: 231, endPoint x: 604, endPoint y: 252, distance: 134.1
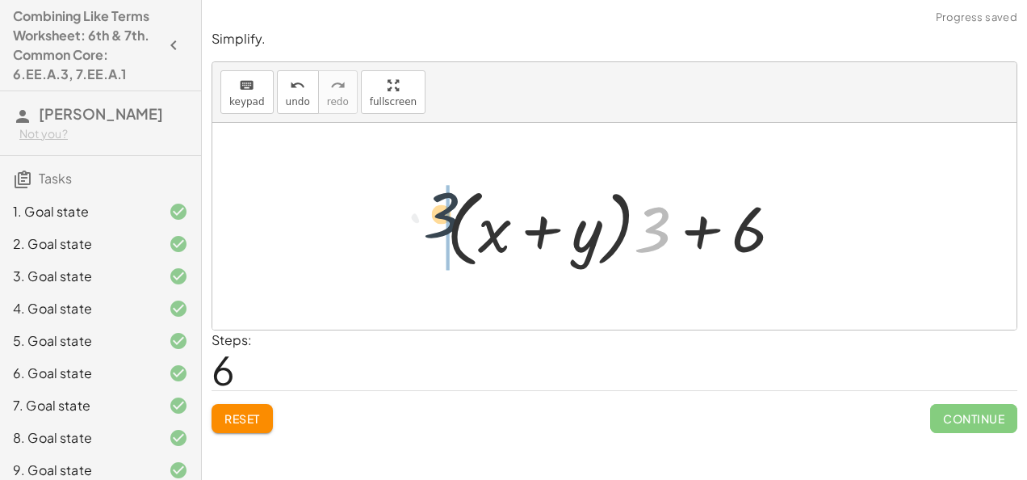
drag, startPoint x: 658, startPoint y: 237, endPoint x: 401, endPoint y: 229, distance: 257.8
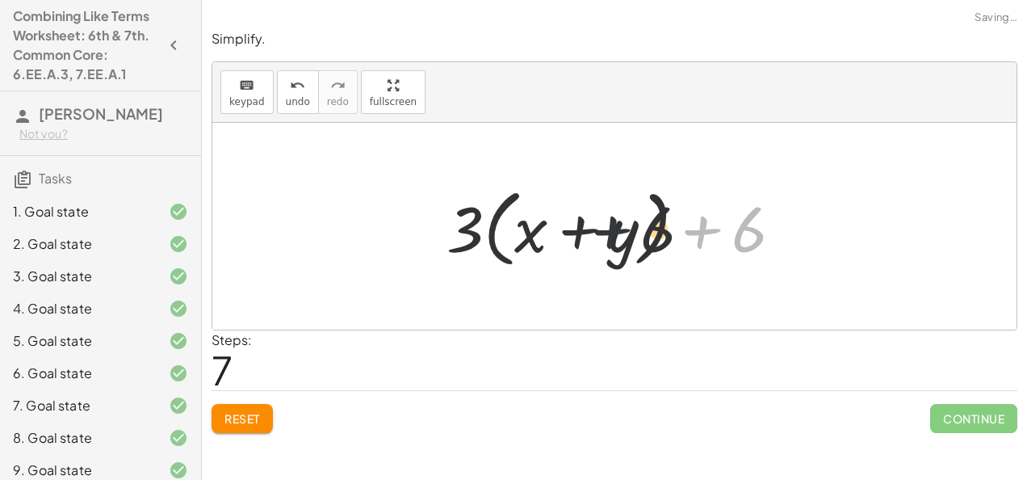
drag, startPoint x: 695, startPoint y: 231, endPoint x: 510, endPoint y: 231, distance: 184.1
click at [510, 231] on div at bounding box center [621, 226] width 365 height 93
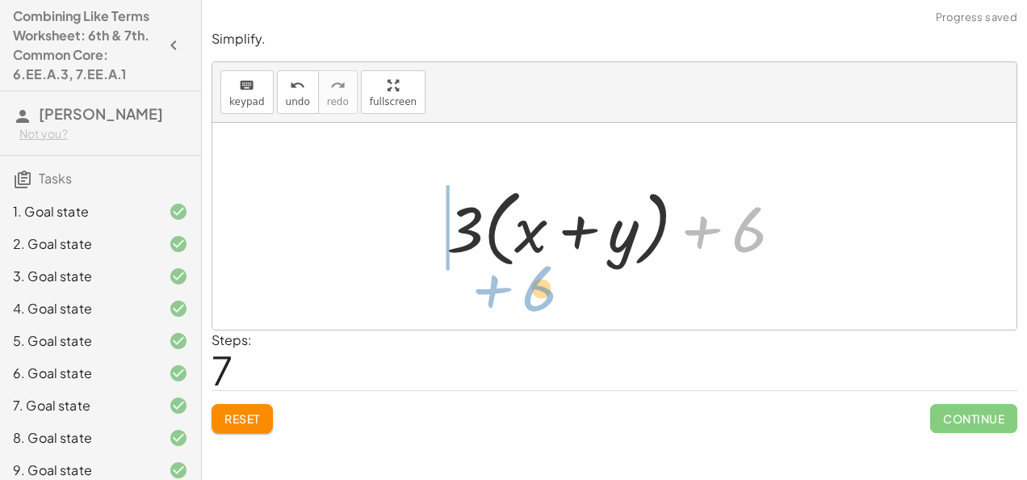
drag, startPoint x: 703, startPoint y: 232, endPoint x: 489, endPoint y: 294, distance: 222.1
click at [489, 294] on div "+ · 5 · x + · 3 · y − · 2 · x + 6 + · 5 · x − · 2 · x + · 3 · y + 6 + · 3 · x +…" at bounding box center [614, 226] width 804 height 207
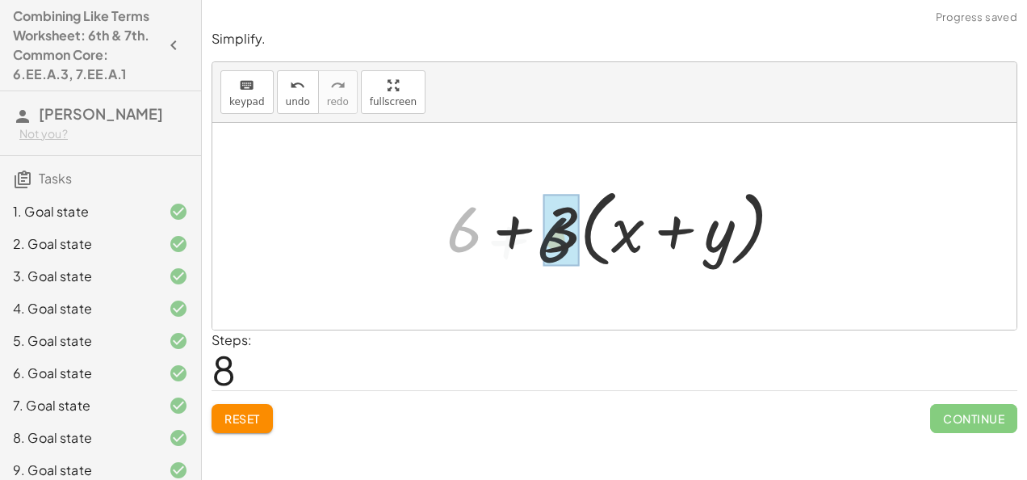
drag, startPoint x: 460, startPoint y: 226, endPoint x: 553, endPoint y: 233, distance: 93.2
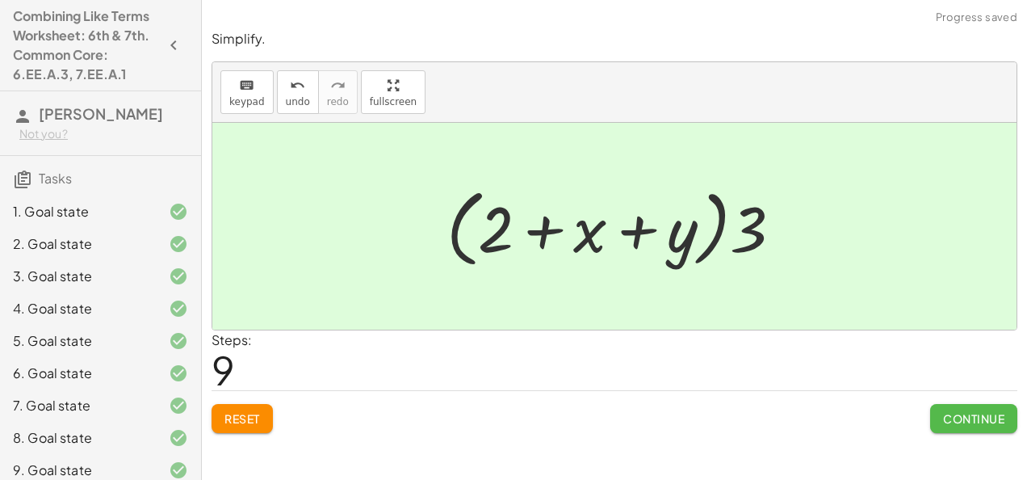
click at [978, 408] on button "Continue" at bounding box center [973, 418] width 87 height 29
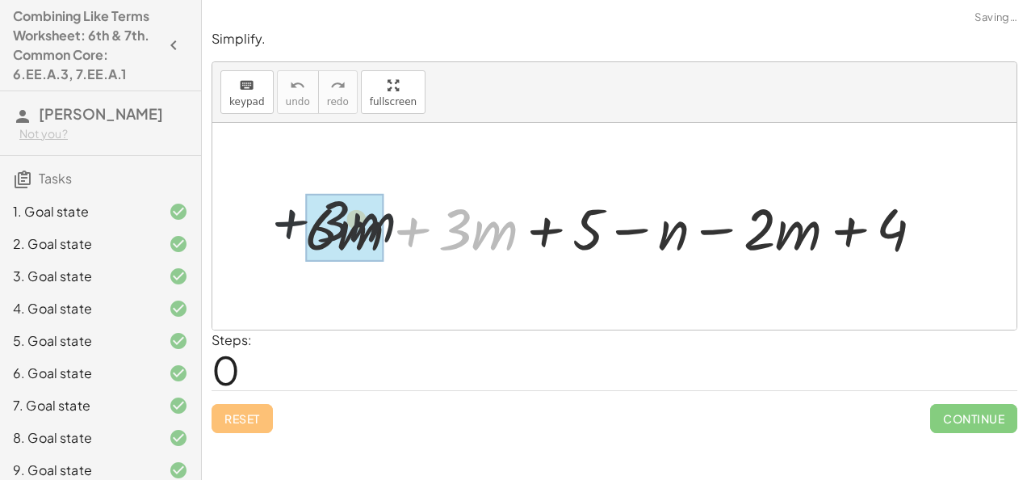
drag, startPoint x: 410, startPoint y: 231, endPoint x: 279, endPoint y: 223, distance: 131.9
click at [279, 223] on div "+ · 3 · m + · 6 · m + · 3 · m + 5 − n − · 2 · m + 4" at bounding box center [614, 226] width 804 height 207
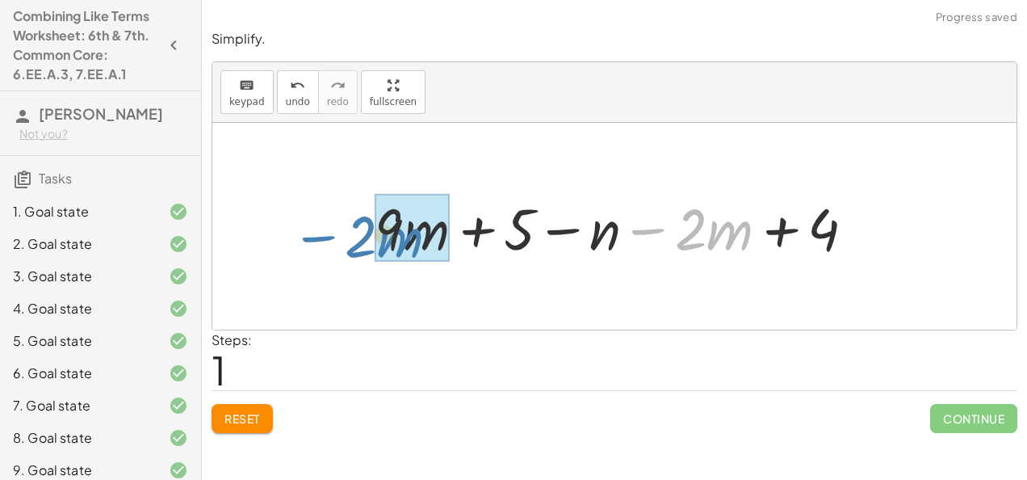
drag, startPoint x: 637, startPoint y: 228, endPoint x: 312, endPoint y: 235, distance: 325.6
click at [312, 235] on div "+ · 6 · m + · 3 · m + 5 − n − · 2 · m + 4 − · 2 · m + · m + 5 − n − · 2 · m + 4…" at bounding box center [614, 226] width 804 height 207
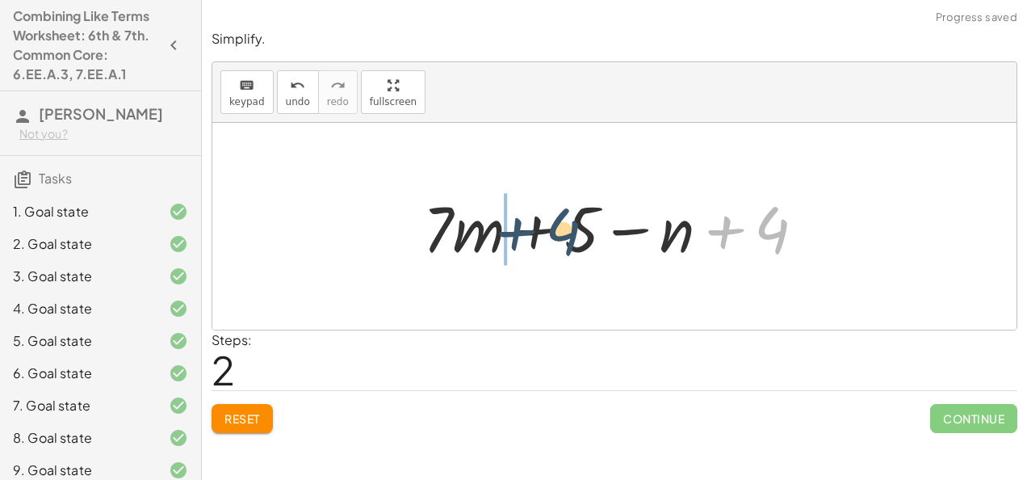
drag, startPoint x: 716, startPoint y: 234, endPoint x: 496, endPoint y: 237, distance: 219.7
click at [496, 237] on div at bounding box center [620, 226] width 411 height 83
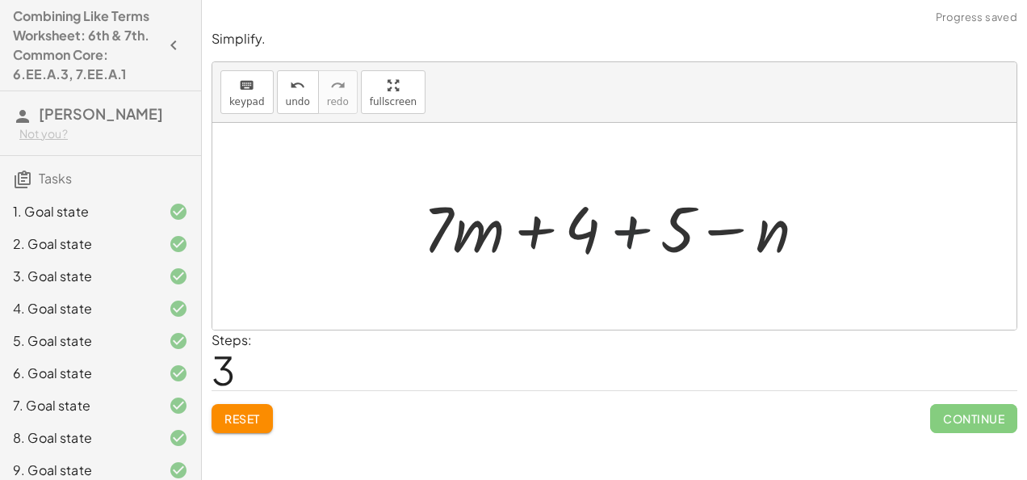
drag, startPoint x: 624, startPoint y: 235, endPoint x: 535, endPoint y: 234, distance: 88.8
click at [535, 234] on div at bounding box center [620, 226] width 411 height 83
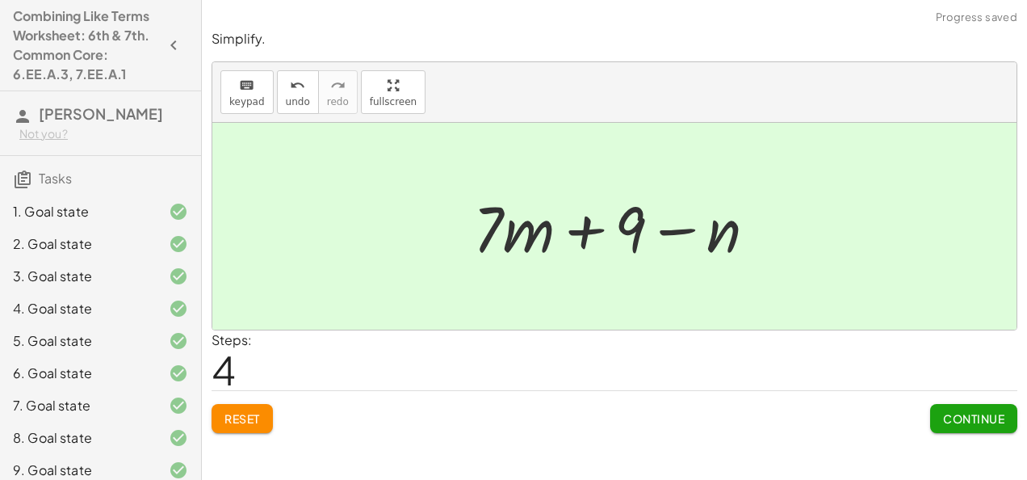
click at [945, 421] on span "Continue" at bounding box center [973, 418] width 61 height 15
